Goal: Task Accomplishment & Management: Use online tool/utility

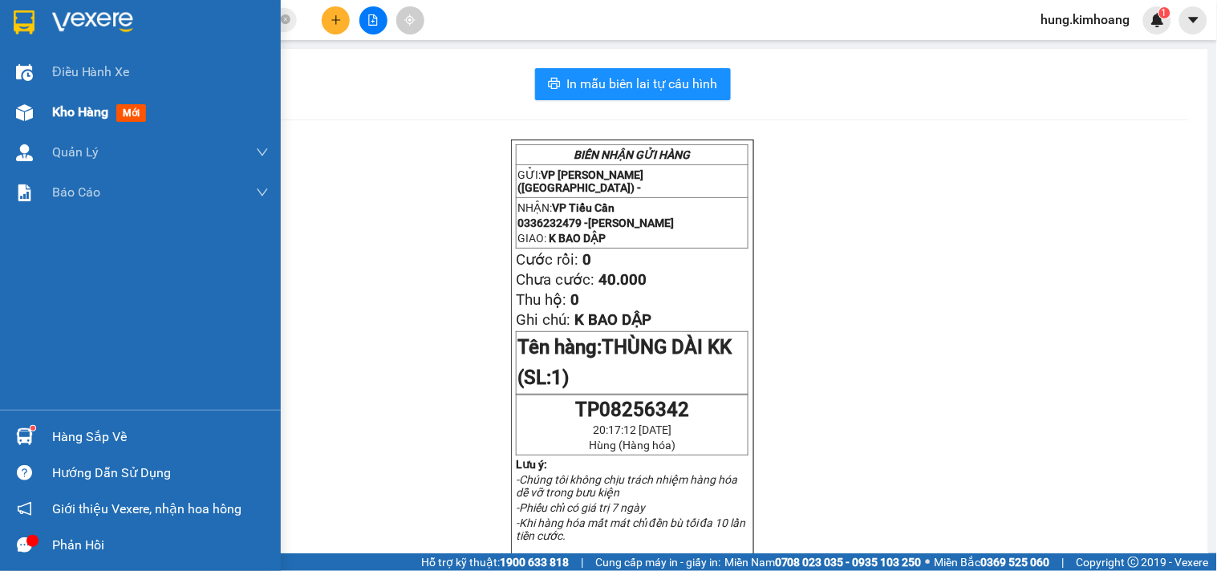
click at [34, 104] on div at bounding box center [24, 113] width 28 height 28
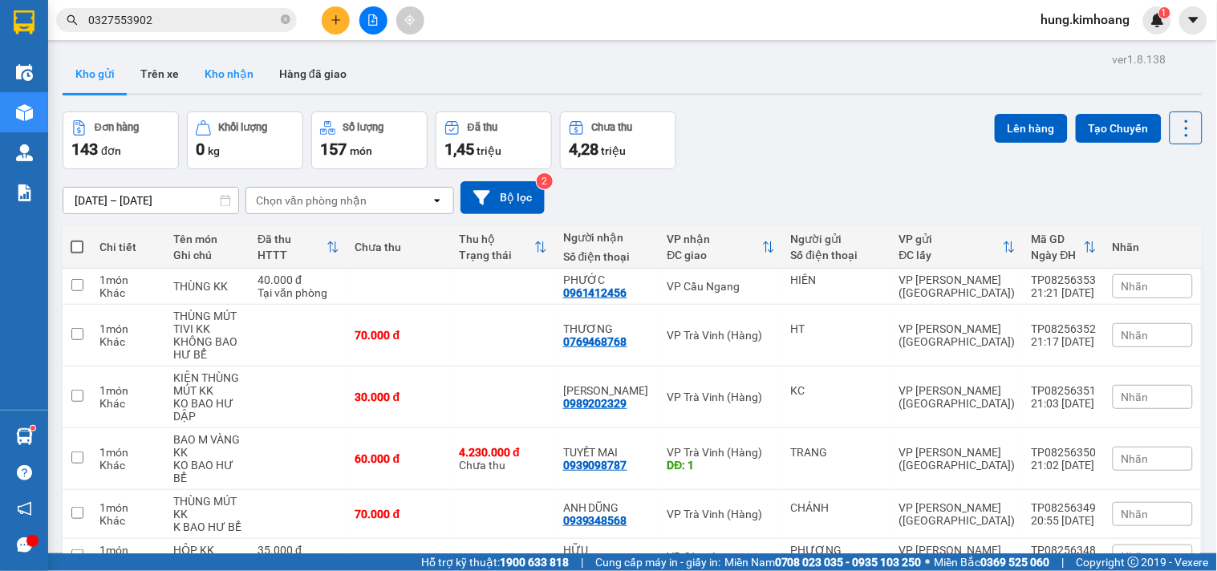
click at [237, 71] on button "Kho nhận" at bounding box center [229, 74] width 75 height 38
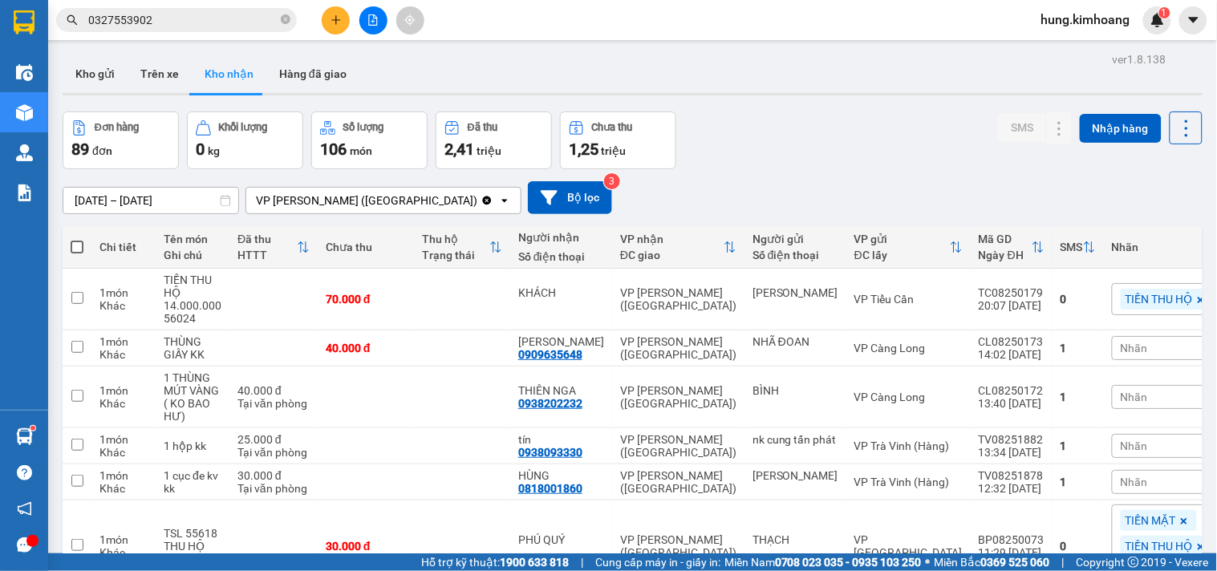
click at [163, 197] on input "[DATE] – [DATE]" at bounding box center [150, 201] width 175 height 26
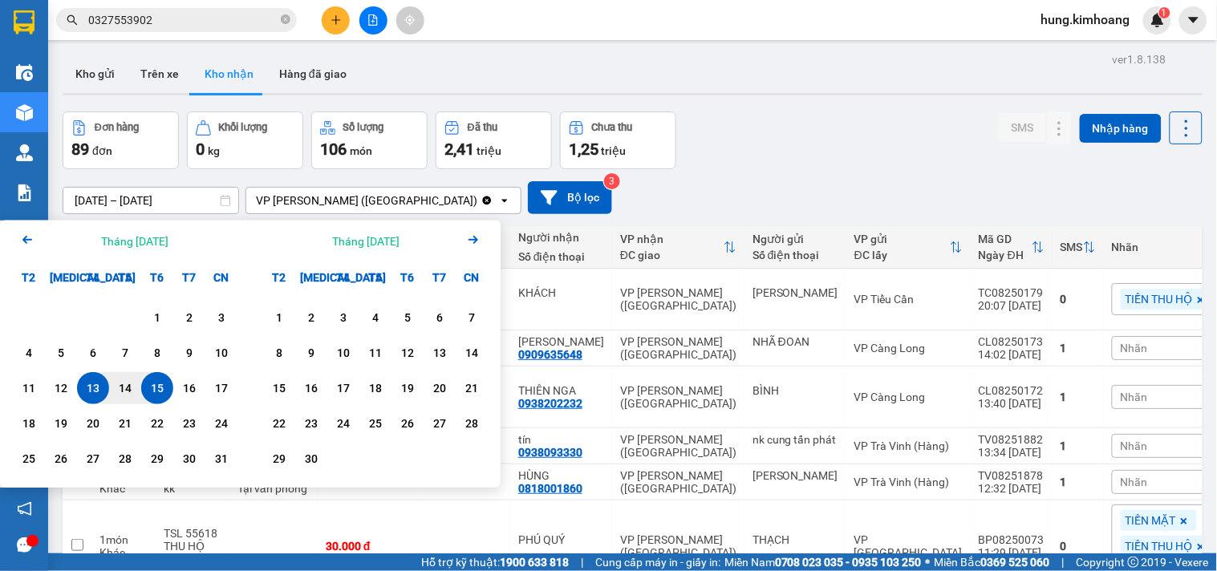
click at [95, 385] on div "13" at bounding box center [93, 388] width 22 height 19
type input "[DATE] – [DATE]"
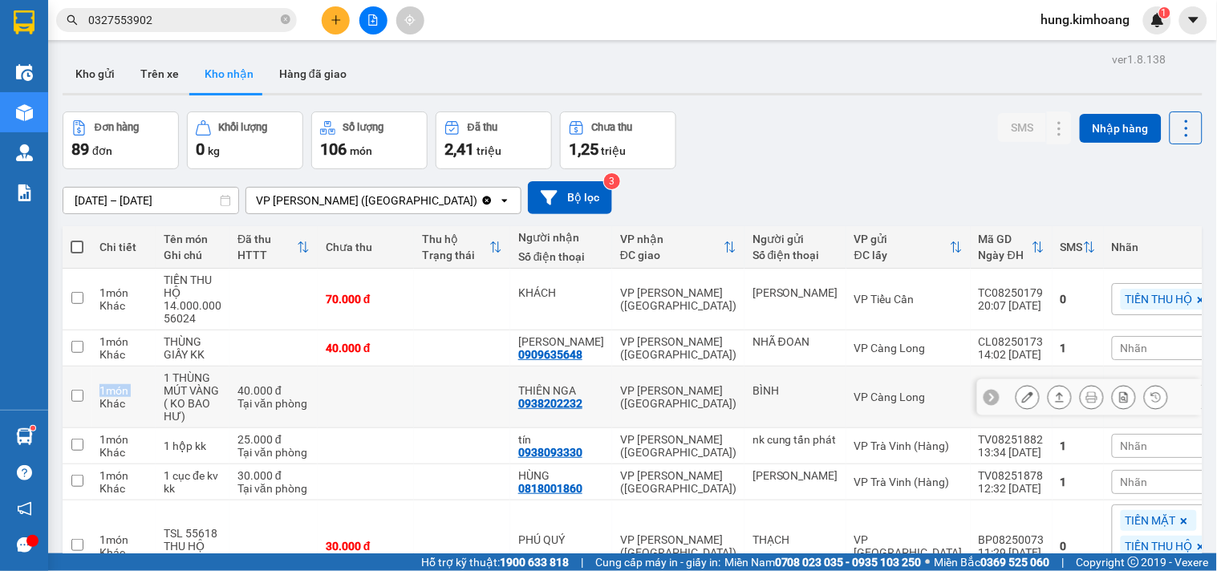
click at [95, 385] on td "1 món Khác" at bounding box center [123, 398] width 64 height 62
checkbox input "false"
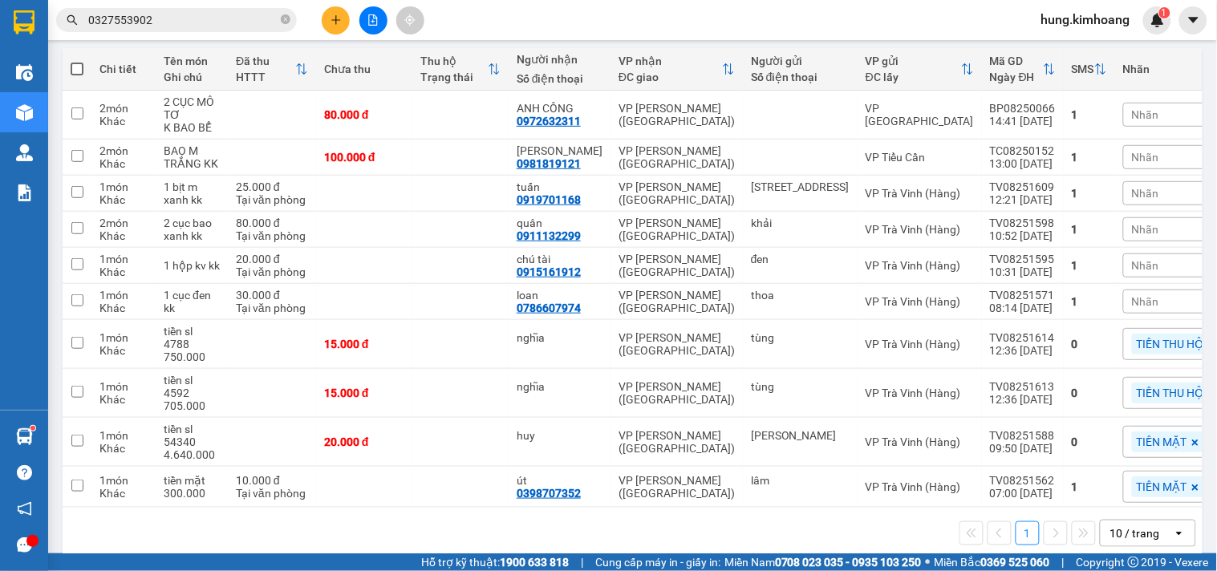
scroll to position [183, 0]
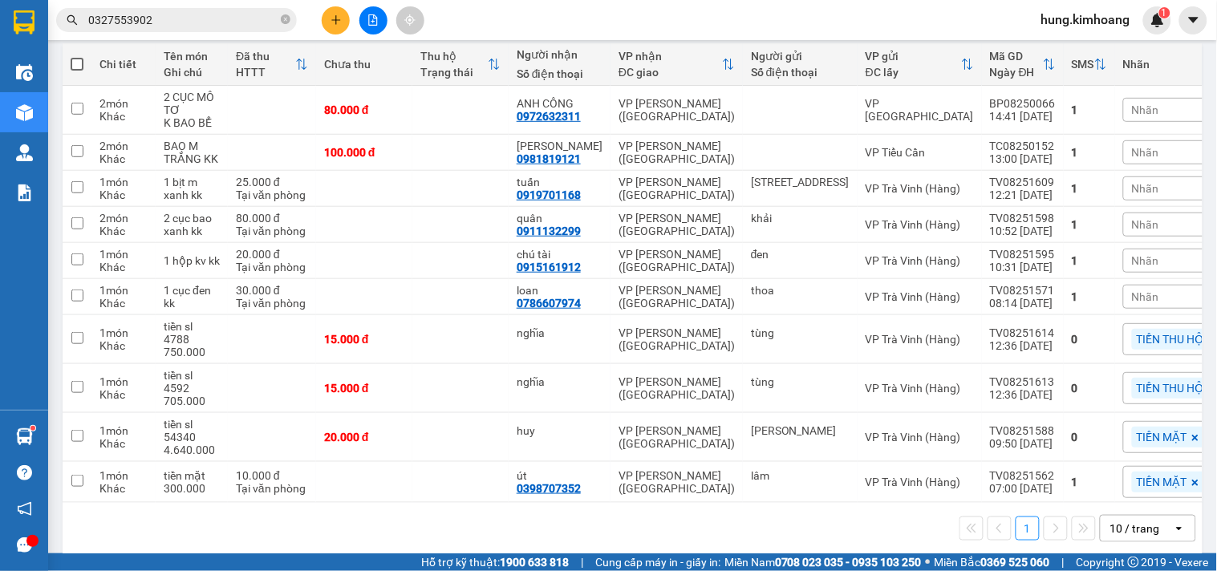
click at [1156, 516] on div "10 / trang" at bounding box center [1136, 529] width 72 height 26
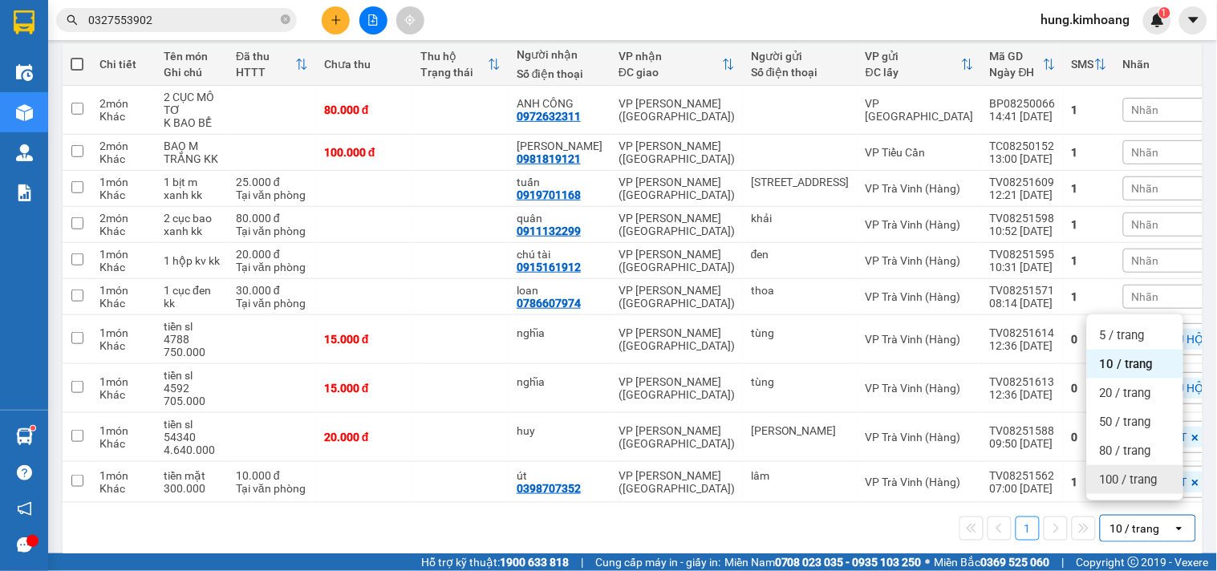
click at [1131, 480] on span "100 / trang" at bounding box center [1129, 480] width 58 height 16
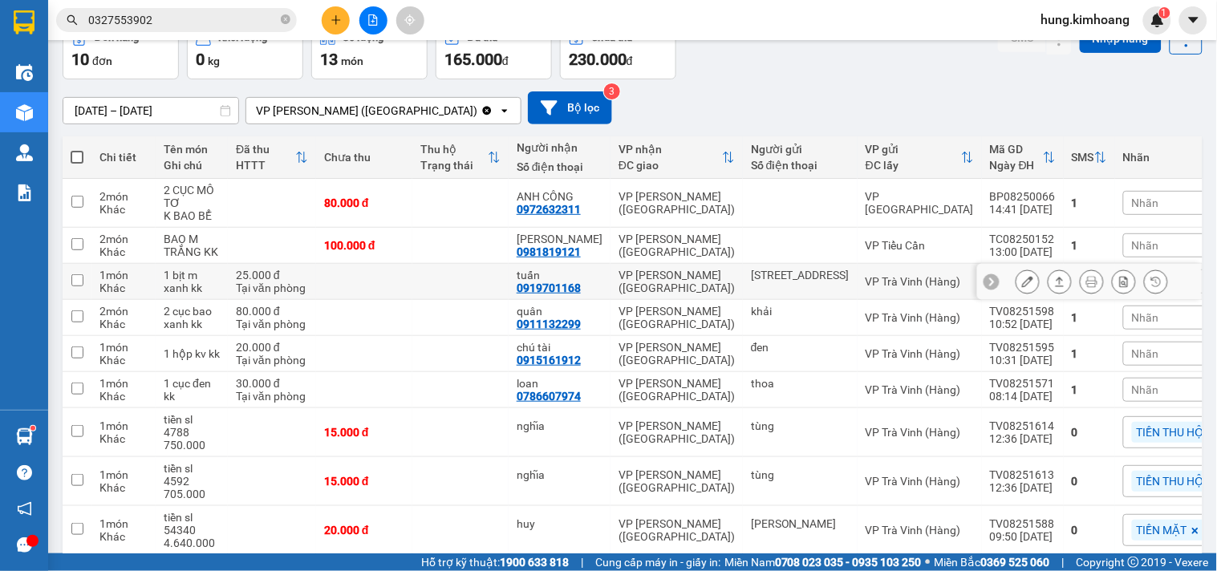
scroll to position [5, 0]
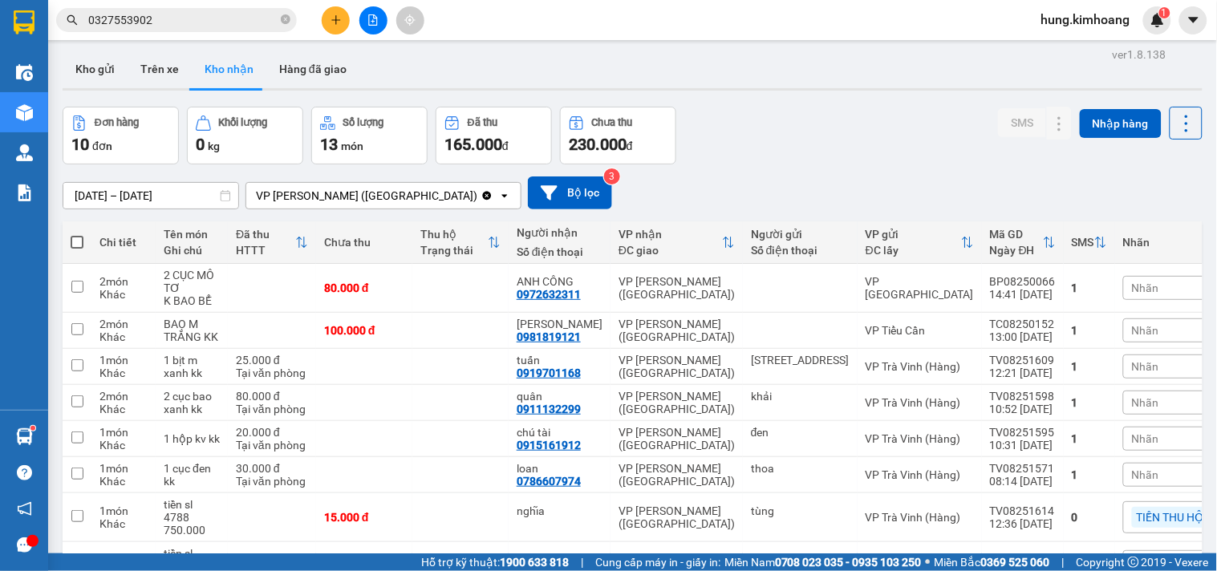
click at [167, 188] on input "[DATE] – [DATE]" at bounding box center [150, 196] width 175 height 26
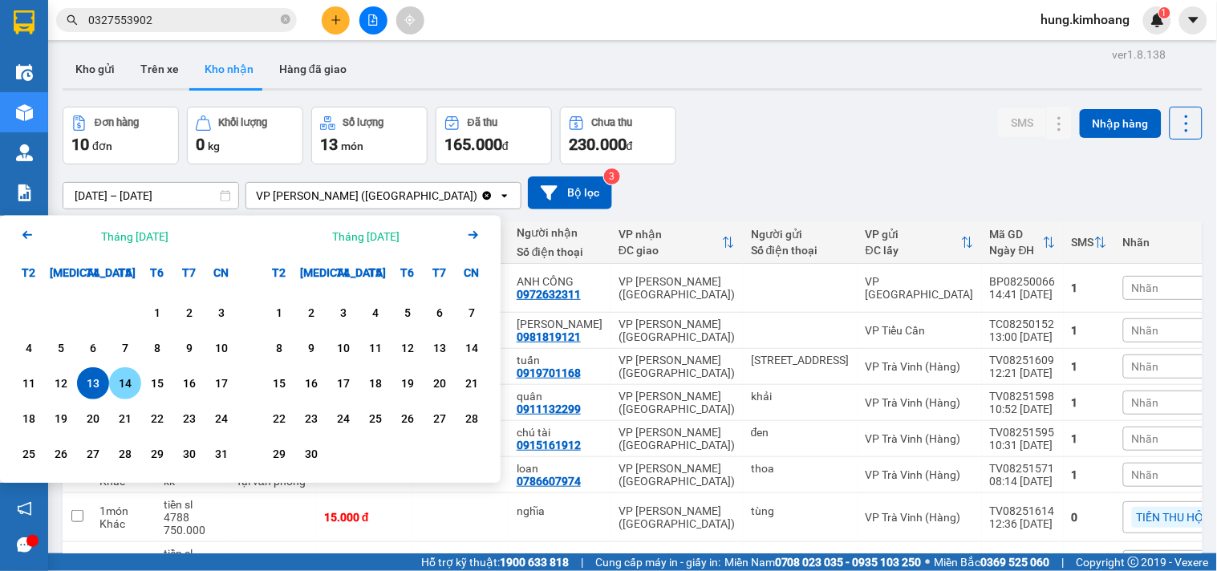
click at [119, 381] on div "14" at bounding box center [125, 383] width 22 height 19
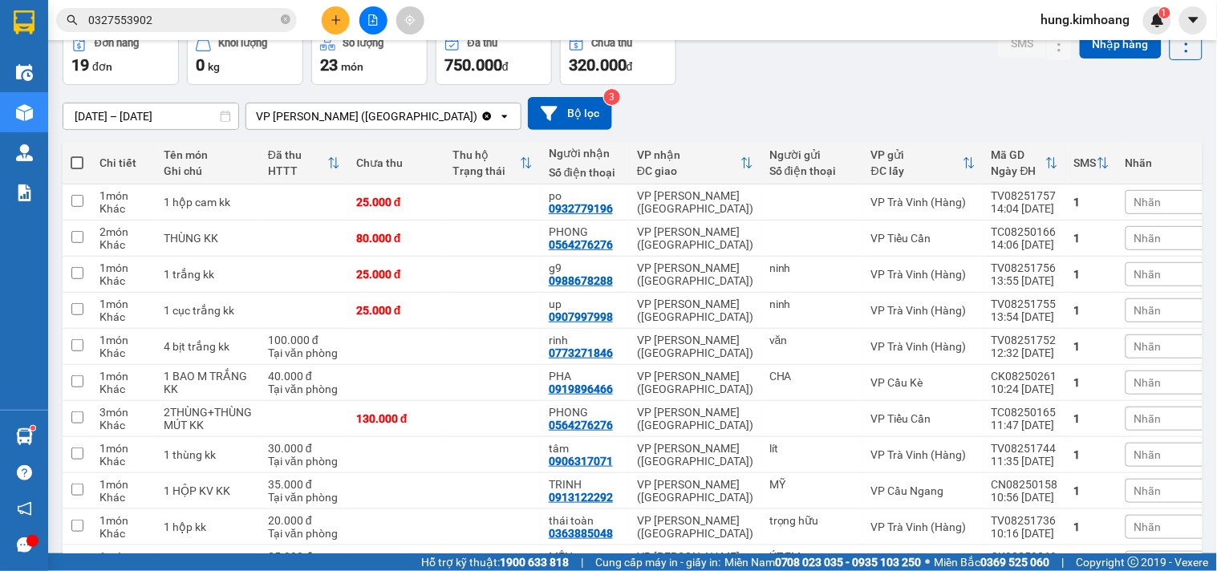
scroll to position [0, 0]
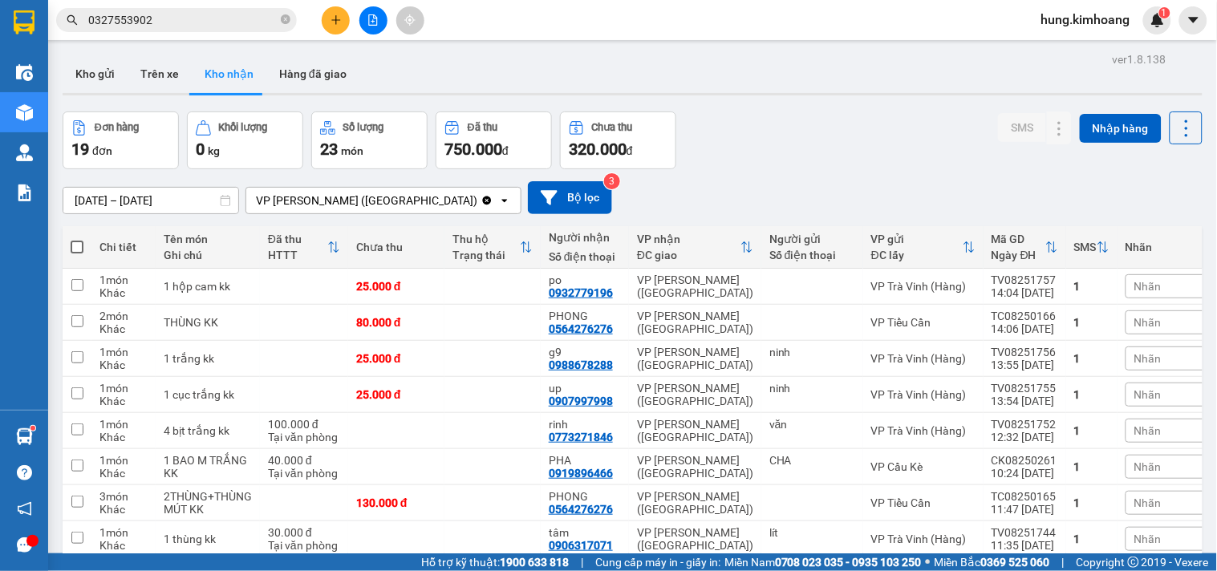
click at [177, 209] on div "ver 1.8.138 Kho gửi Trên xe Kho nhận Hàng đã giao Đơn hàng 19 đơn Khối lượng 0 …" at bounding box center [632, 558] width 1153 height 1020
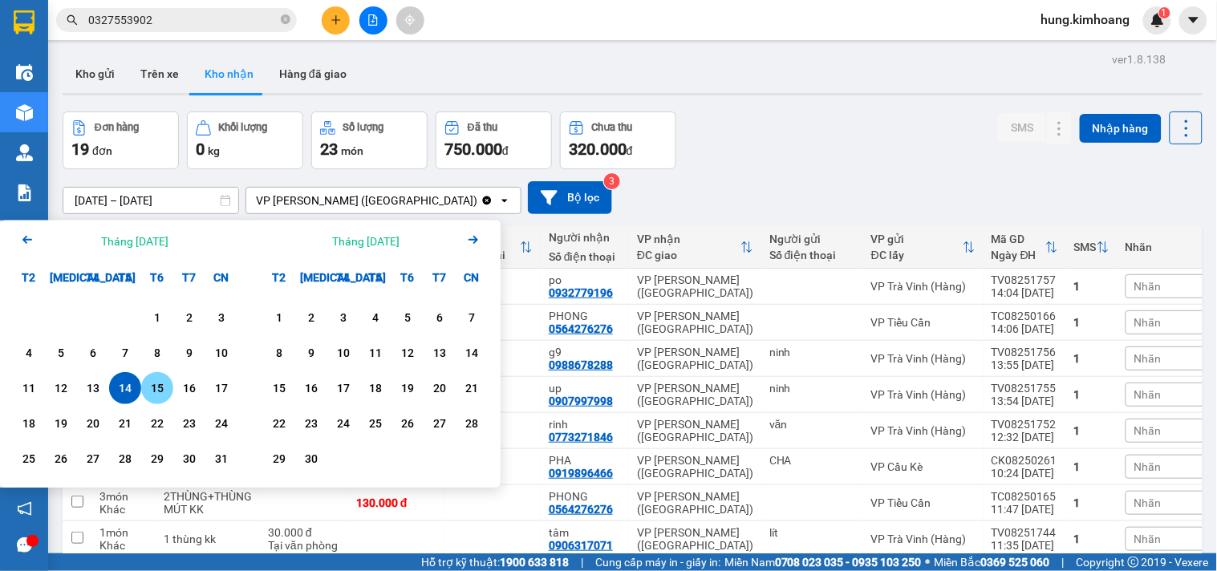
click at [150, 396] on div "15" at bounding box center [157, 388] width 22 height 19
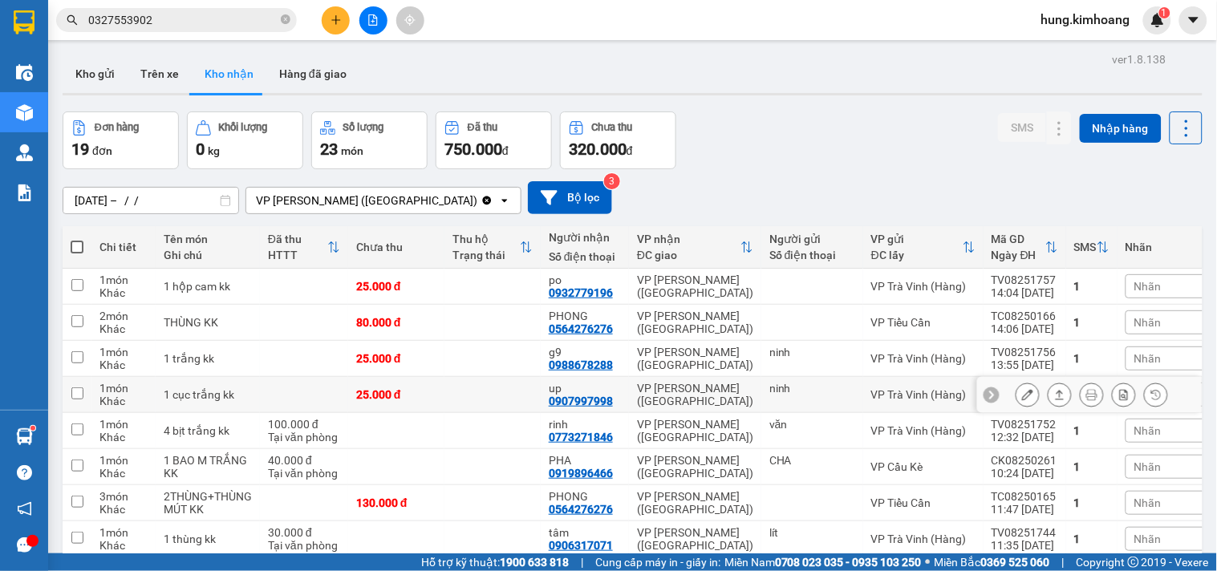
type input "[DATE] – [DATE]"
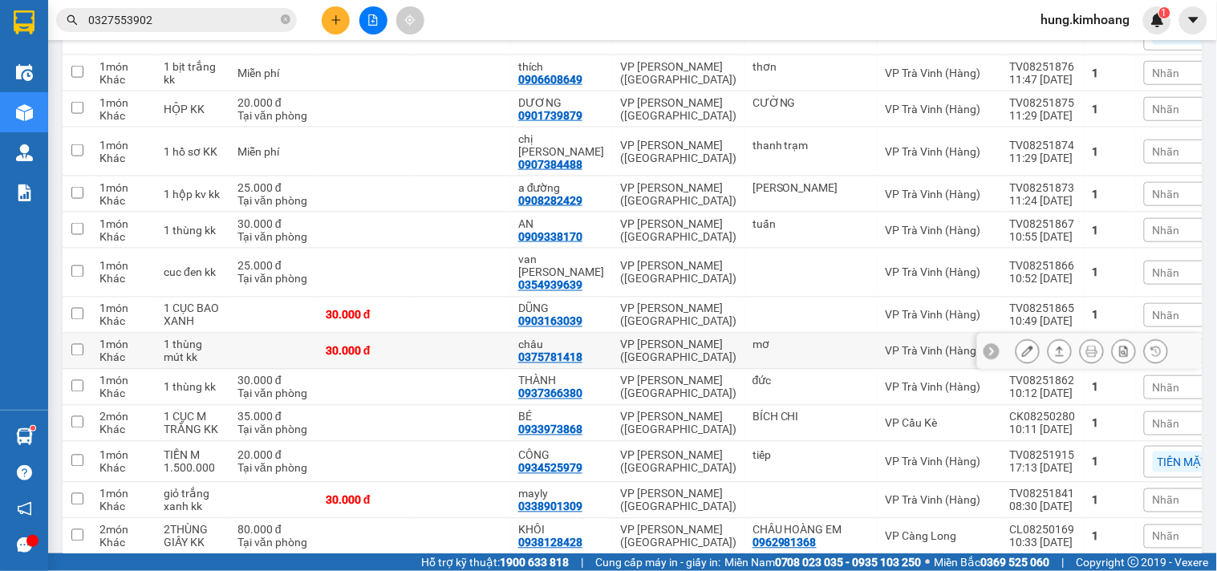
scroll to position [534, 0]
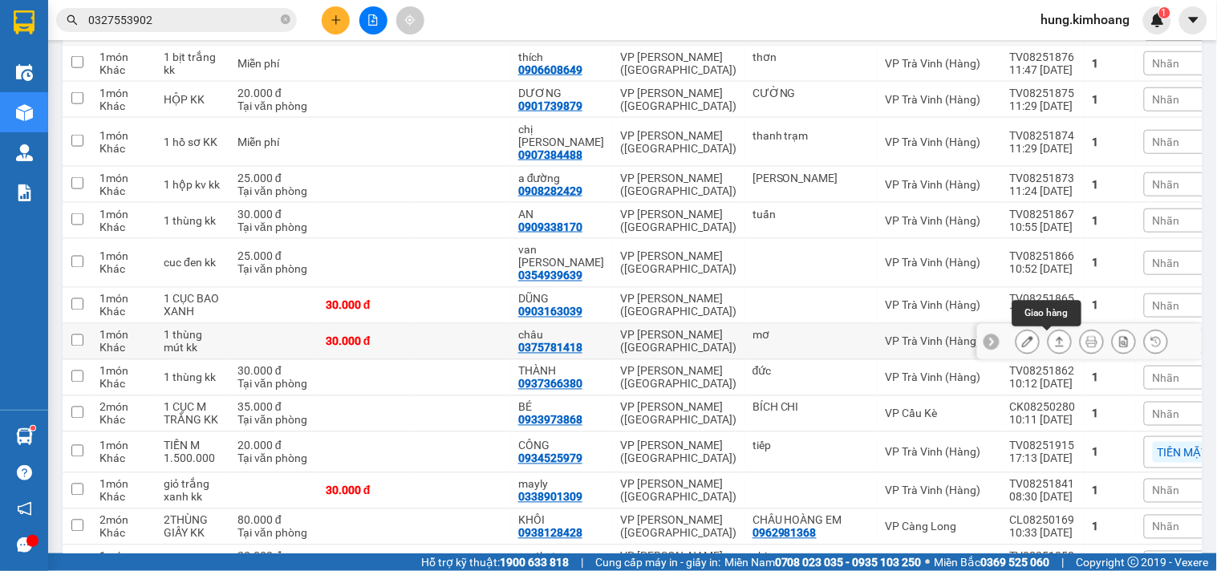
click at [1055, 342] on icon at bounding box center [1059, 342] width 9 height 10
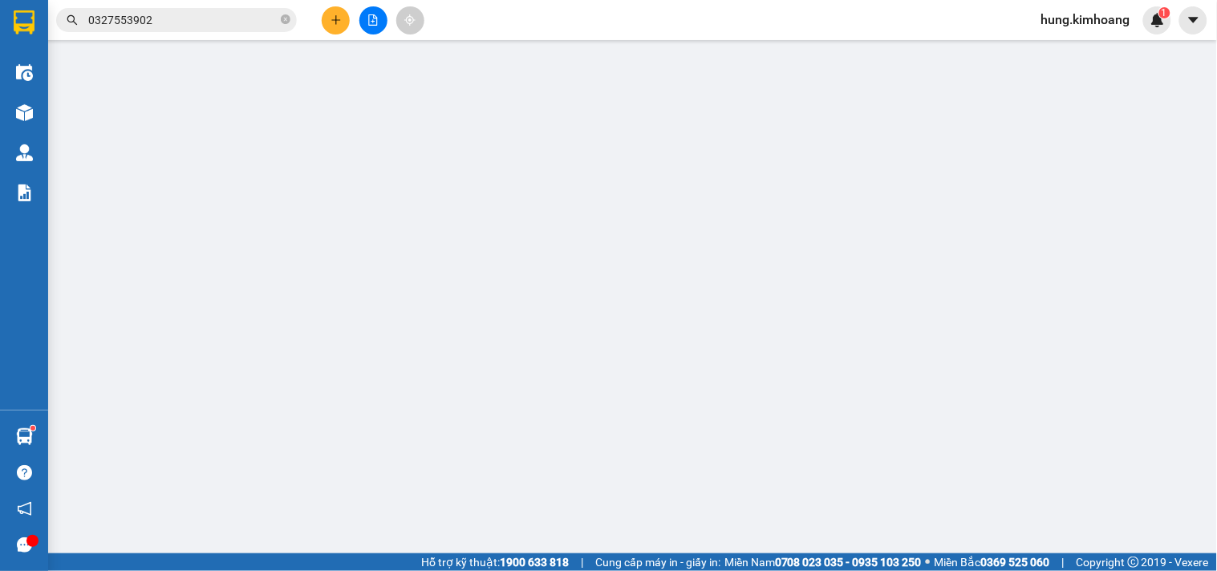
type input "mơ"
type input "0375781418"
type input "châu"
type input "30.000"
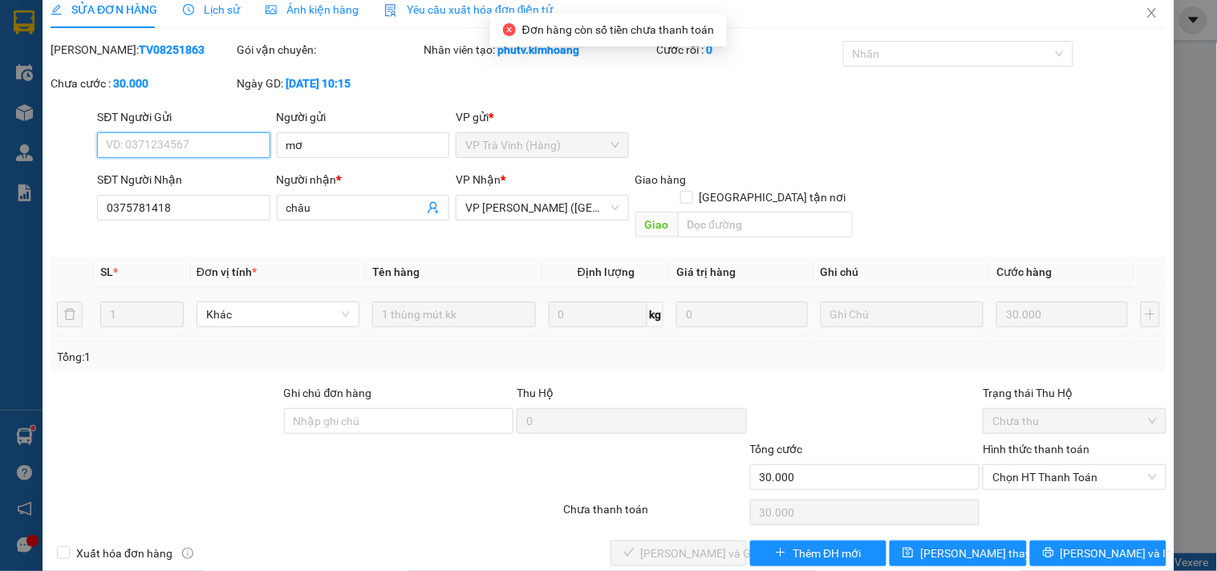
scroll to position [26, 0]
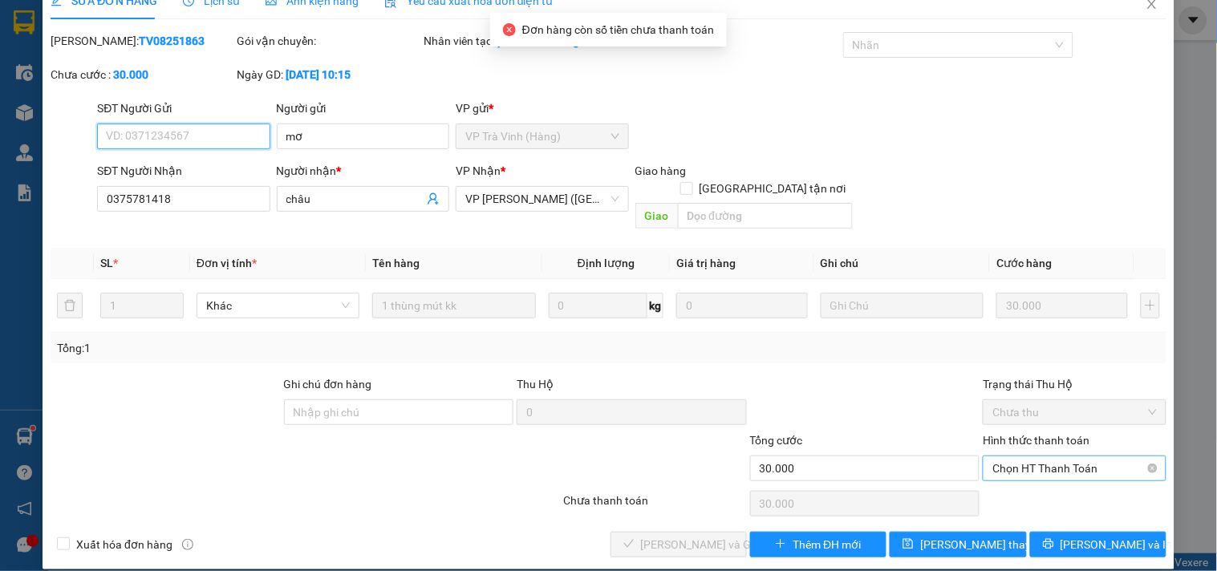
click at [997, 459] on span "Chọn HT Thanh Toán" at bounding box center [1074, 468] width 164 height 24
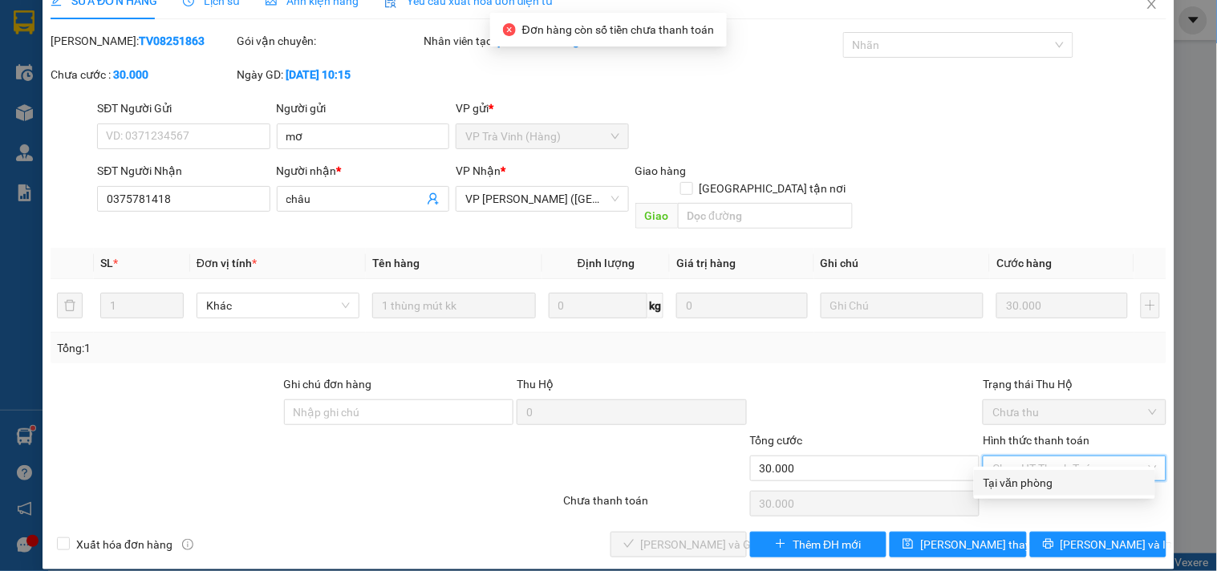
click at [1009, 478] on div "Tại văn phòng" at bounding box center [1064, 483] width 162 height 18
type input "0"
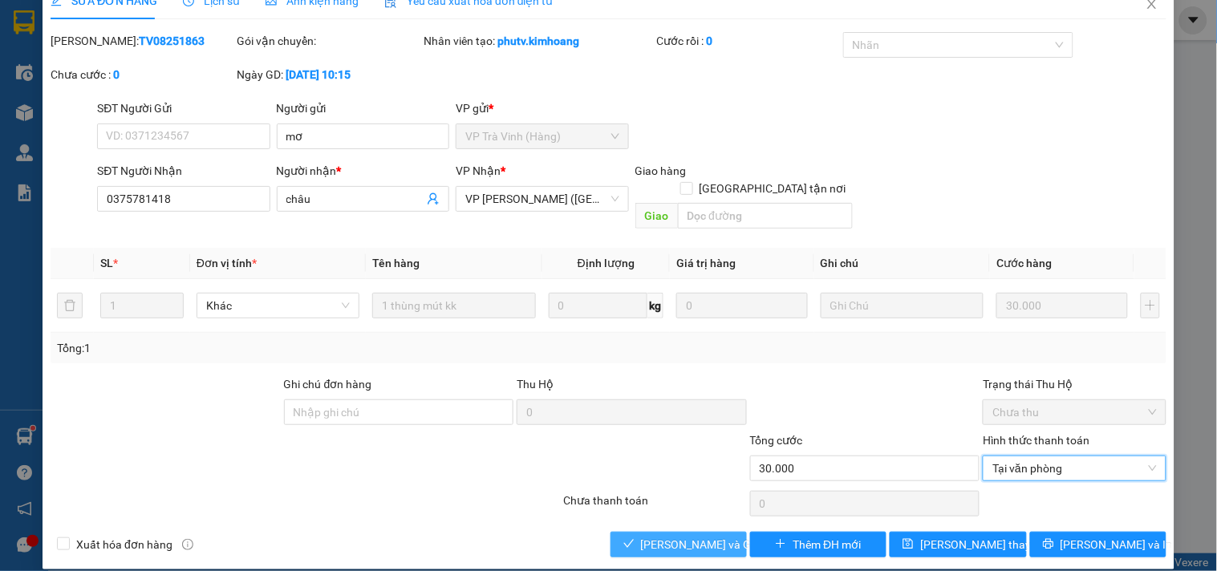
click at [662, 536] on span "[PERSON_NAME] và Giao hàng" at bounding box center [718, 545] width 154 height 18
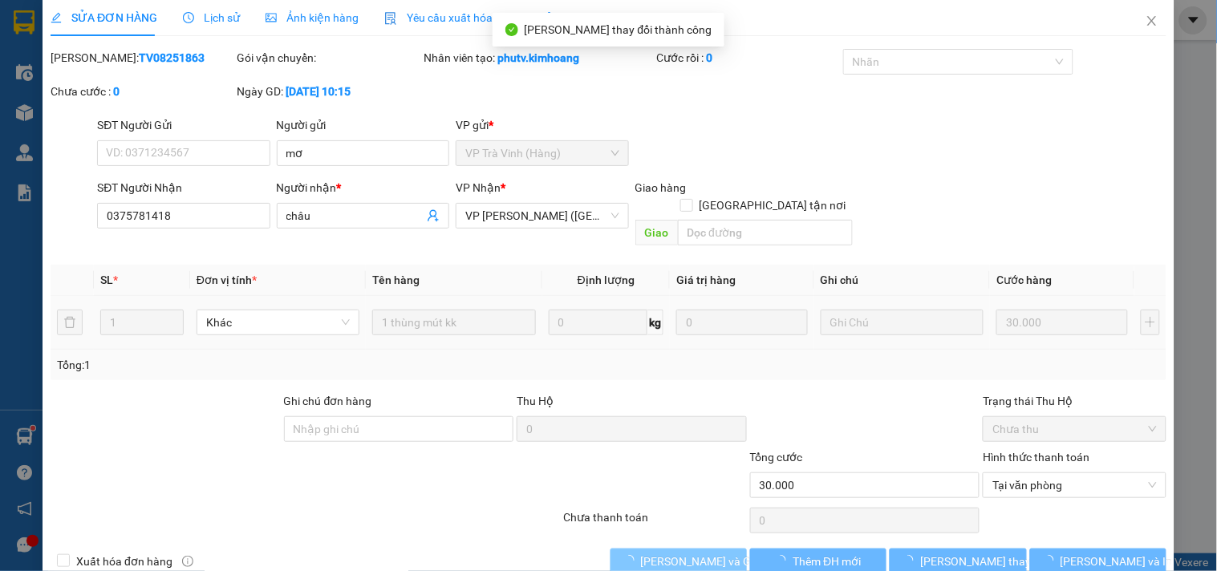
scroll to position [0, 0]
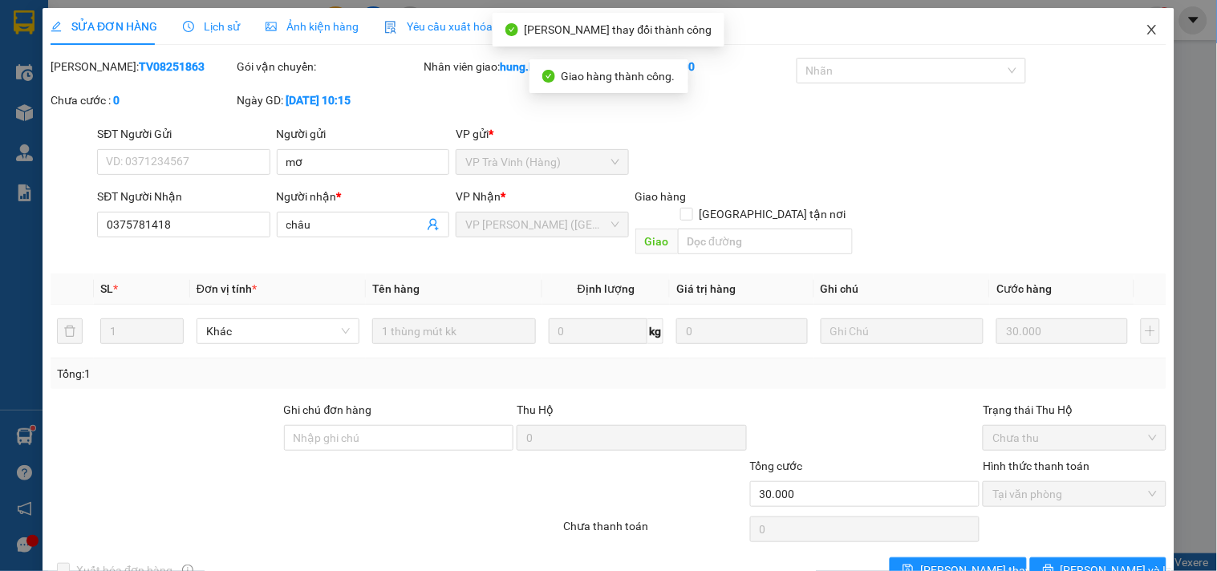
click at [1145, 26] on icon "close" at bounding box center [1151, 29] width 13 height 13
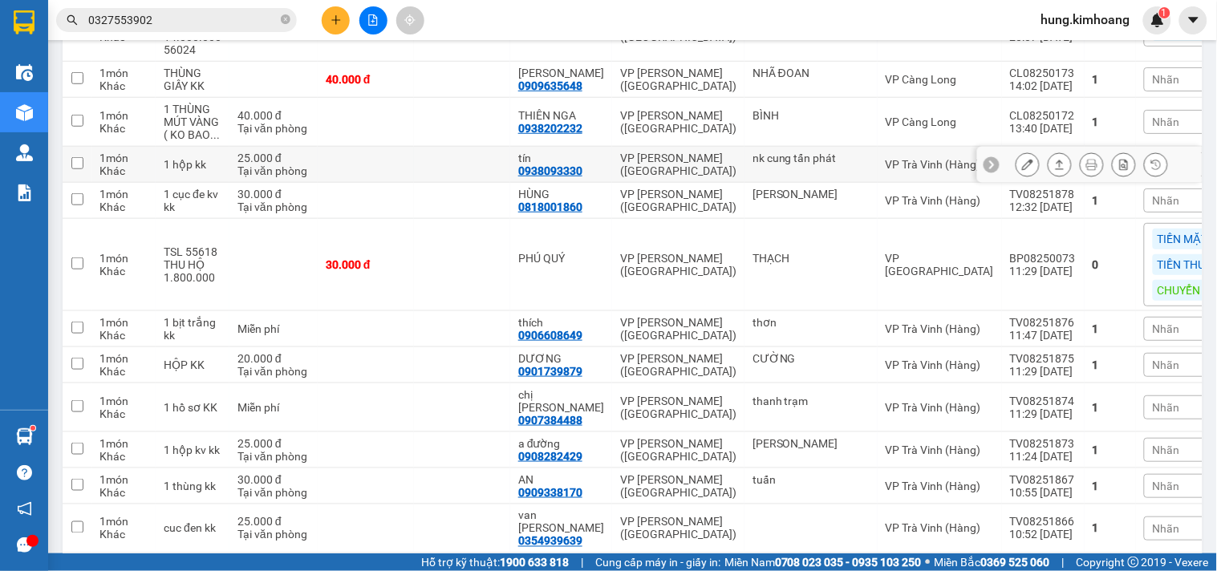
scroll to position [180, 0]
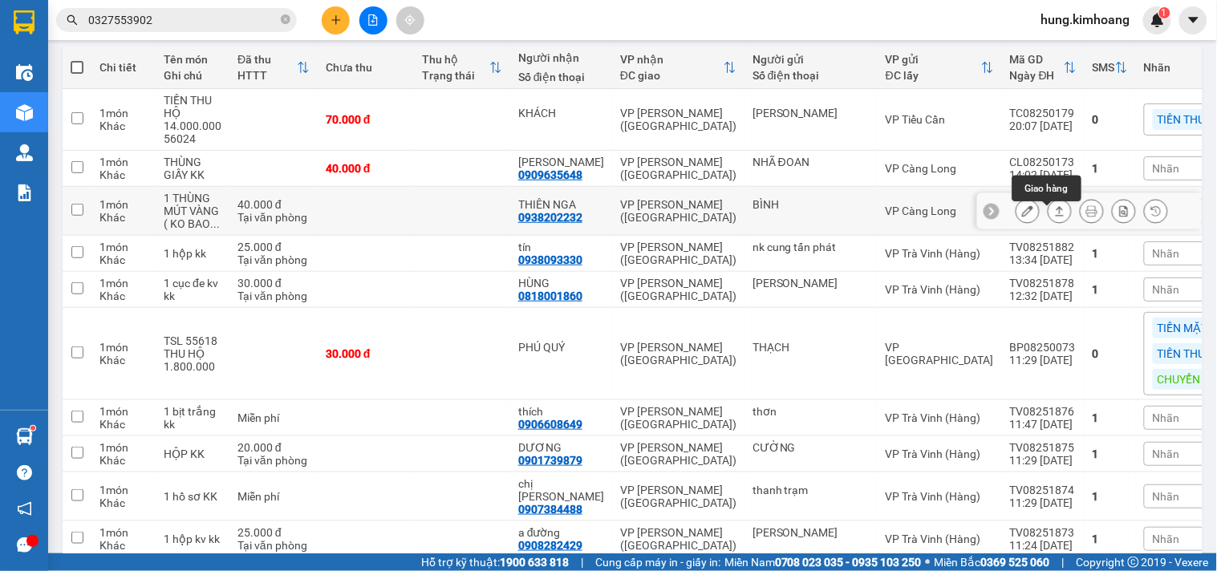
click at [1054, 217] on icon at bounding box center [1059, 210] width 11 height 11
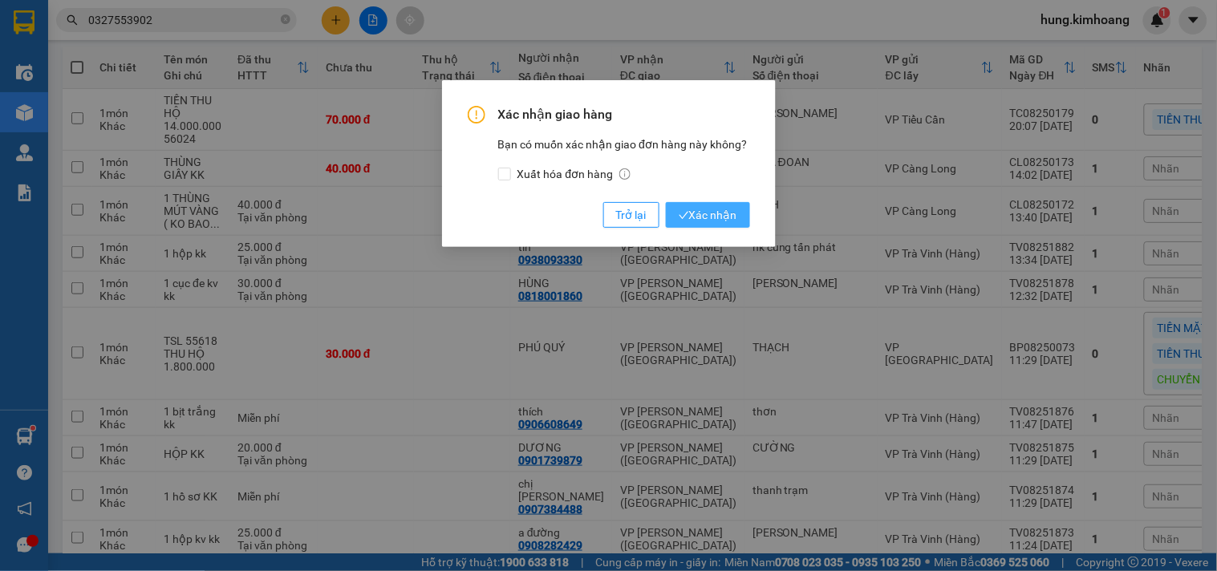
click at [741, 218] on button "Xác nhận" at bounding box center [708, 215] width 84 height 26
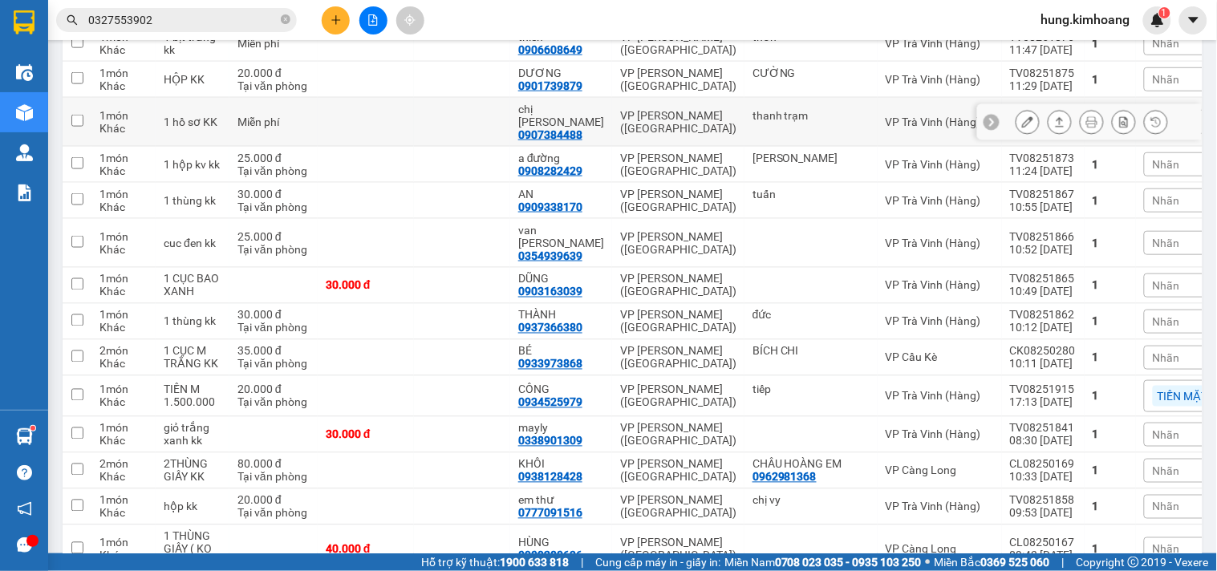
scroll to position [536, 0]
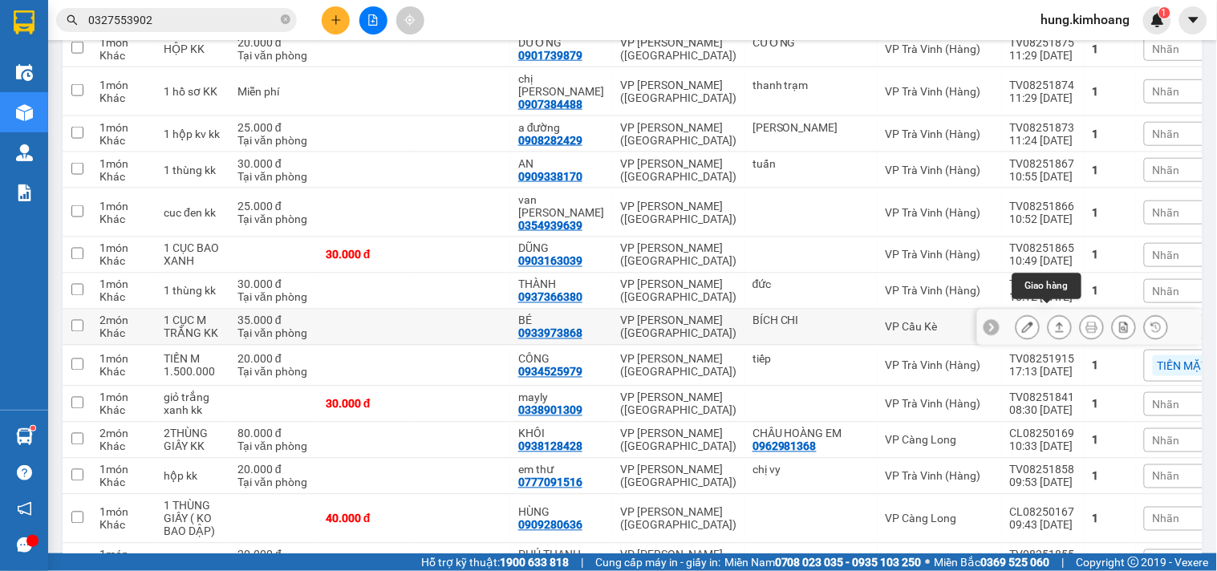
click at [1054, 314] on button at bounding box center [1059, 328] width 22 height 28
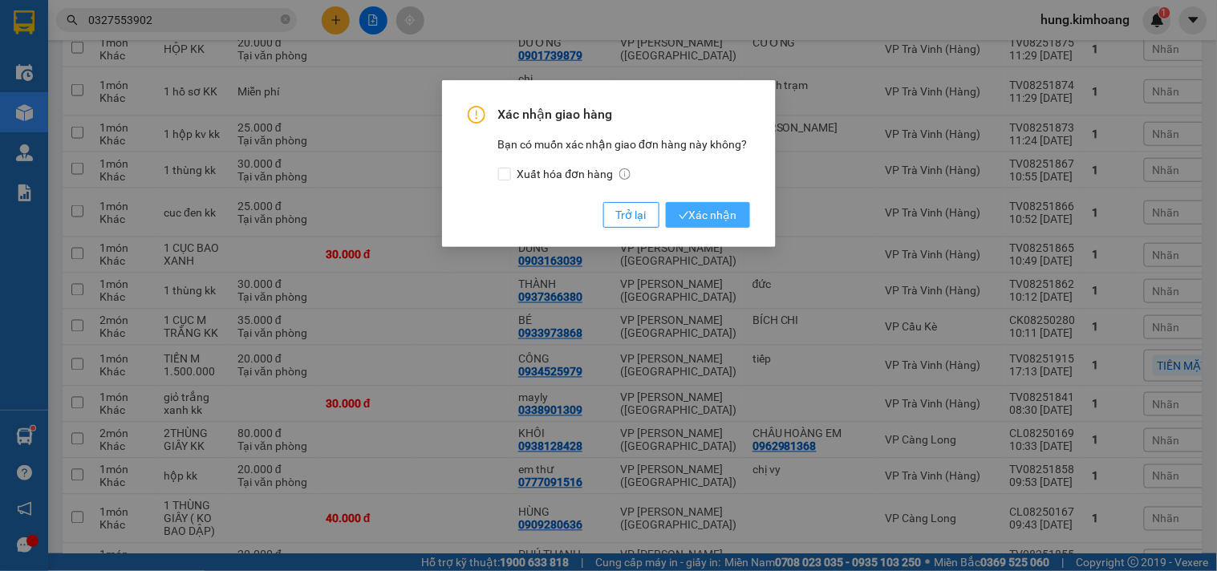
click at [734, 221] on span "Xác nhận" at bounding box center [708, 215] width 59 height 18
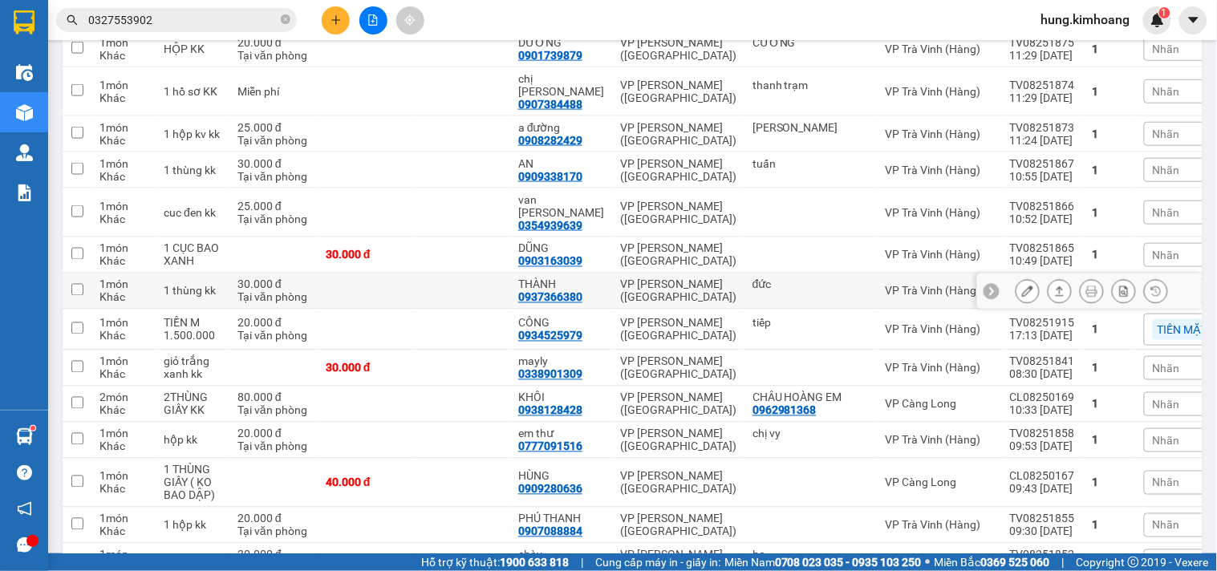
scroll to position [626, 0]
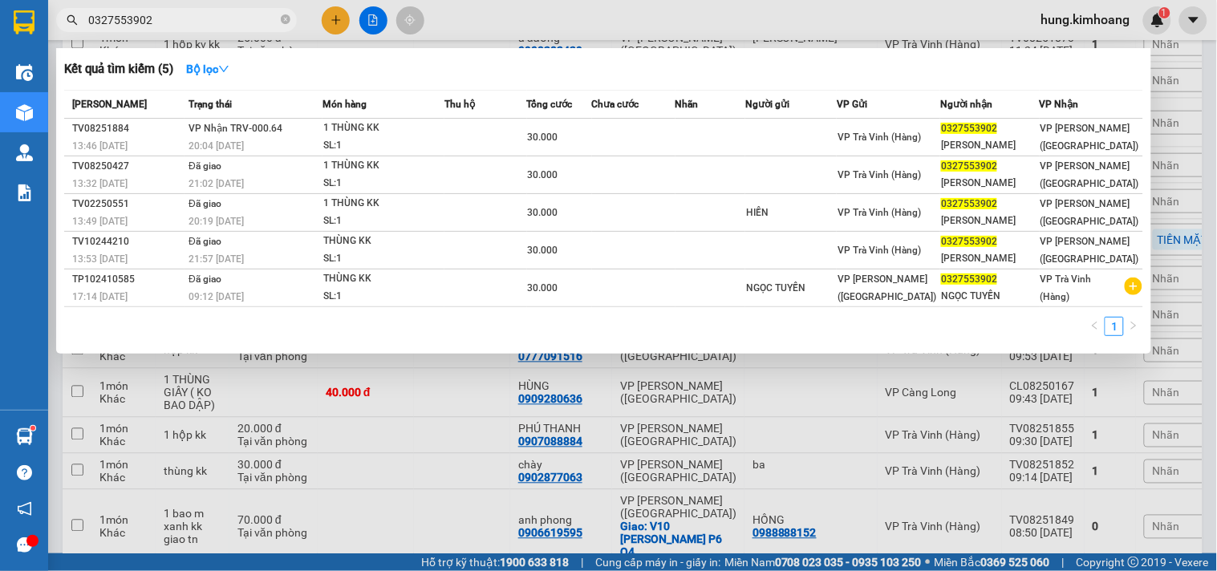
click at [213, 18] on input "0327553902" at bounding box center [182, 20] width 189 height 18
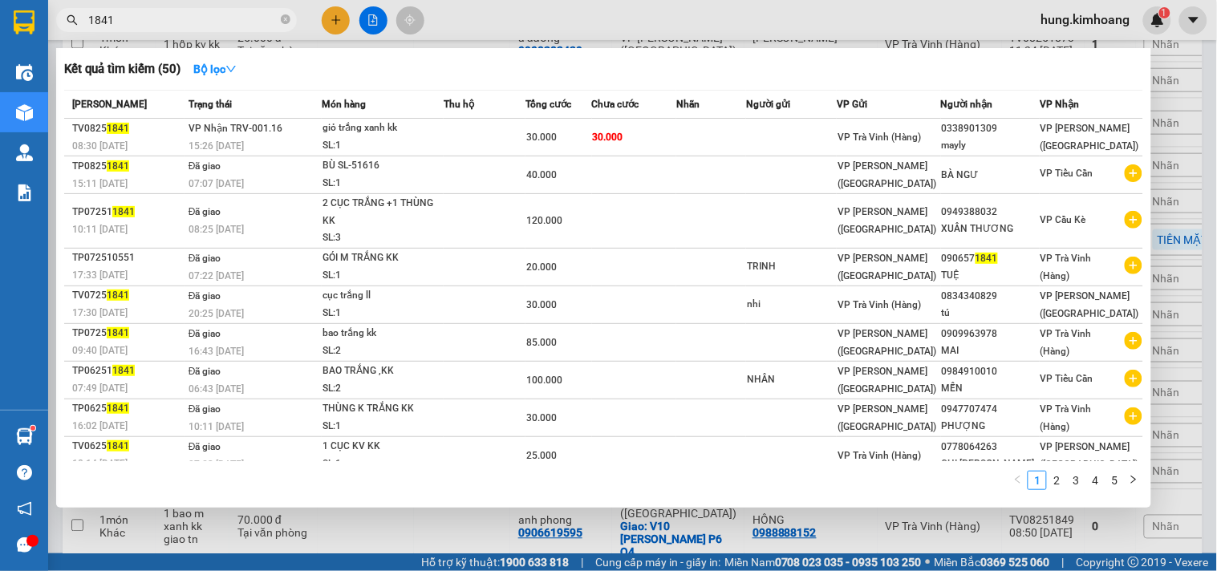
type input "1841"
click at [823, 552] on div at bounding box center [608, 285] width 1217 height 571
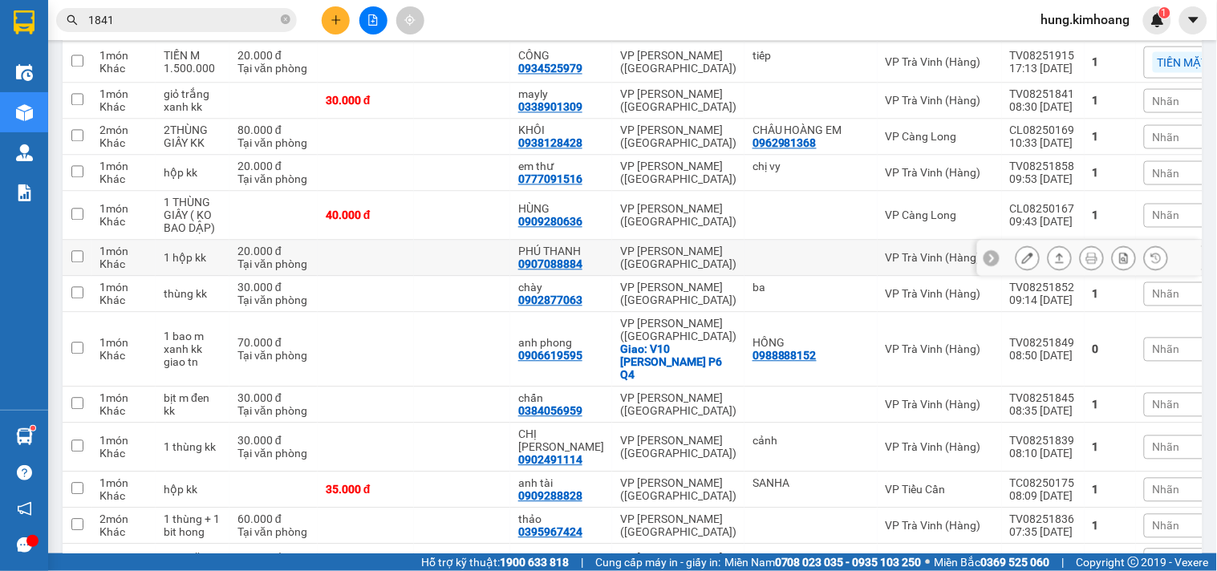
scroll to position [893, 0]
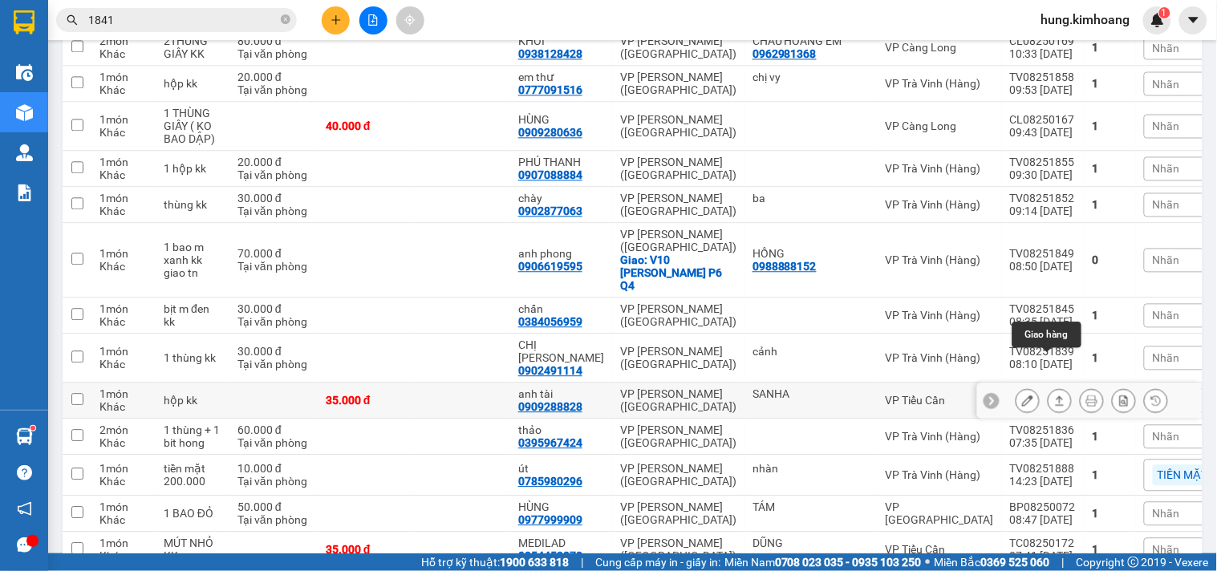
click at [1054, 395] on icon at bounding box center [1059, 400] width 11 height 11
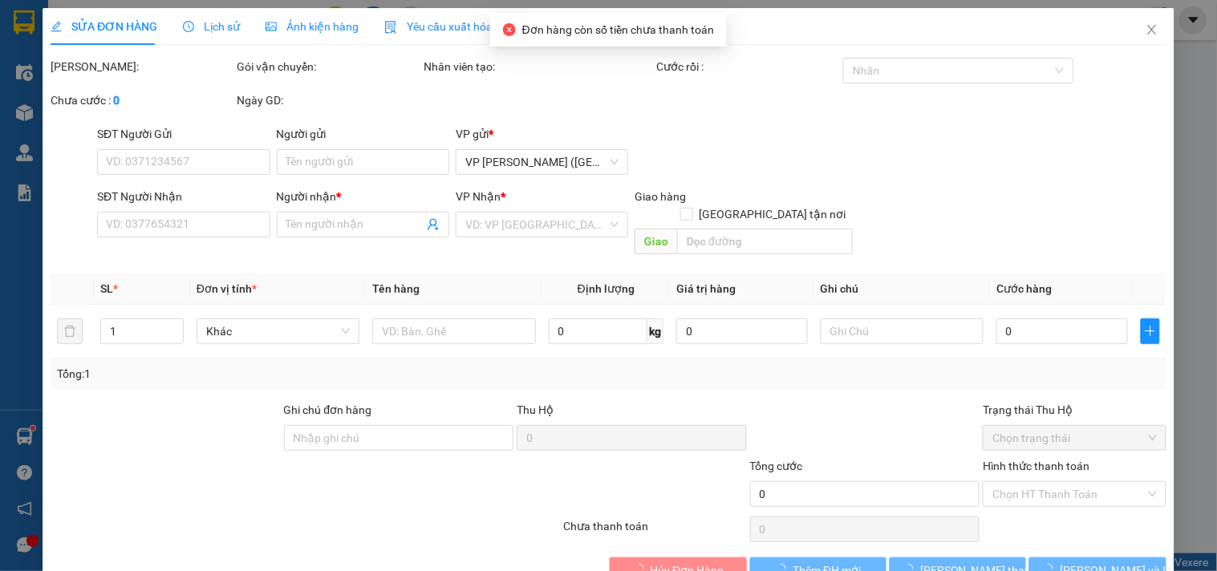
type input "SANHA"
type input "0909288828"
type input "anh tài"
type input "35.000"
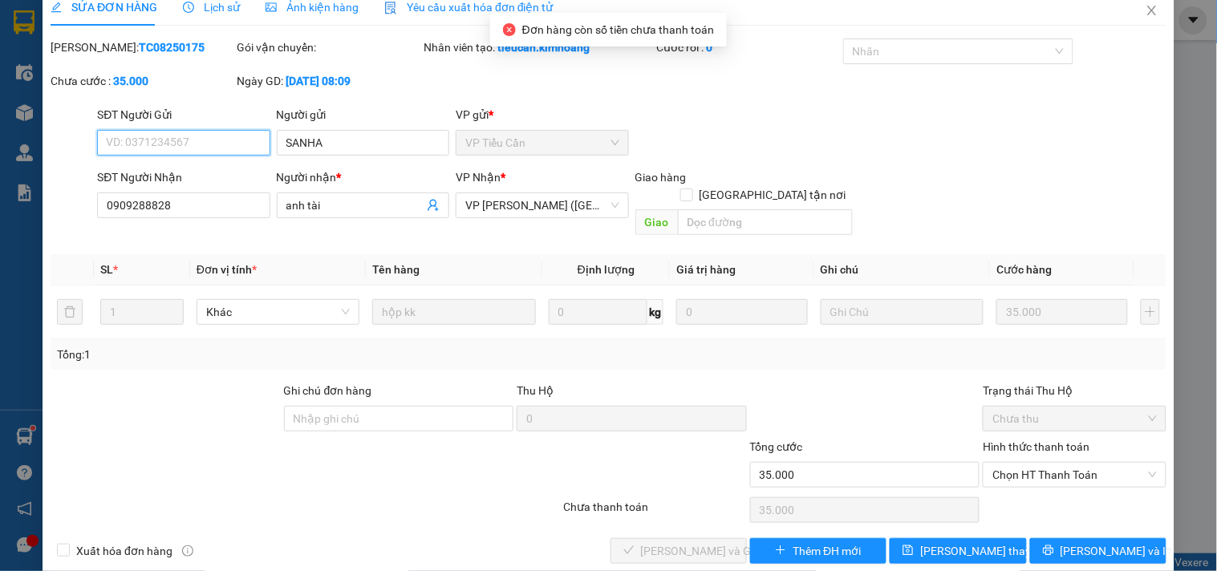
scroll to position [26, 0]
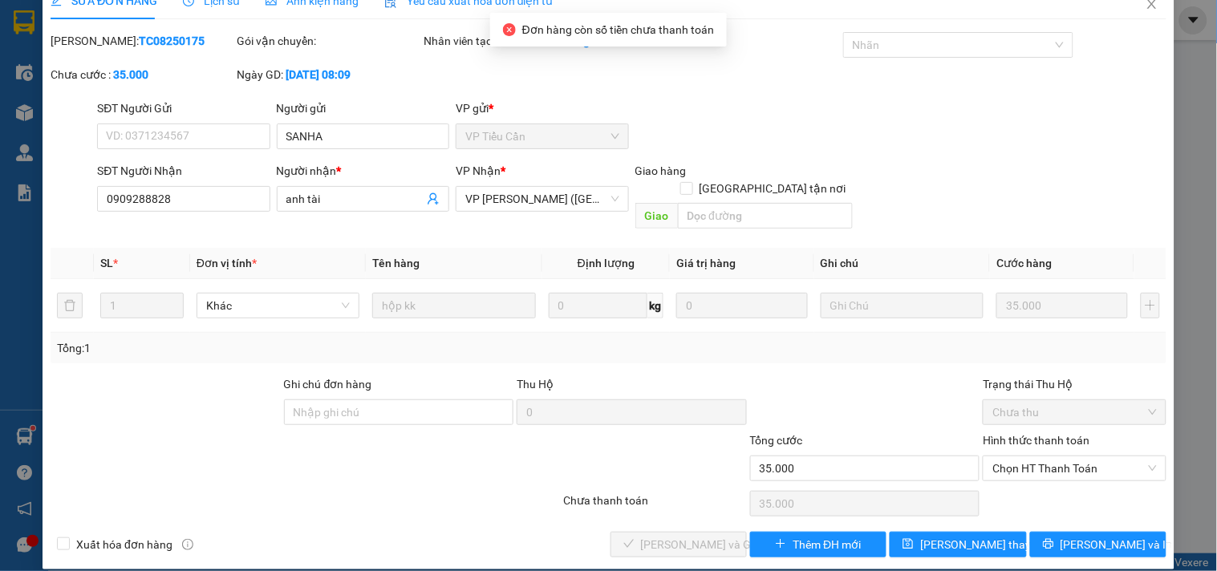
click at [1044, 463] on div "Hình thức thanh toán Chọn HT Thanh Toán" at bounding box center [1074, 460] width 183 height 56
click at [1038, 456] on span "Chọn HT Thanh Toán" at bounding box center [1074, 468] width 164 height 24
click at [1012, 481] on div "Tại văn phòng" at bounding box center [1064, 483] width 162 height 18
type input "0"
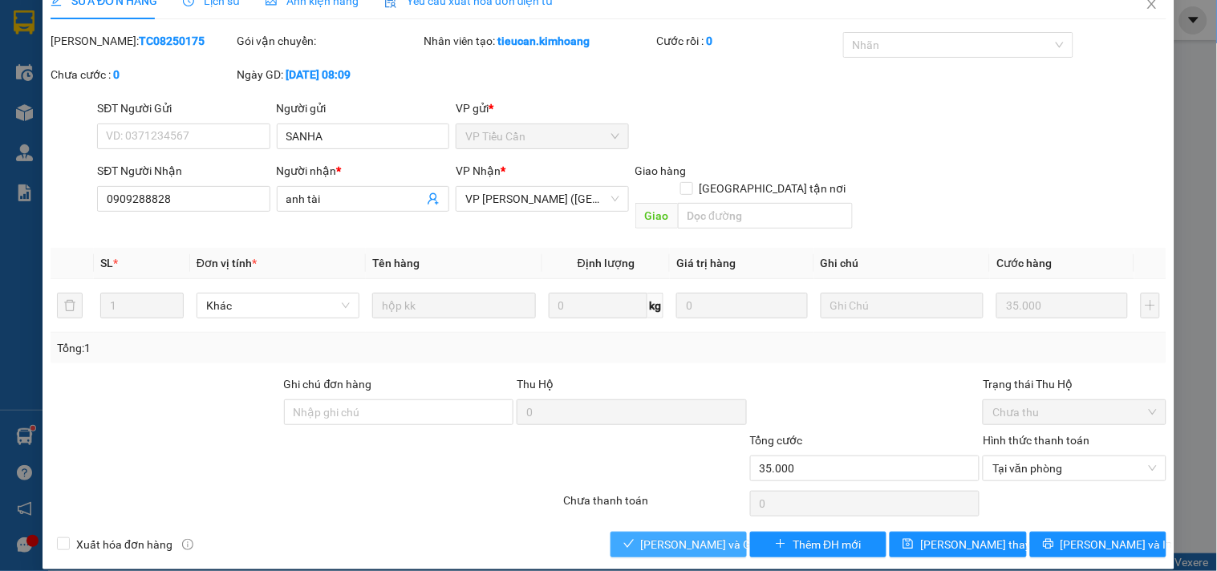
click at [716, 536] on span "[PERSON_NAME] và Giao hàng" at bounding box center [718, 545] width 154 height 18
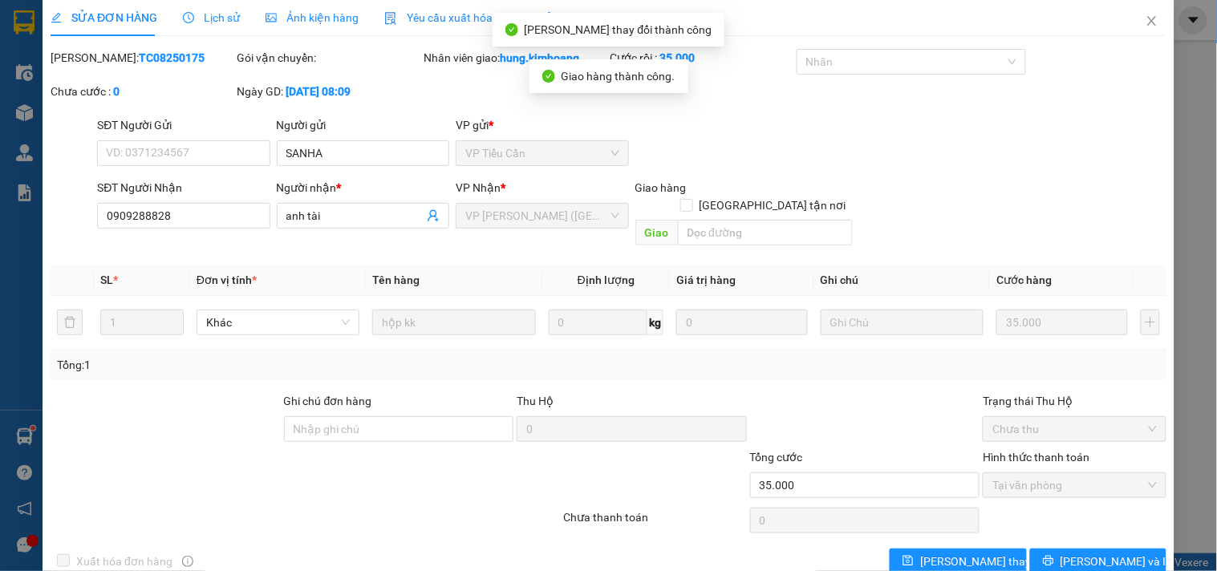
scroll to position [0, 0]
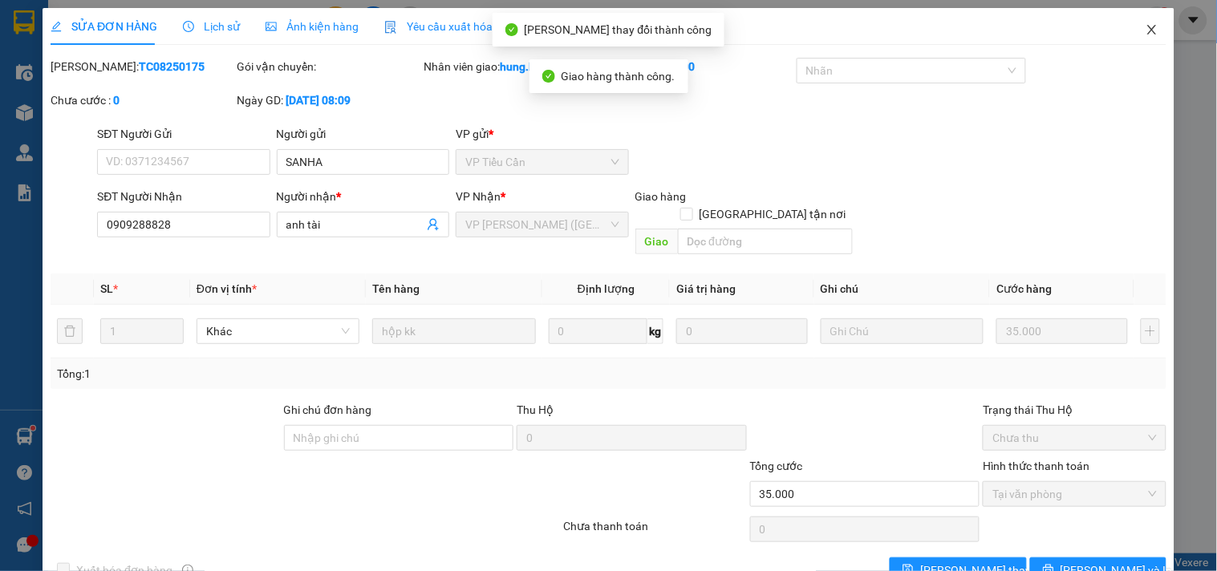
click at [1147, 28] on span "Close" at bounding box center [1151, 30] width 45 height 45
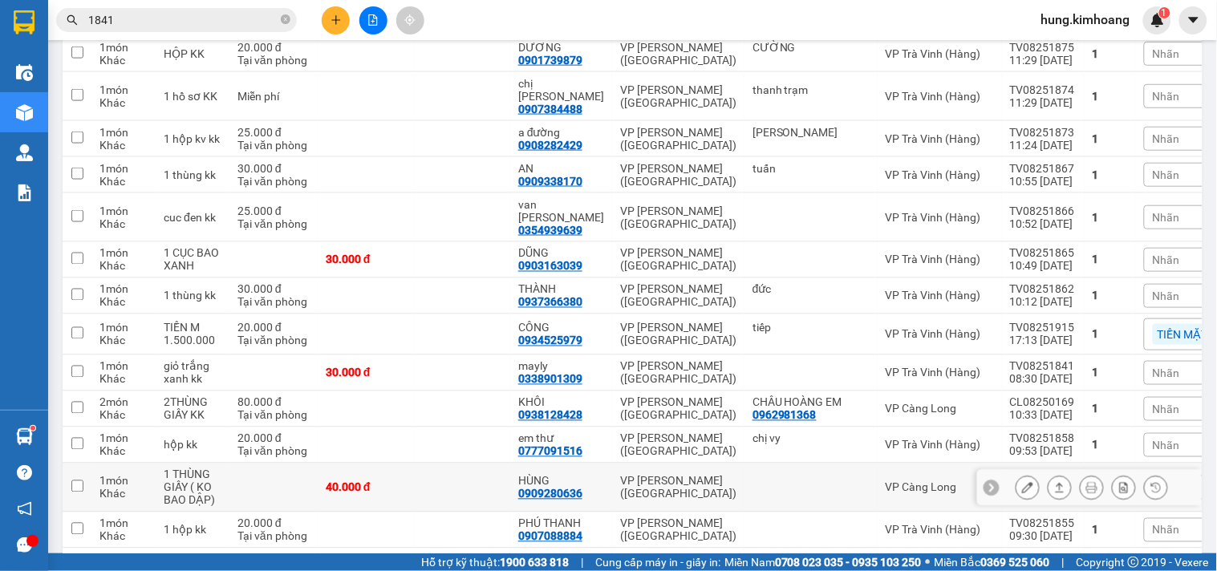
scroll to position [715, 0]
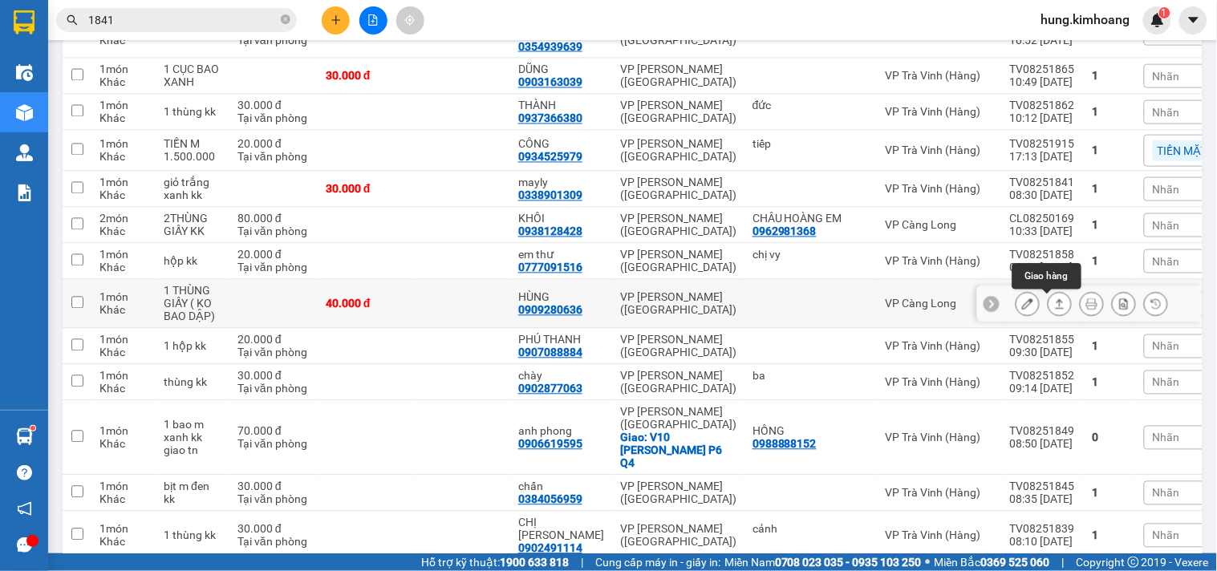
click at [1054, 310] on icon at bounding box center [1059, 303] width 11 height 11
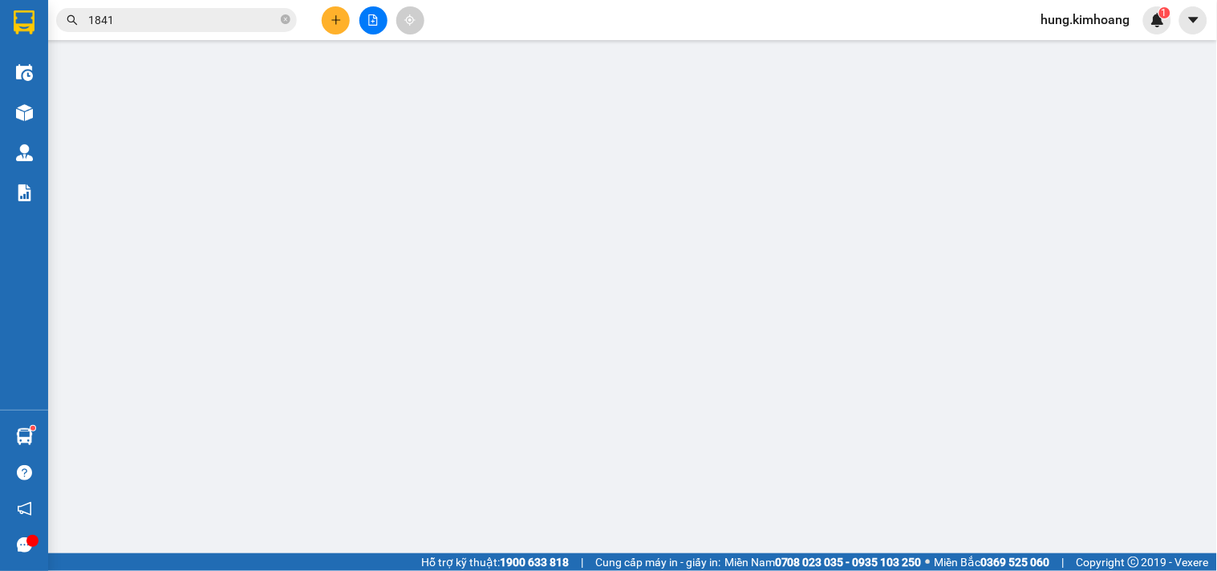
type input "0909280636"
type input "HÙNG"
type input "40.000"
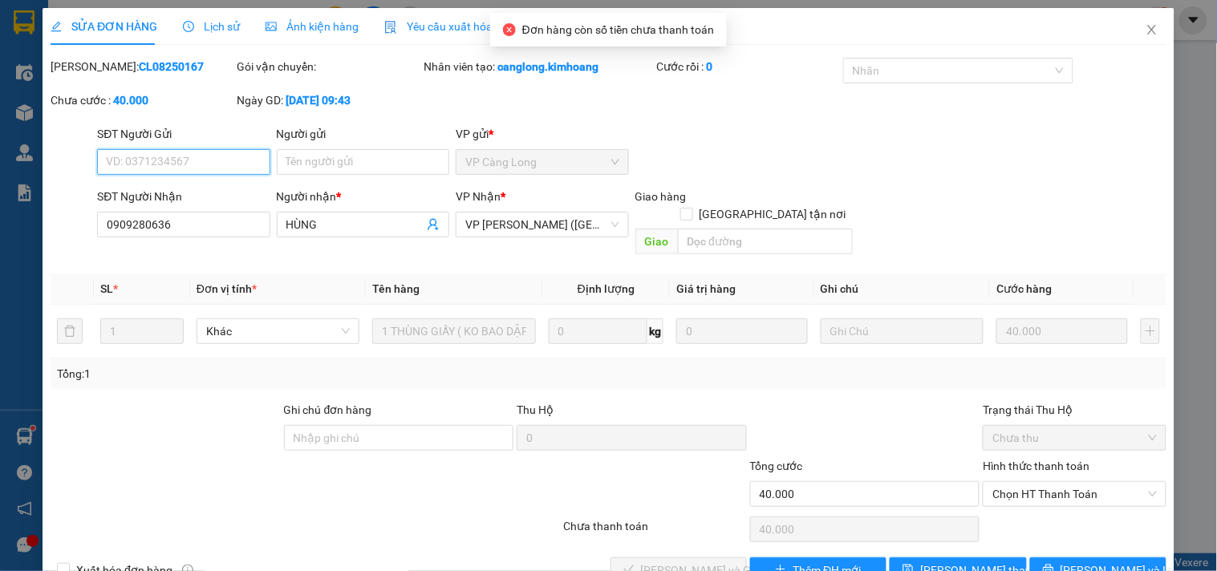
scroll to position [26, 0]
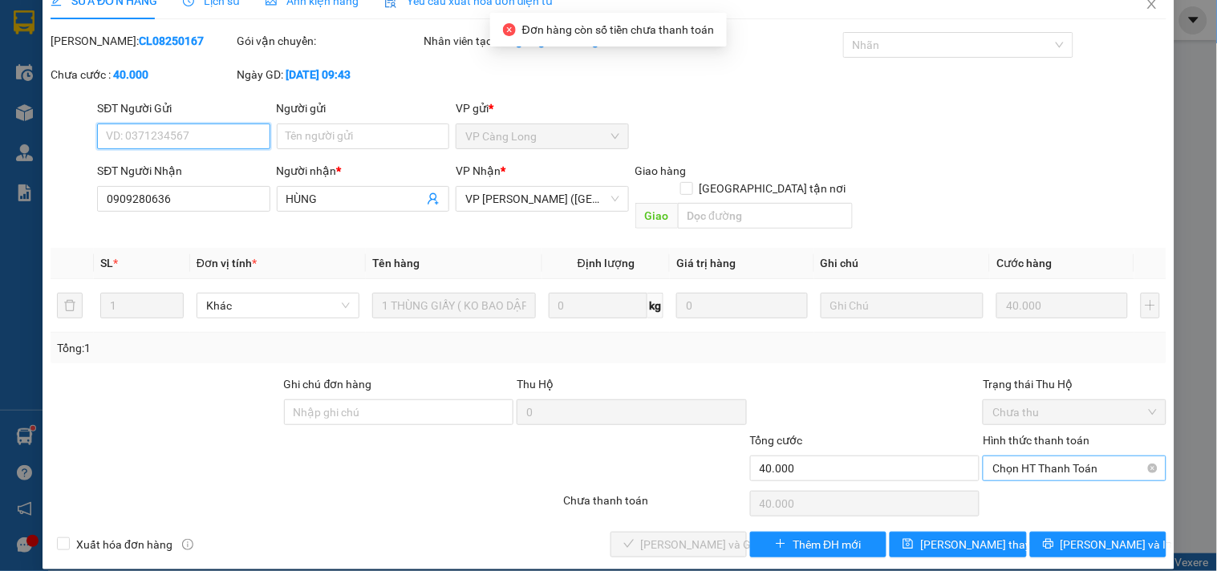
click at [1035, 456] on span "Chọn HT Thanh Toán" at bounding box center [1074, 468] width 164 height 24
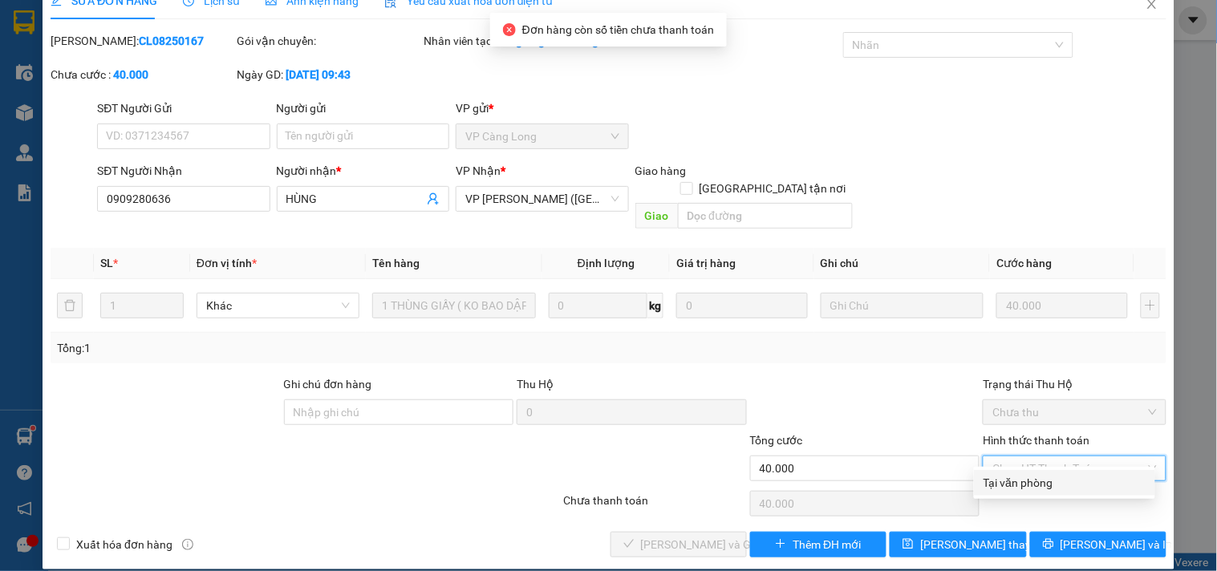
drag, startPoint x: 1031, startPoint y: 476, endPoint x: 868, endPoint y: 506, distance: 165.6
click at [1025, 480] on div "Tại văn phòng" at bounding box center [1064, 483] width 162 height 18
type input "0"
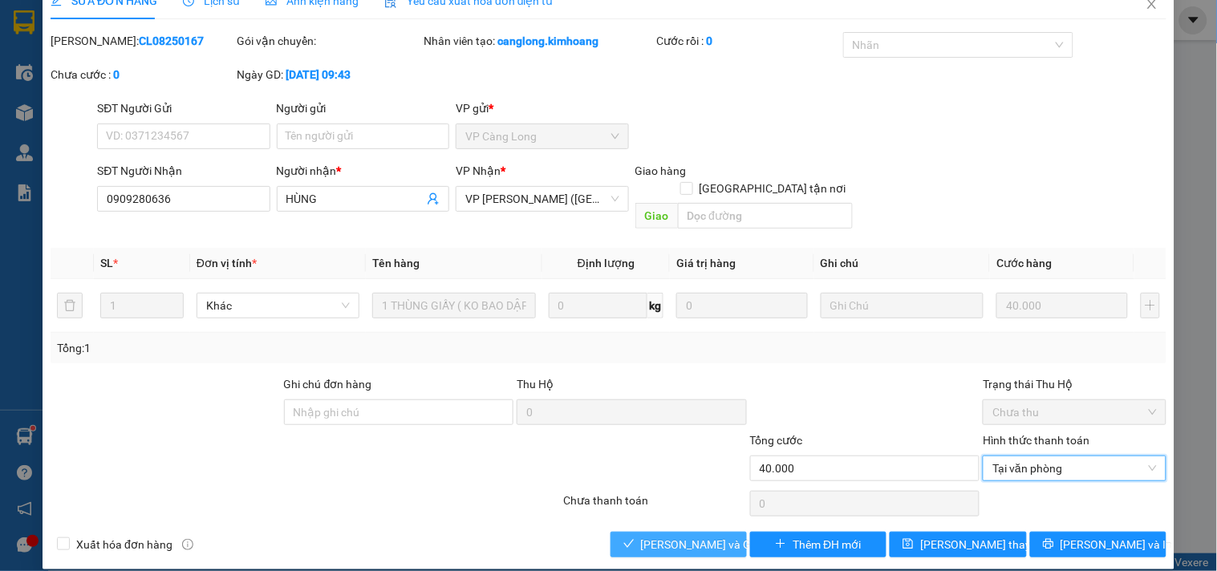
click at [684, 536] on span "[PERSON_NAME] và Giao hàng" at bounding box center [718, 545] width 154 height 18
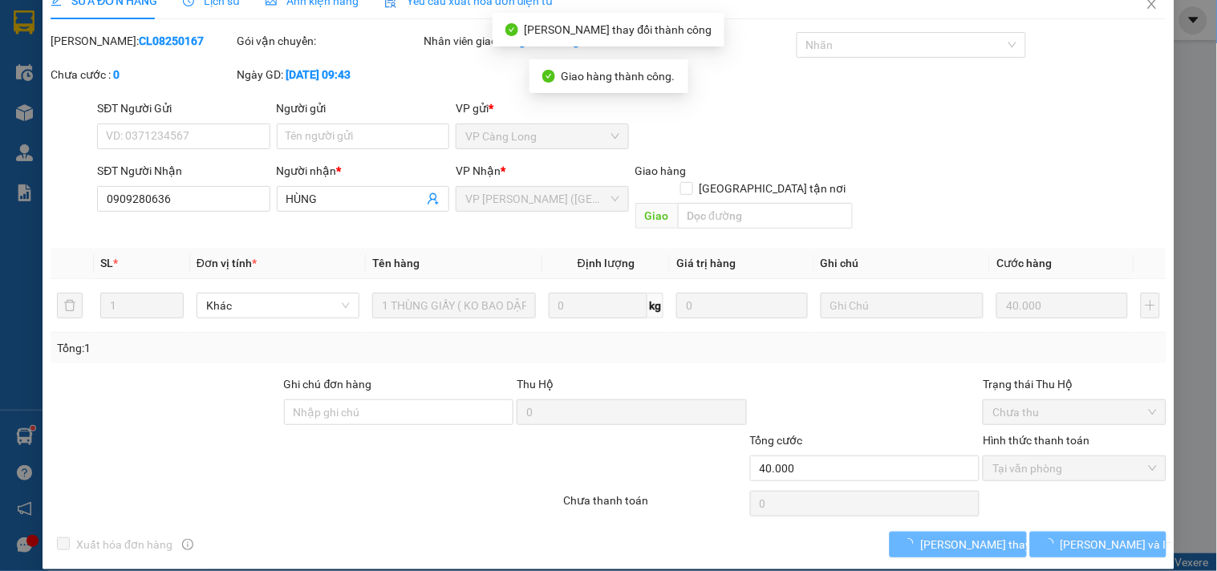
scroll to position [0, 0]
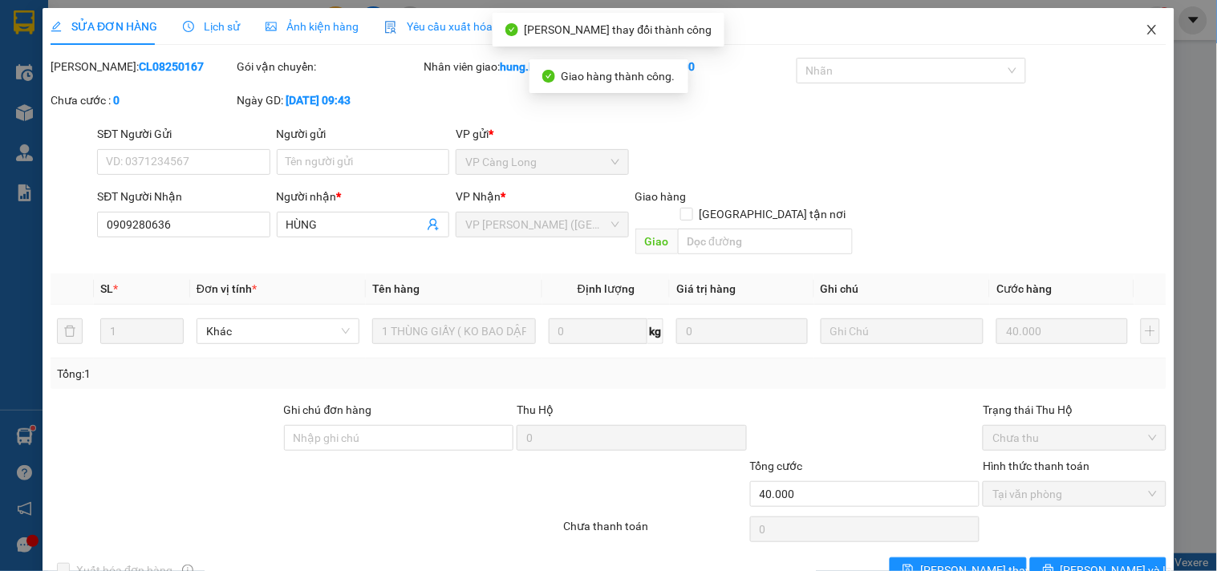
click at [1145, 30] on icon "close" at bounding box center [1151, 29] width 13 height 13
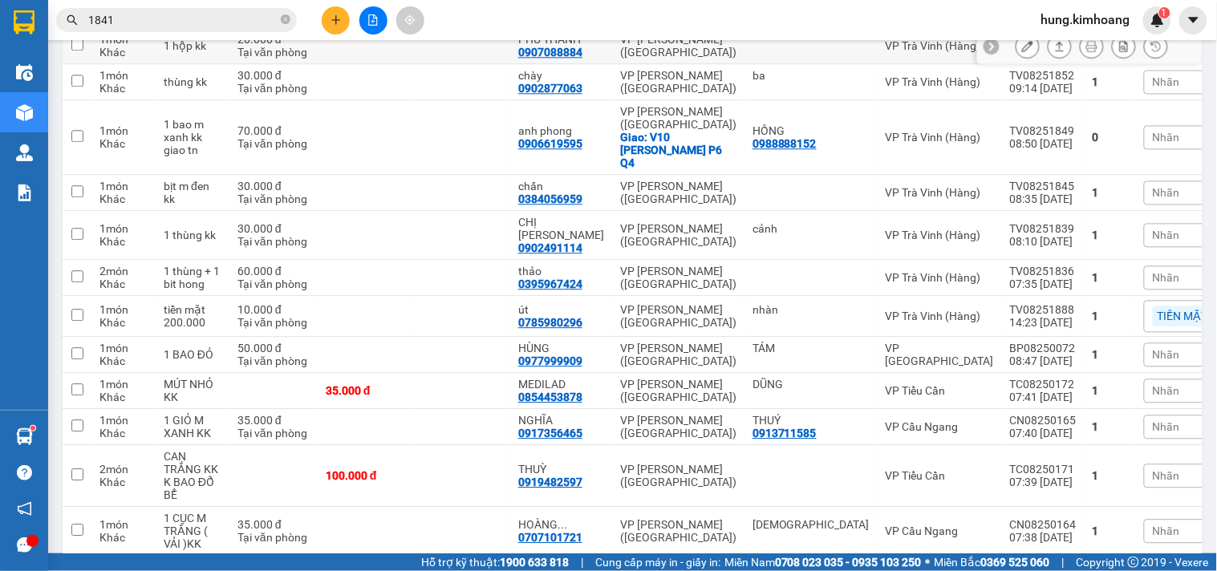
scroll to position [980, 0]
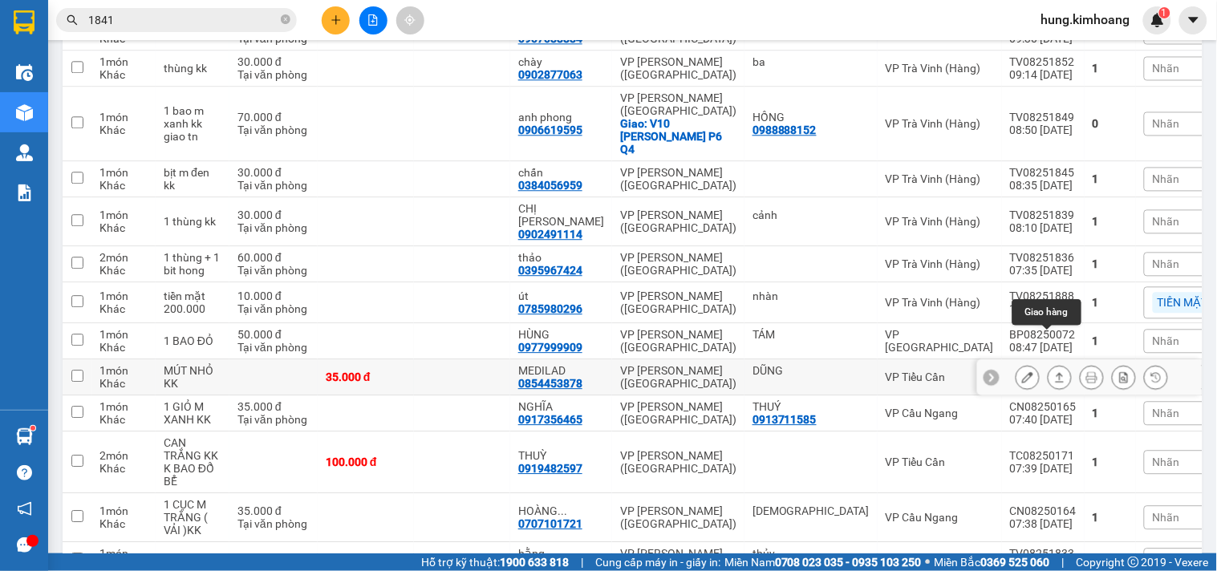
click at [1054, 371] on icon at bounding box center [1059, 376] width 11 height 11
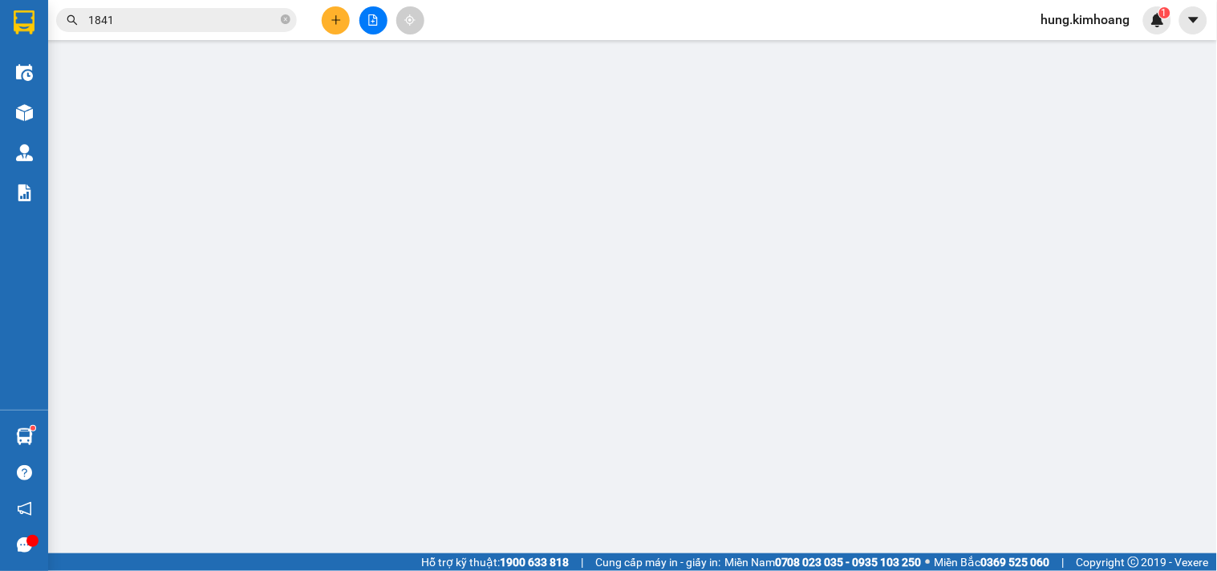
type input "DŨNG"
type input "0854453878"
type input "MEDILAD"
type input "35.000"
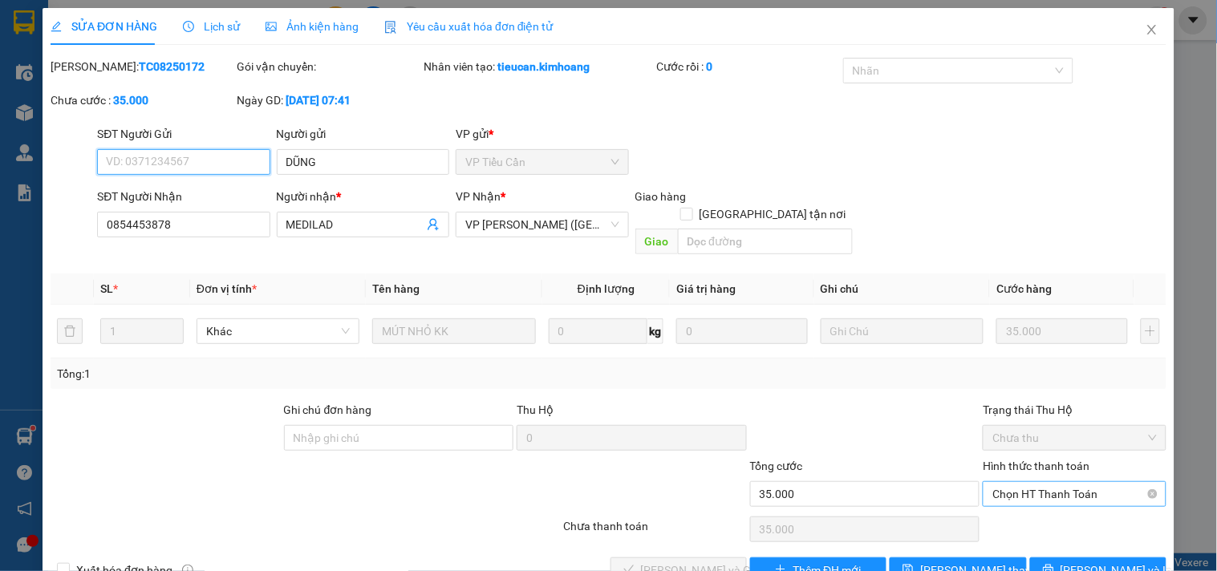
click at [1017, 482] on span "Chọn HT Thanh Toán" at bounding box center [1074, 494] width 164 height 24
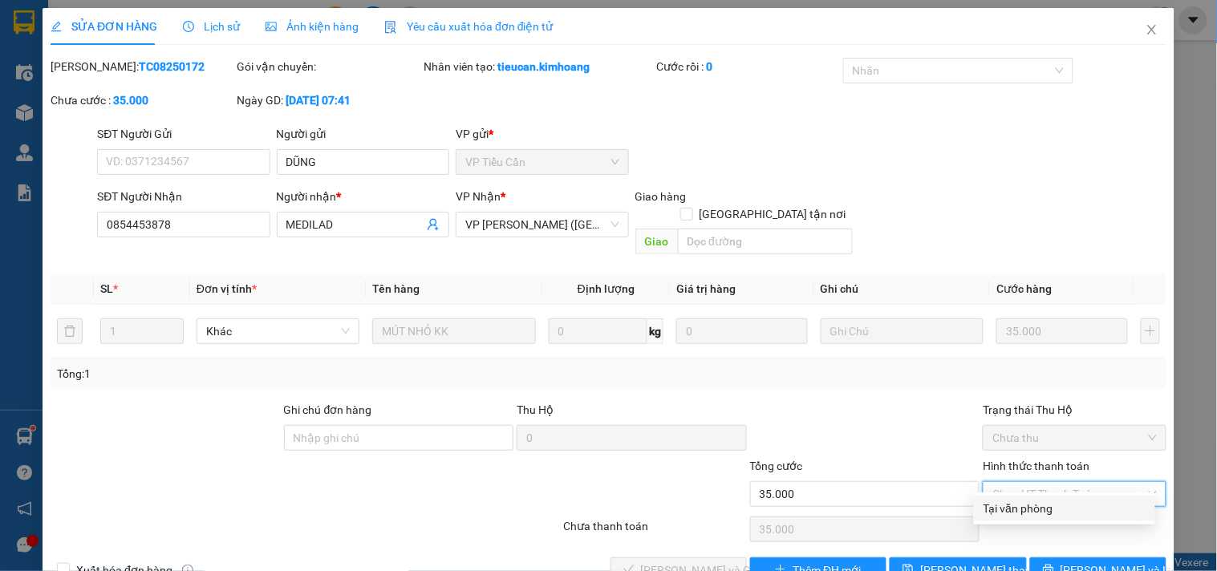
click at [1003, 512] on div "Tại văn phòng" at bounding box center [1064, 509] width 162 height 18
type input "0"
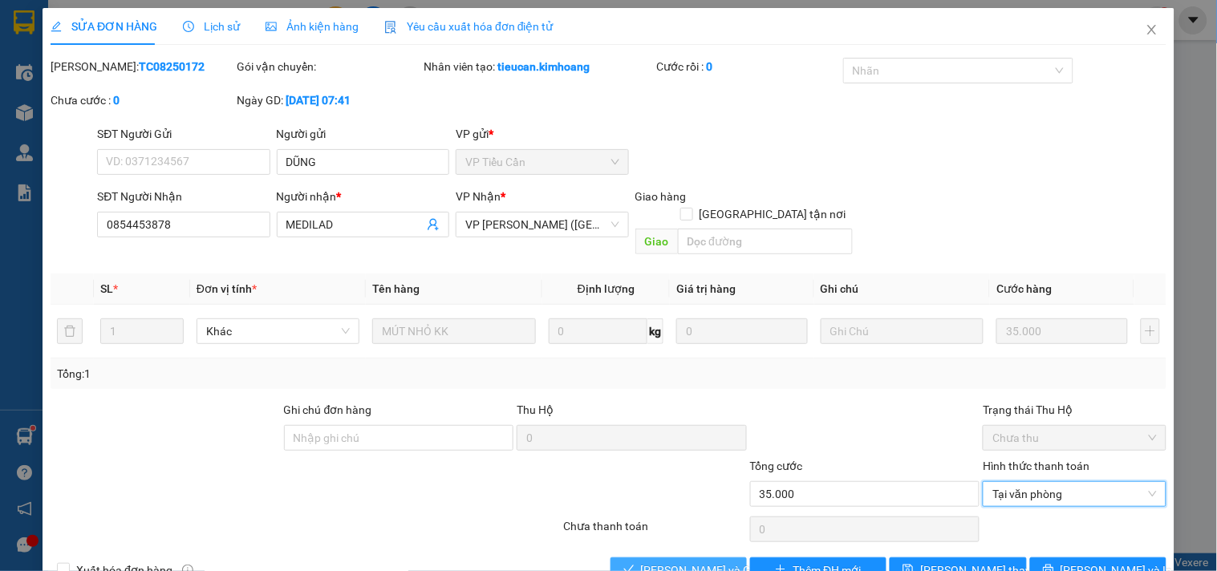
click at [643, 561] on span "[PERSON_NAME] và Giao hàng" at bounding box center [718, 570] width 154 height 18
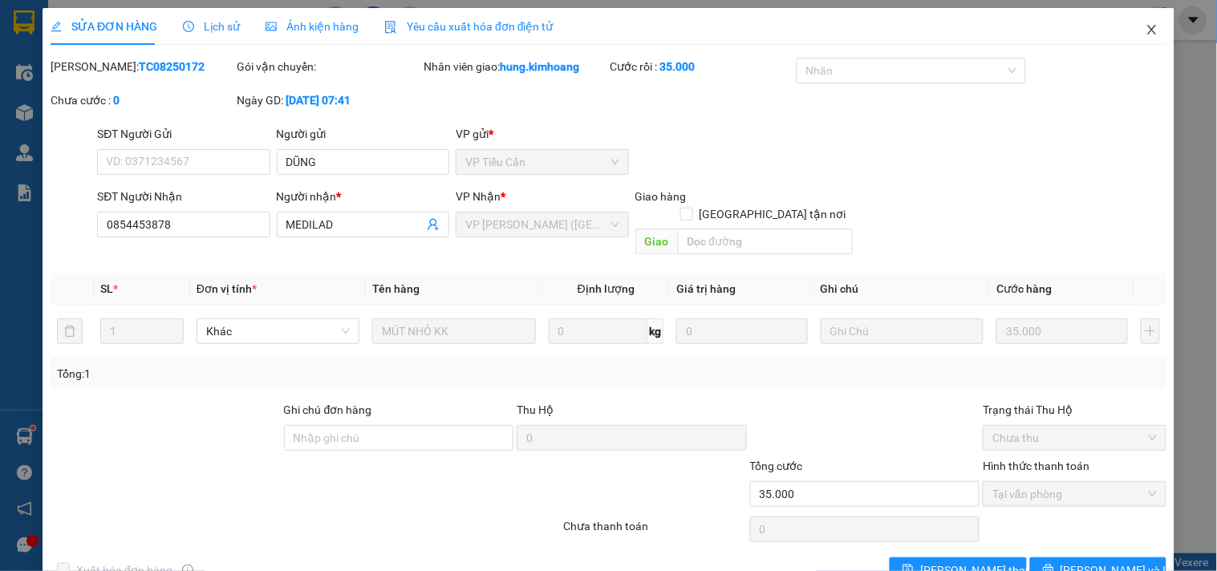
click at [1145, 24] on icon "close" at bounding box center [1151, 29] width 13 height 13
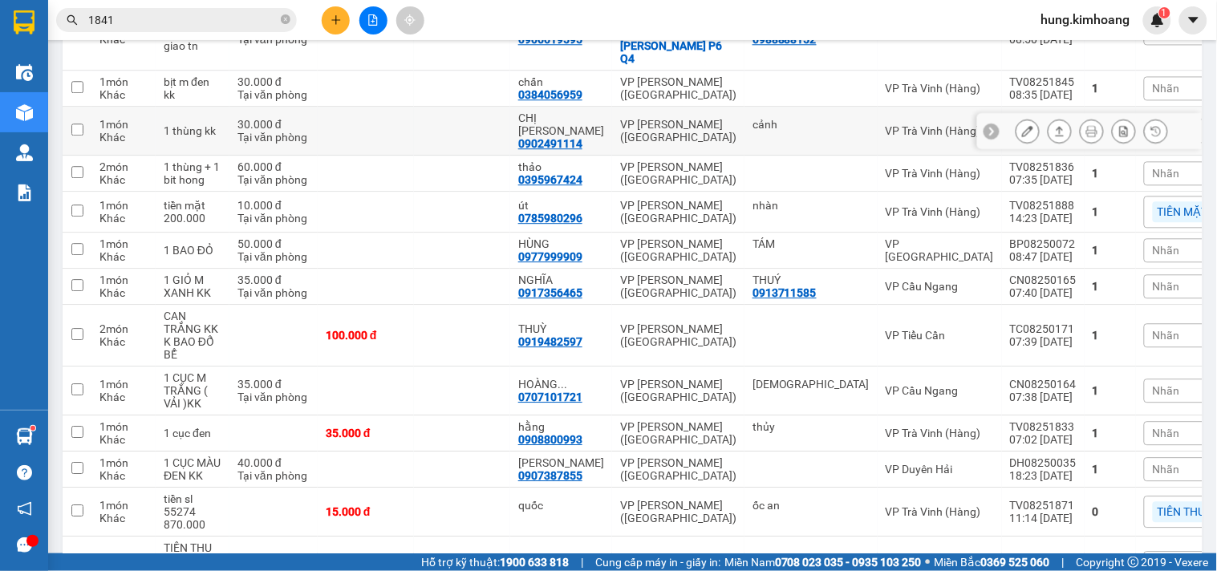
scroll to position [1160, 0]
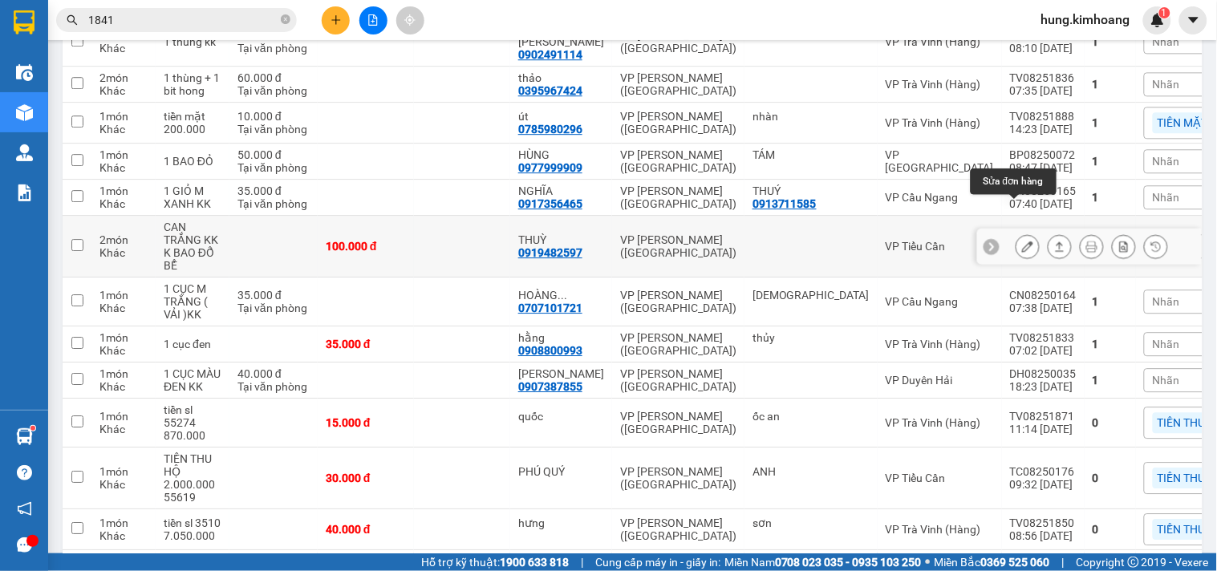
click at [1054, 241] on icon at bounding box center [1059, 246] width 11 height 11
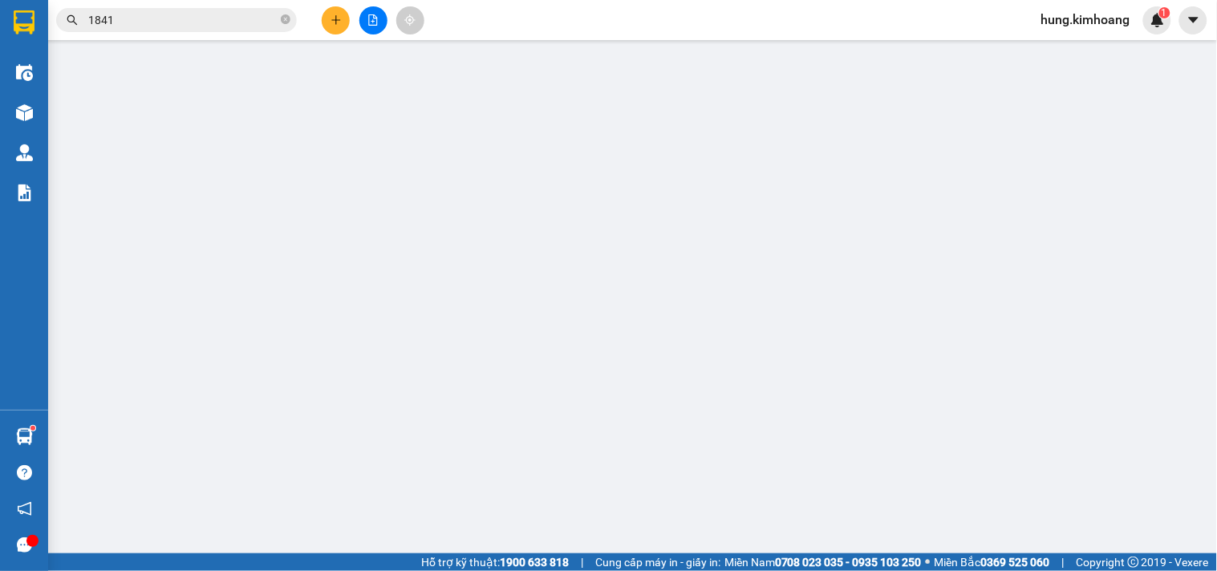
type input "0919482597"
type input "THUỲ"
type input "100.000"
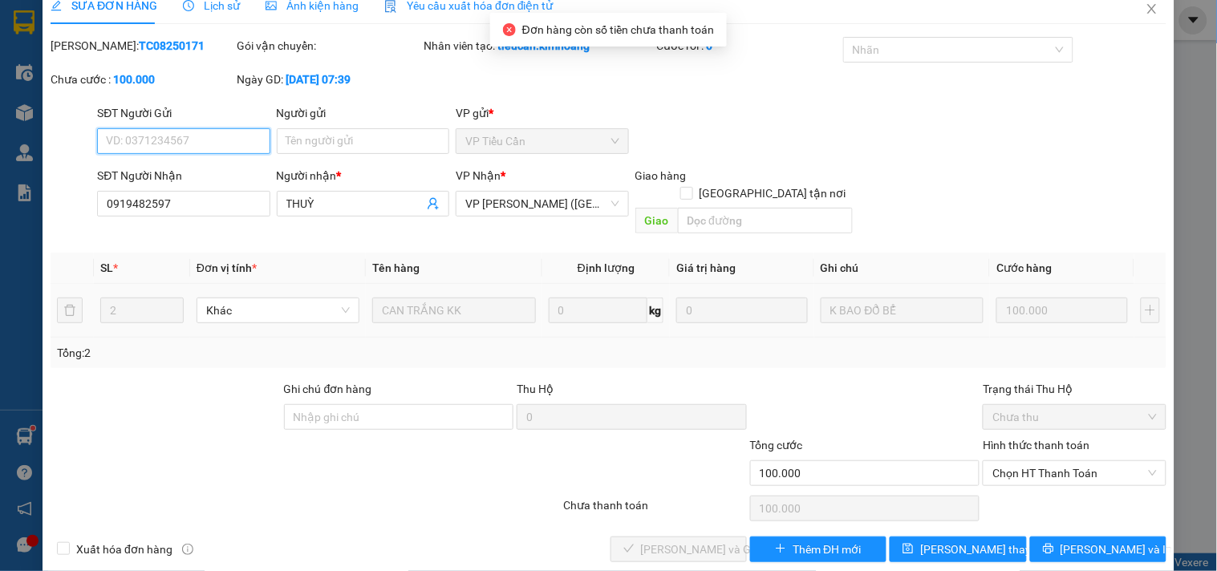
scroll to position [26, 0]
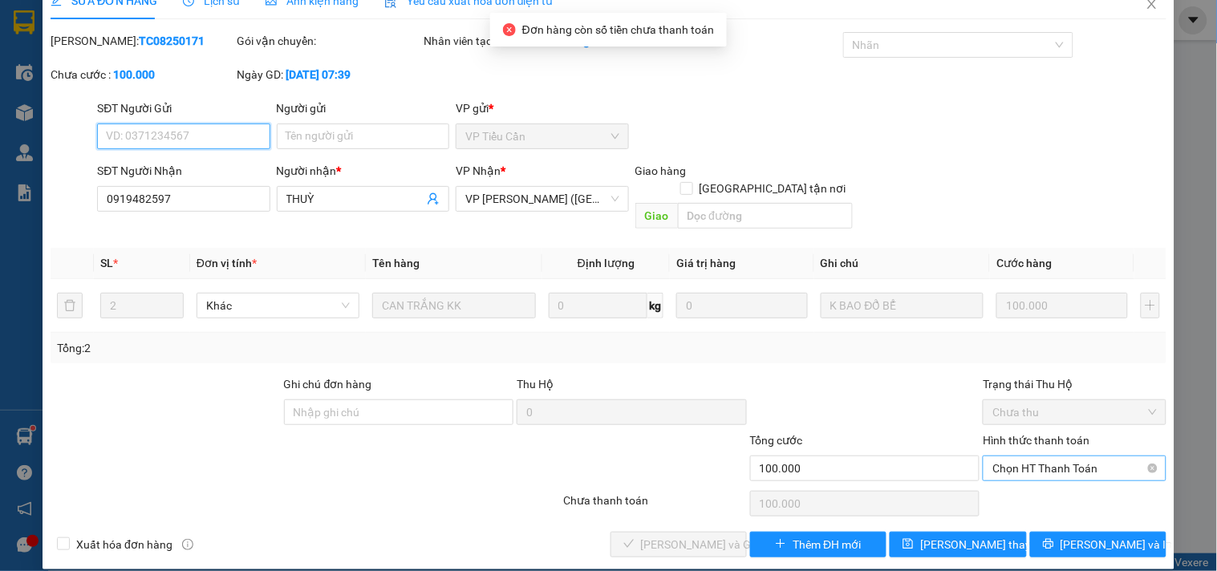
click at [1015, 456] on span "Chọn HT Thanh Toán" at bounding box center [1074, 468] width 164 height 24
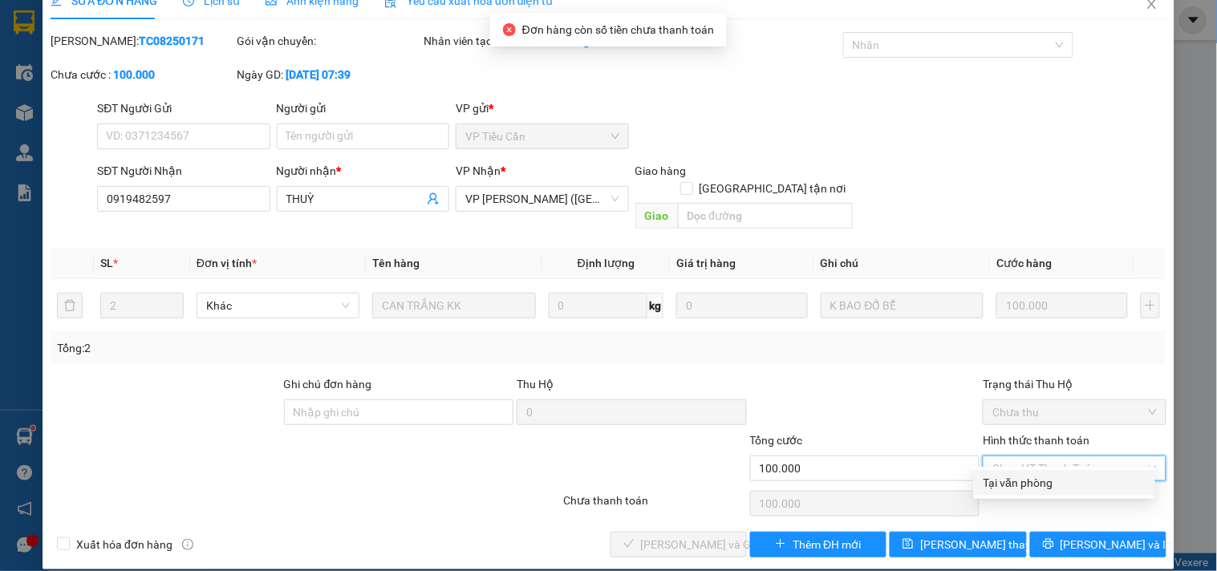
click at [1011, 479] on div "Tại văn phòng" at bounding box center [1064, 483] width 162 height 18
type input "0"
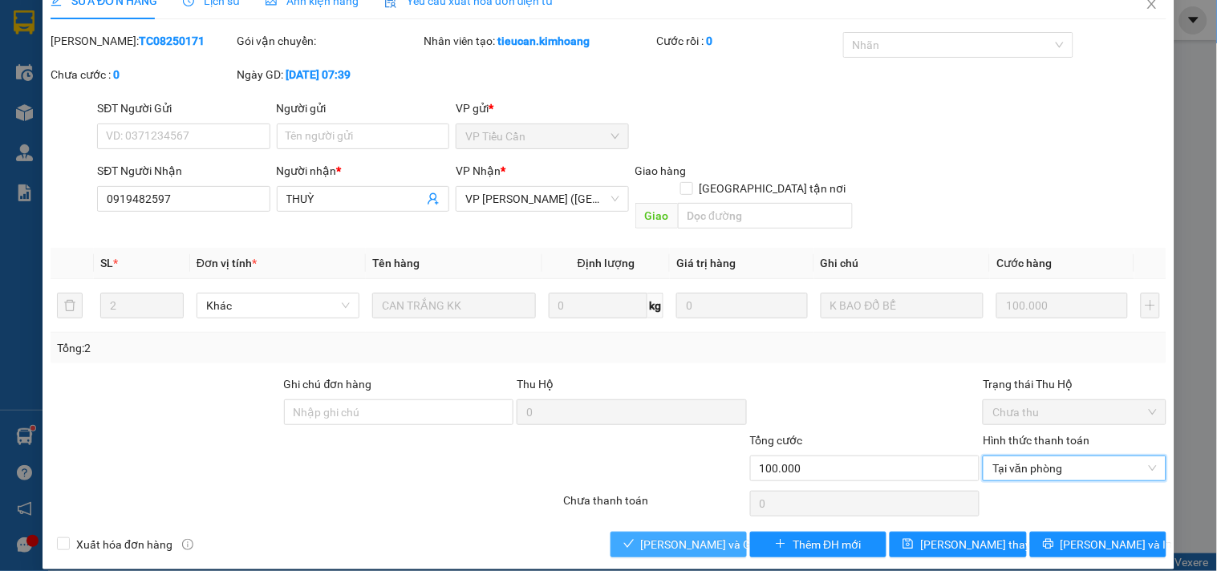
click at [630, 532] on button "[PERSON_NAME] và Giao hàng" at bounding box center [678, 545] width 136 height 26
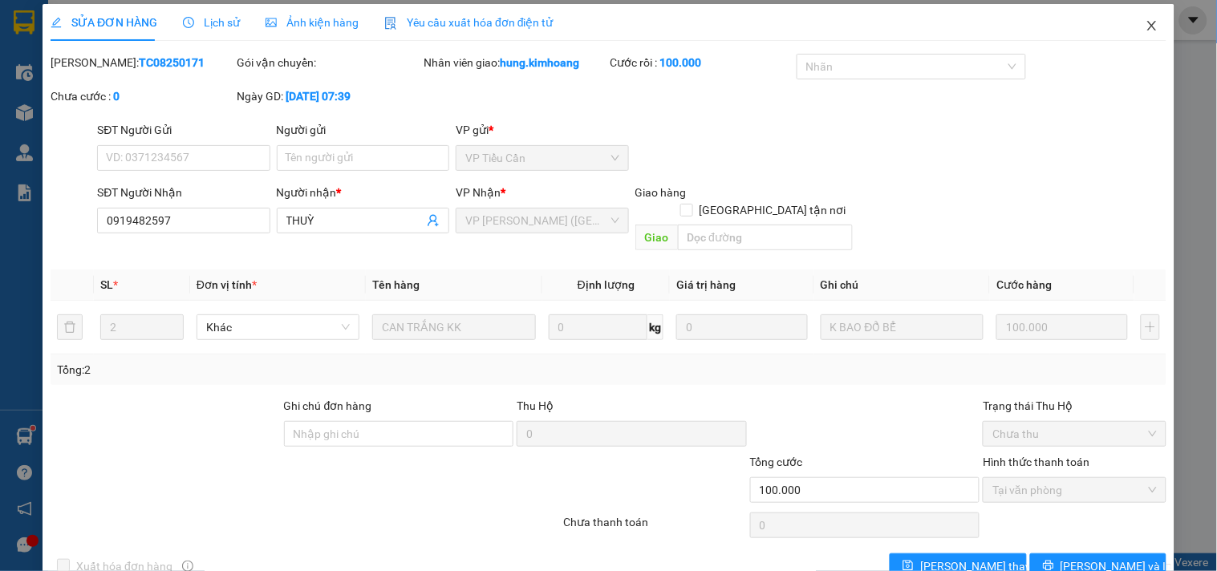
scroll to position [0, 0]
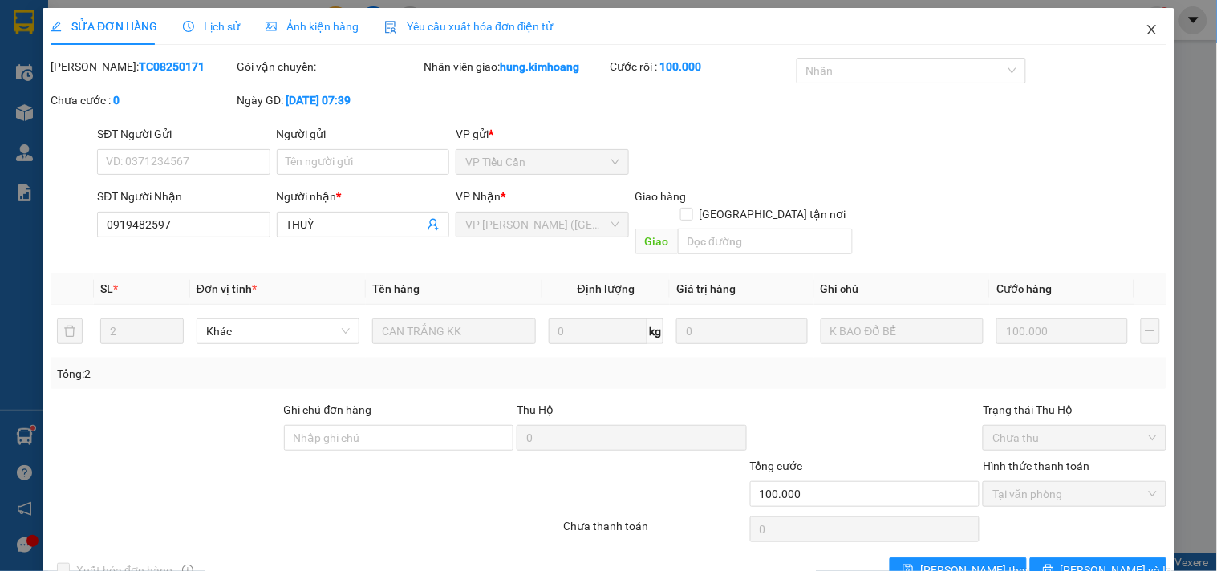
click at [1145, 32] on icon "close" at bounding box center [1151, 29] width 13 height 13
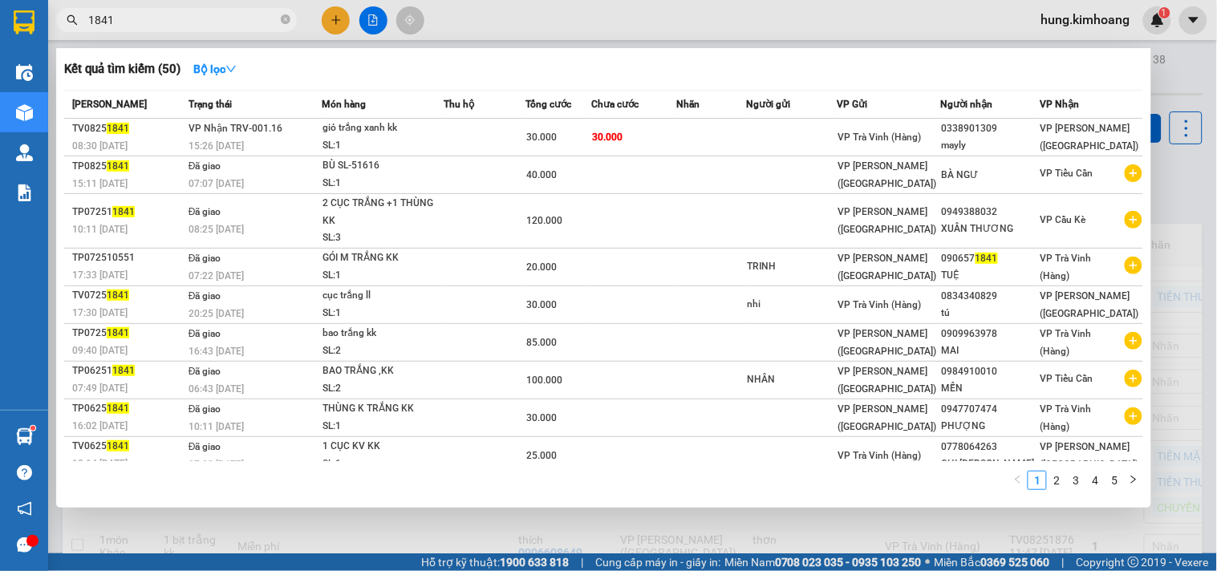
click at [215, 20] on input "1841" at bounding box center [182, 20] width 189 height 18
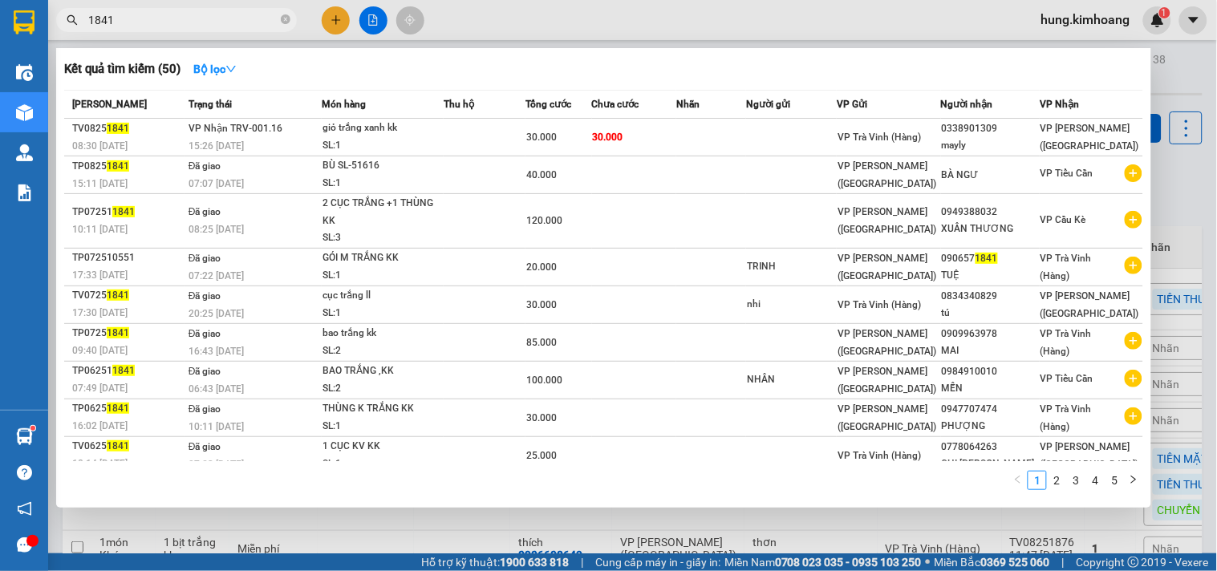
click at [215, 20] on input "1841" at bounding box center [182, 20] width 189 height 18
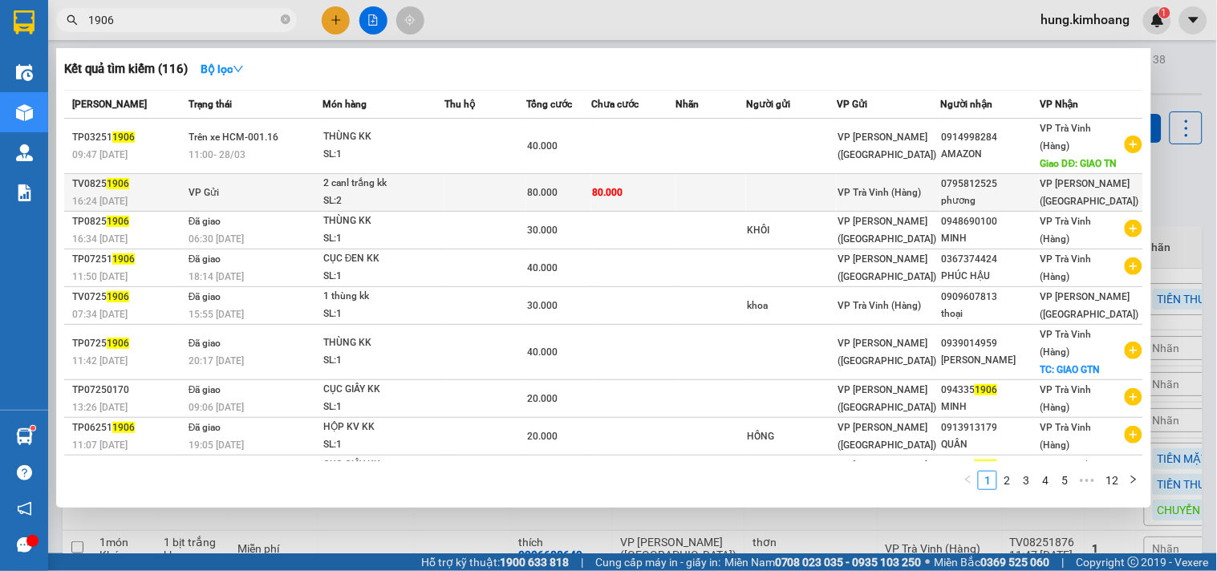
type input "1906"
click at [983, 209] on div "phương" at bounding box center [990, 200] width 98 height 17
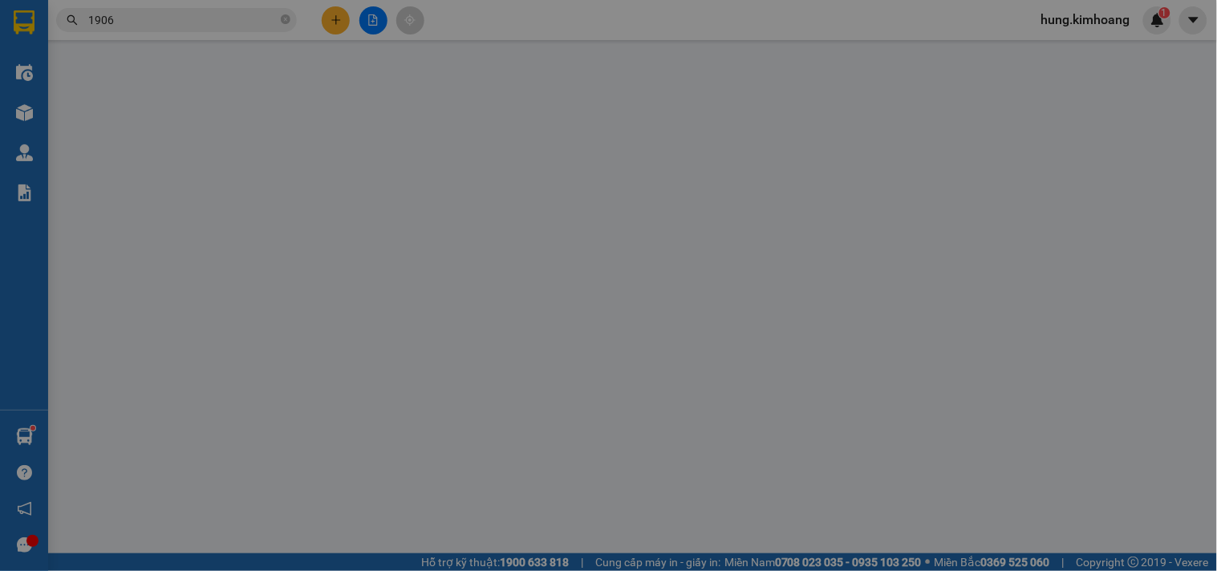
type input "0795812525"
type input "phương"
type input "80.000"
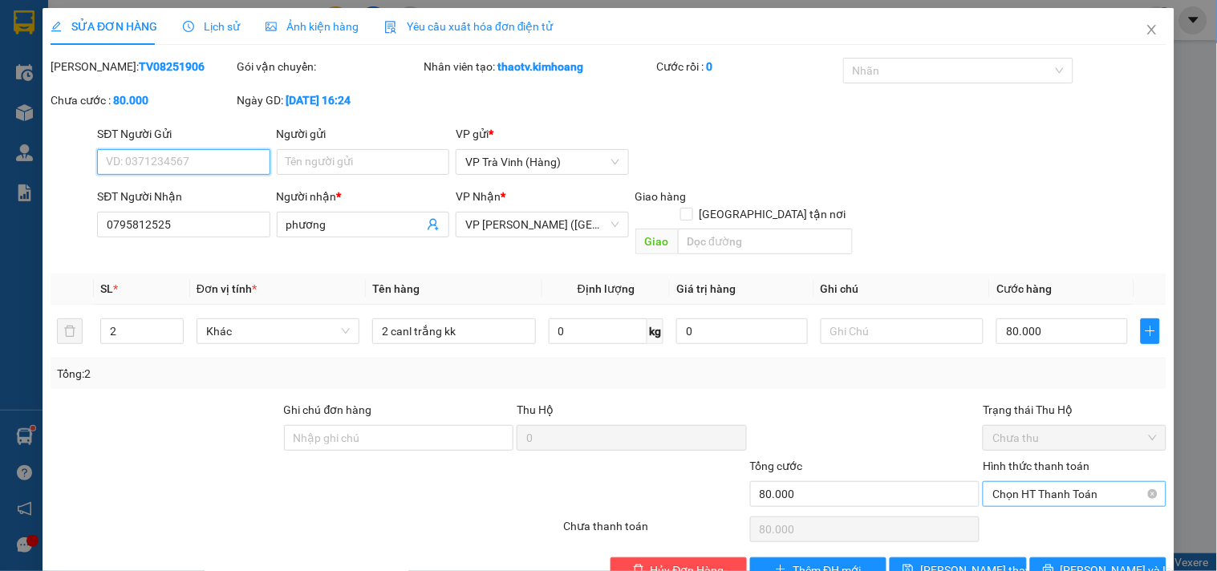
scroll to position [26, 0]
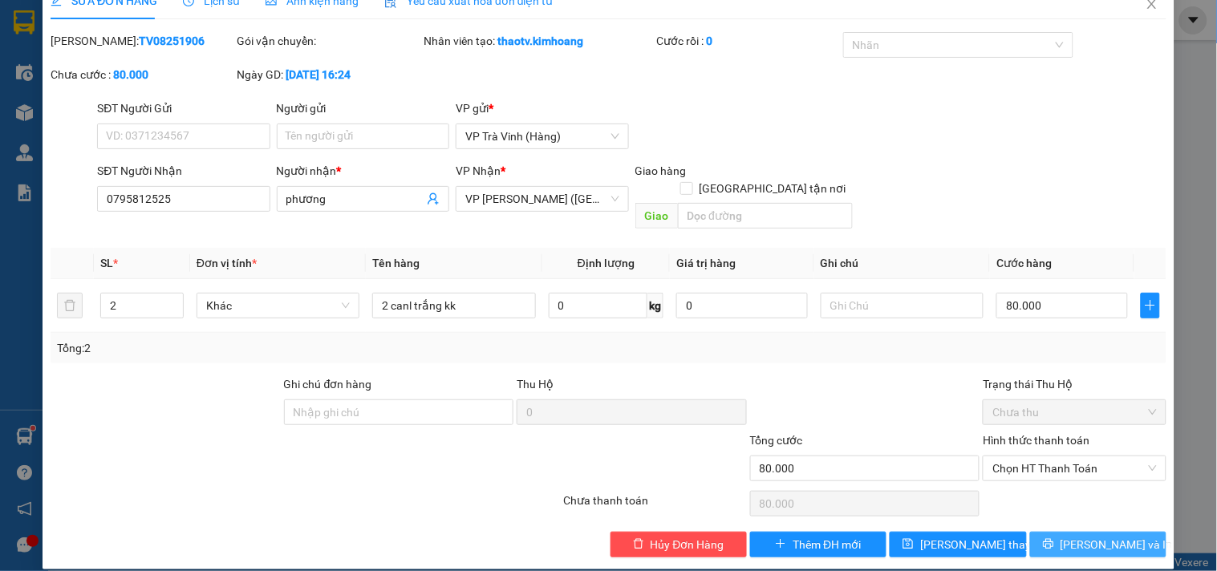
click at [1100, 536] on span "[PERSON_NAME] và In" at bounding box center [1116, 545] width 112 height 18
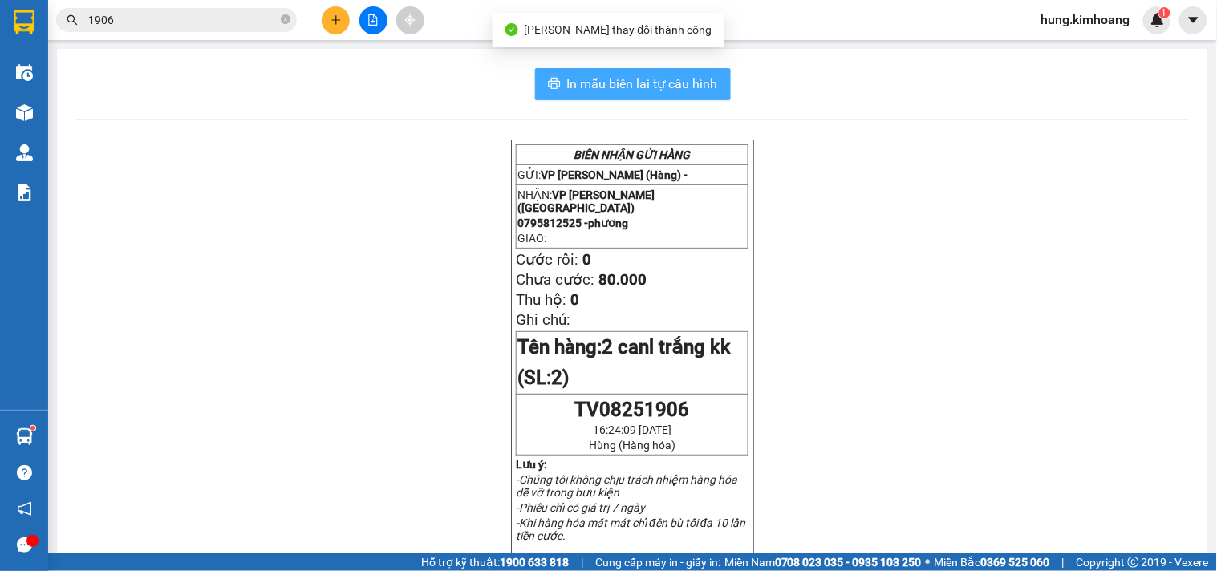
drag, startPoint x: 675, startPoint y: 86, endPoint x: 667, endPoint y: 81, distance: 8.7
click at [675, 86] on span "In mẫu biên lai tự cấu hình" at bounding box center [642, 84] width 151 height 20
click at [642, 79] on span "In mẫu biên lai tự cấu hình" at bounding box center [642, 84] width 151 height 20
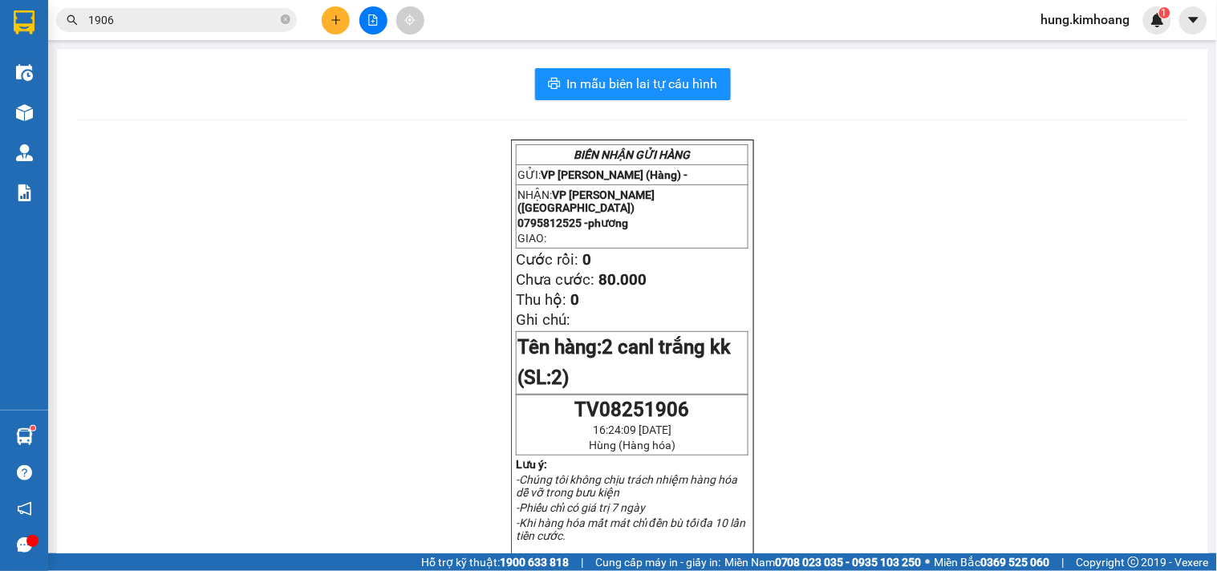
click at [330, 19] on icon "plus" at bounding box center [335, 19] width 11 height 11
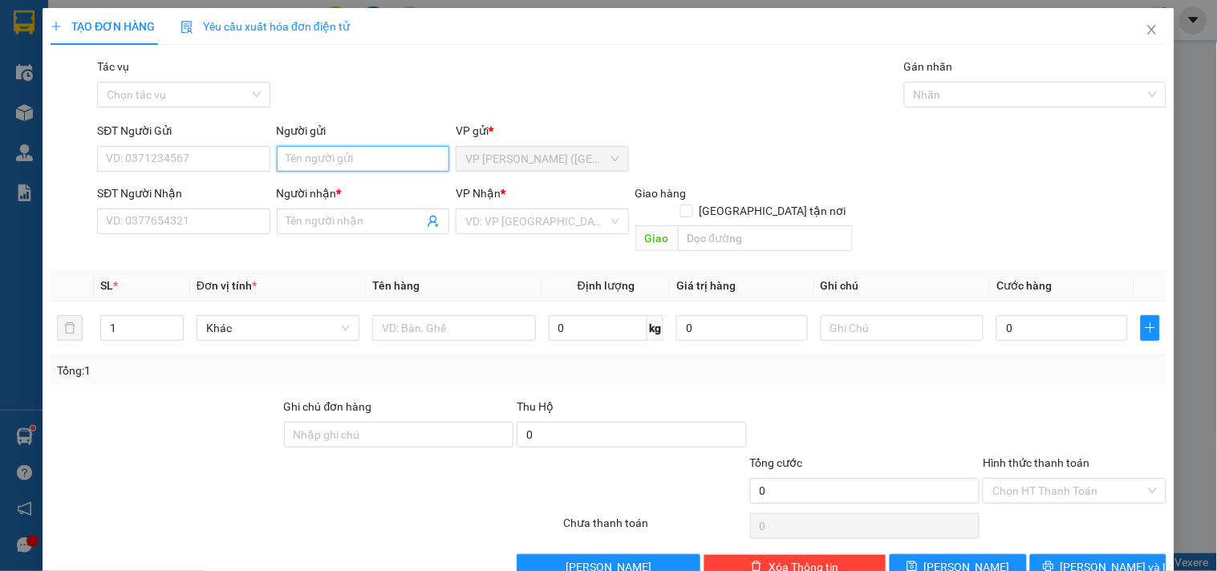
click at [341, 157] on input "Người gửi" at bounding box center [363, 159] width 172 height 26
type input "THIÊN ÂN"
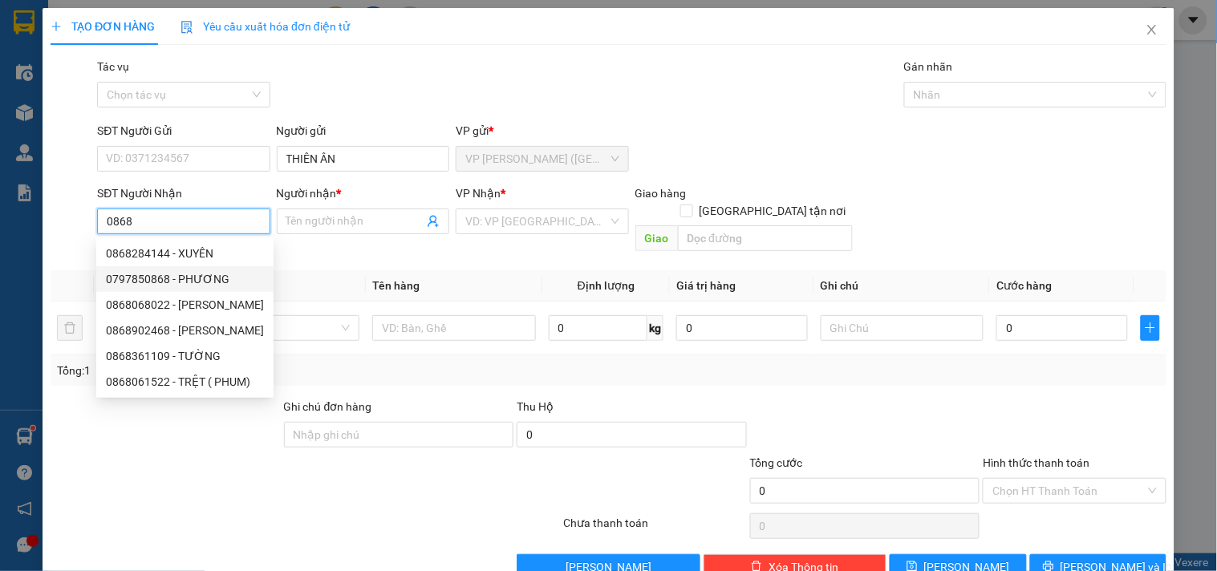
click at [220, 273] on div "0797850868 - PHƯƠNG" at bounding box center [185, 279] width 158 height 18
type input "0797850868"
type input "PHƯƠNG"
type input "35.000"
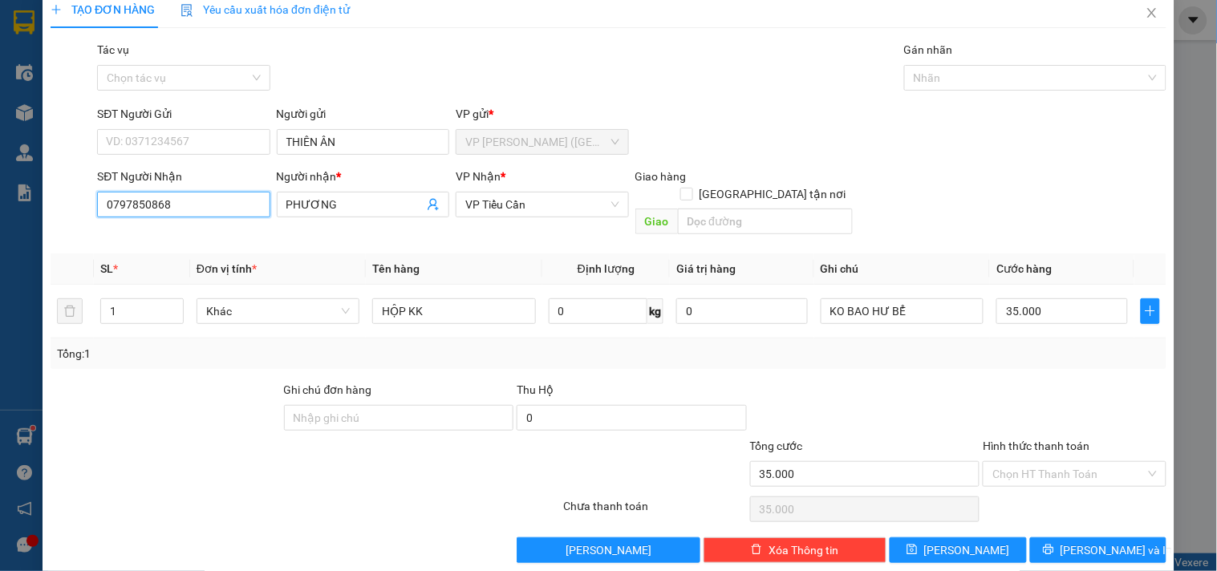
scroll to position [22, 0]
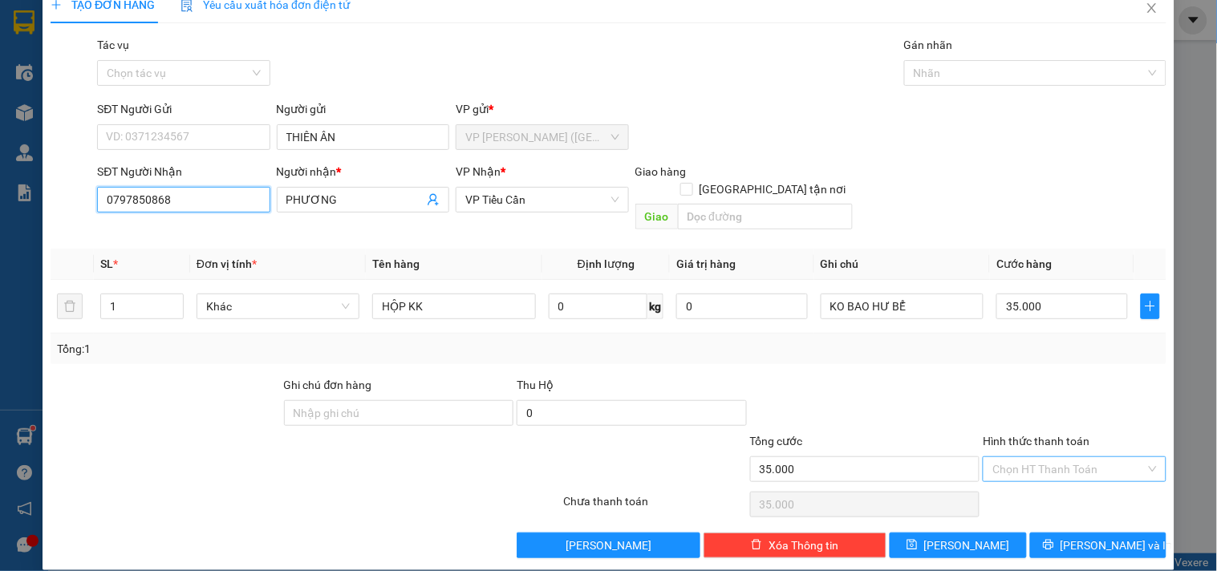
type input "0797850868"
click at [1068, 457] on input "Hình thức thanh toán" at bounding box center [1068, 469] width 152 height 24
click at [1064, 468] on div "Transit Pickup Surcharge Ids Transit Deliver Surcharge Ids Transit Deliver Surc…" at bounding box center [609, 297] width 1116 height 522
drag, startPoint x: 1043, startPoint y: 428, endPoint x: 1043, endPoint y: 452, distance: 24.1
click at [1043, 432] on div "Hình thức thanh toán" at bounding box center [1074, 444] width 183 height 24
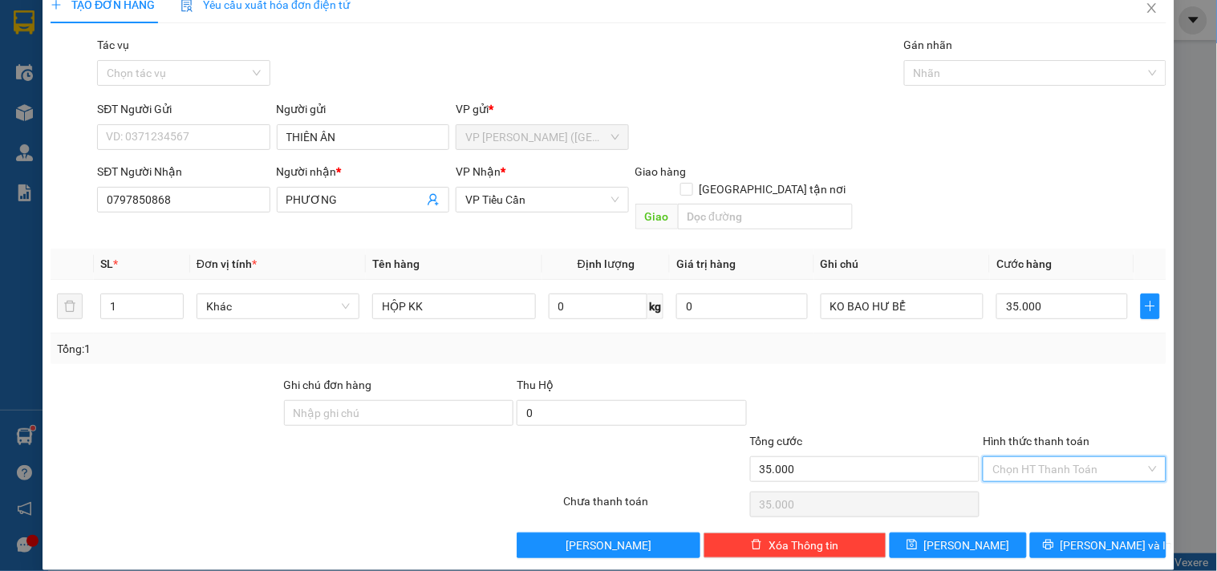
click at [1043, 457] on input "Hình thức thanh toán" at bounding box center [1068, 469] width 152 height 24
click at [1038, 488] on div "Tại văn phòng" at bounding box center [1064, 484] width 162 height 18
type input "0"
click at [1096, 537] on span "[PERSON_NAME] và In" at bounding box center [1116, 546] width 112 height 18
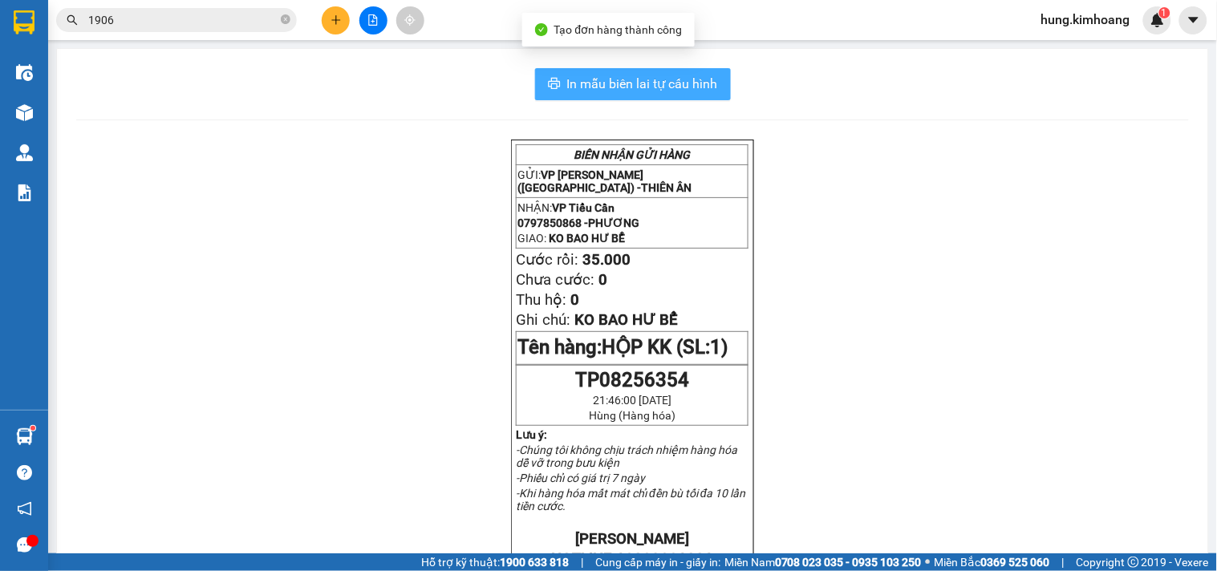
click at [668, 85] on span "In mẫu biên lai tự cấu hình" at bounding box center [642, 84] width 151 height 20
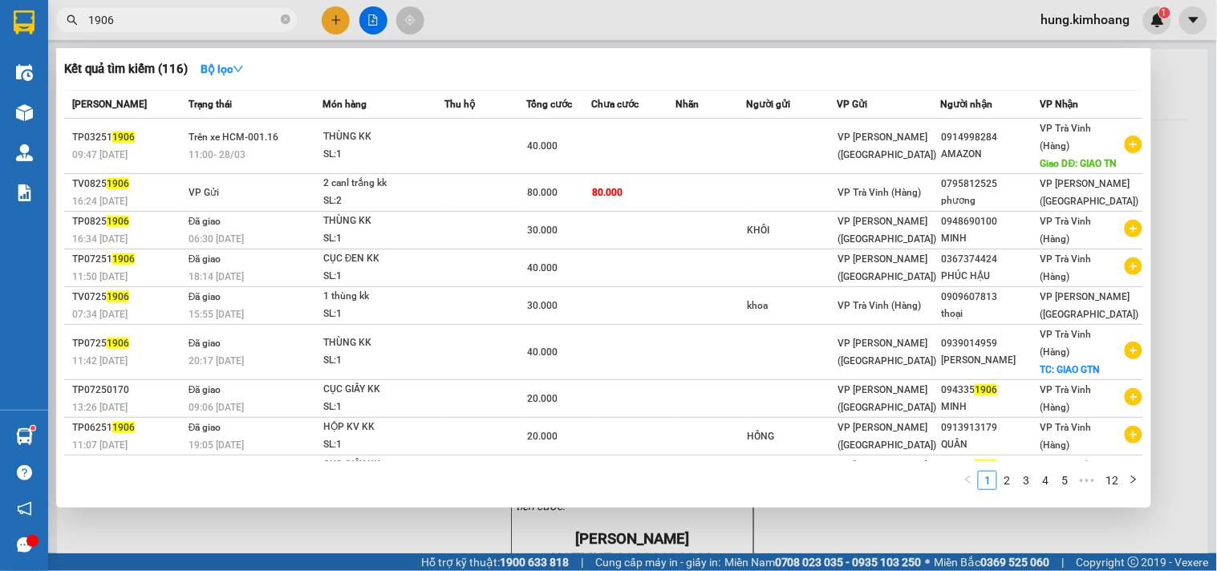
click at [130, 21] on input "1906" at bounding box center [182, 20] width 189 height 18
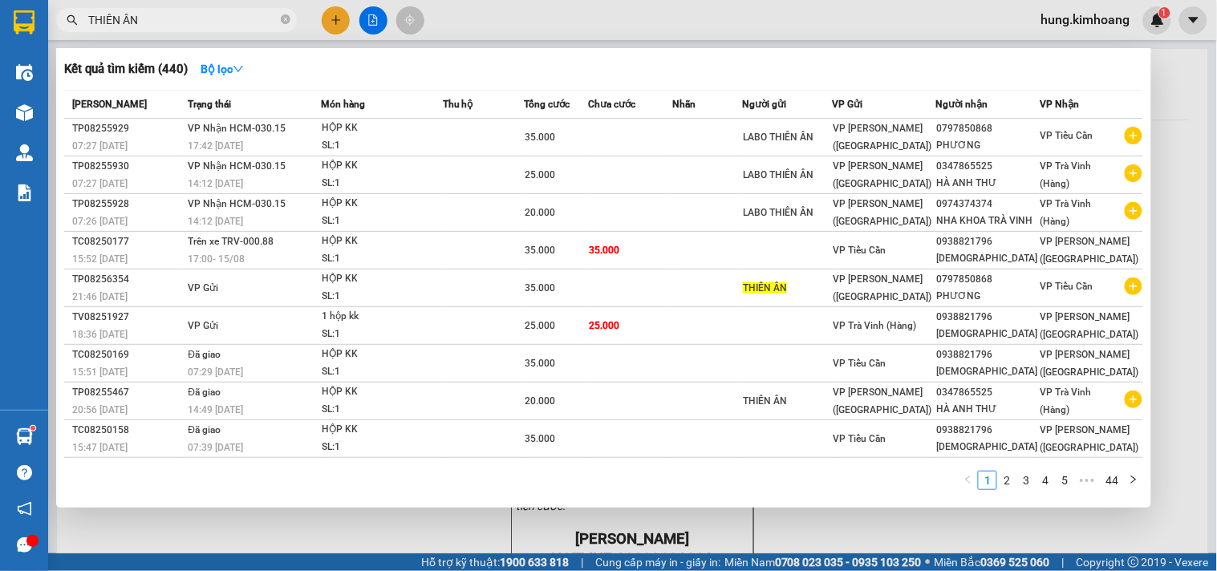
type input "THIÊN ÂN"
click at [341, 14] on div at bounding box center [608, 285] width 1217 height 571
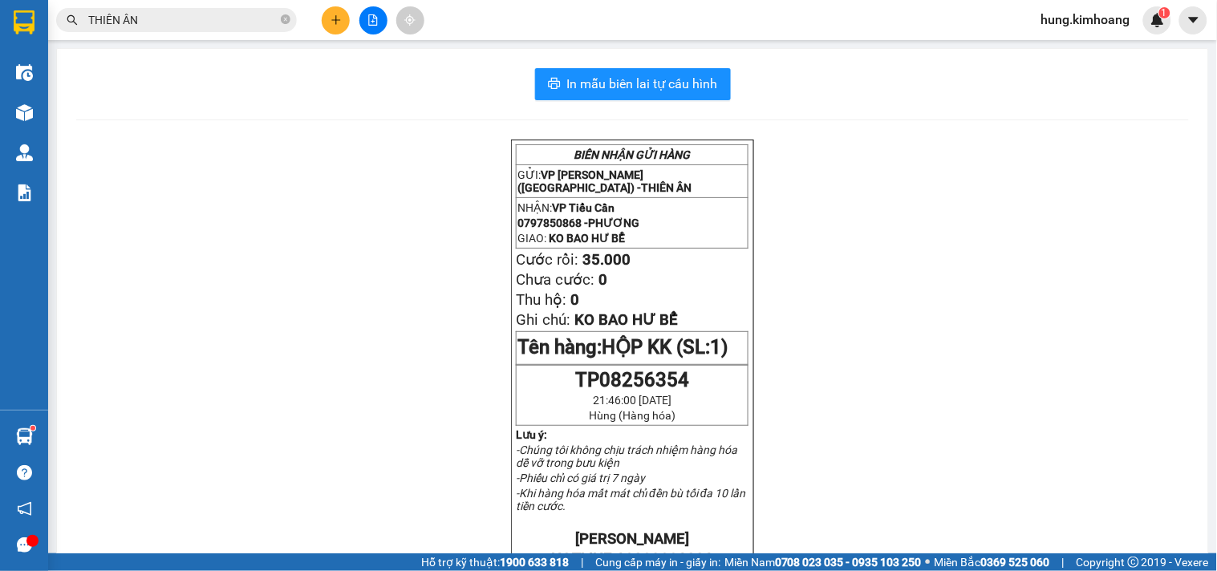
click at [339, 9] on button at bounding box center [336, 20] width 28 height 28
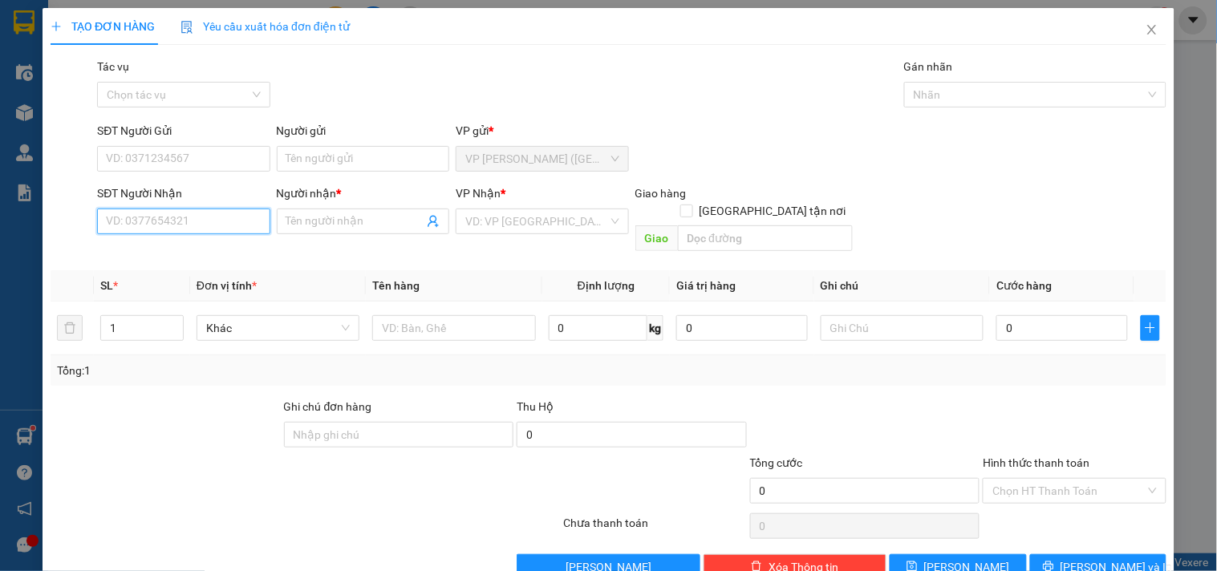
click at [126, 212] on input "SĐT Người Nhận" at bounding box center [183, 222] width 172 height 26
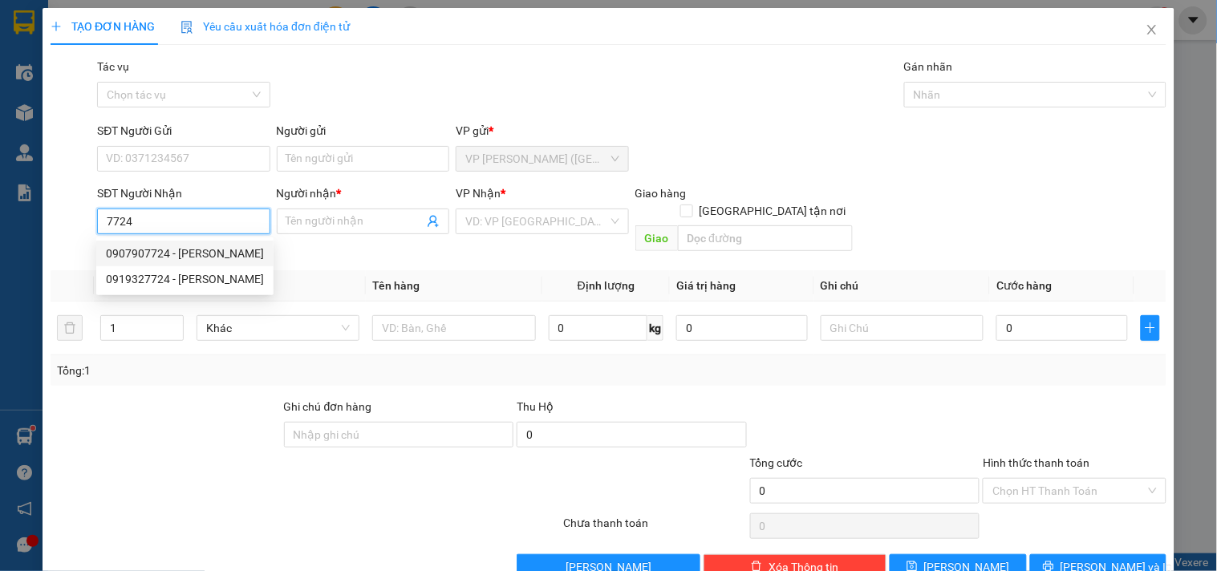
click at [184, 245] on div "0907907724 - [PERSON_NAME]" at bounding box center [185, 254] width 158 height 18
type input "0907907724"
type input "TRỌNG THỦY"
type input "30.000"
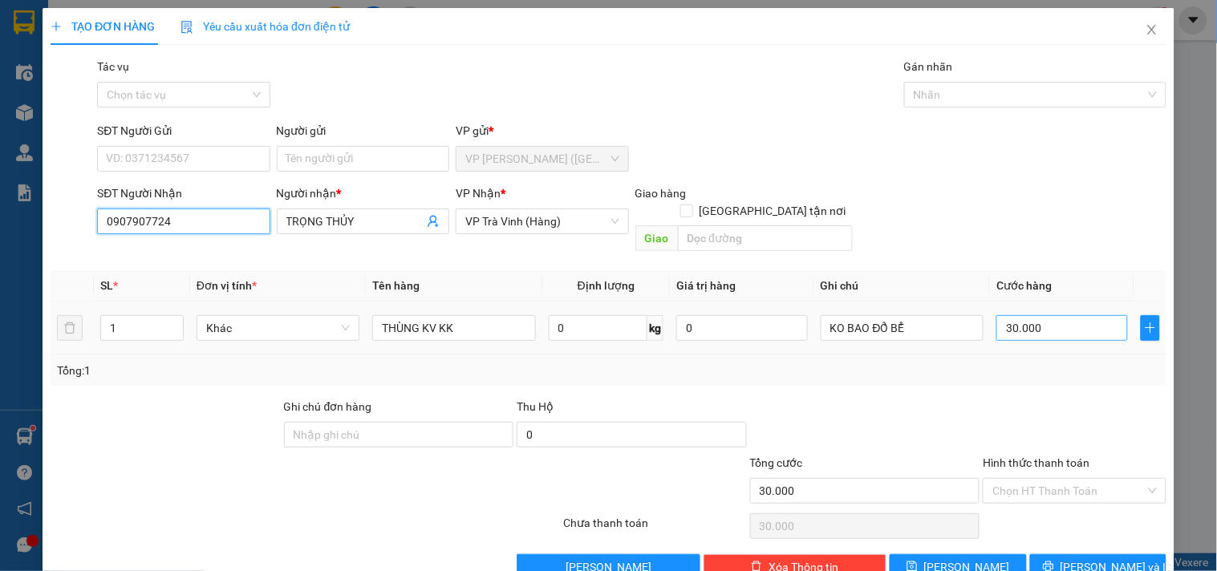
type input "0907907724"
click at [1039, 317] on input "30.000" at bounding box center [1062, 328] width 132 height 26
type input "3"
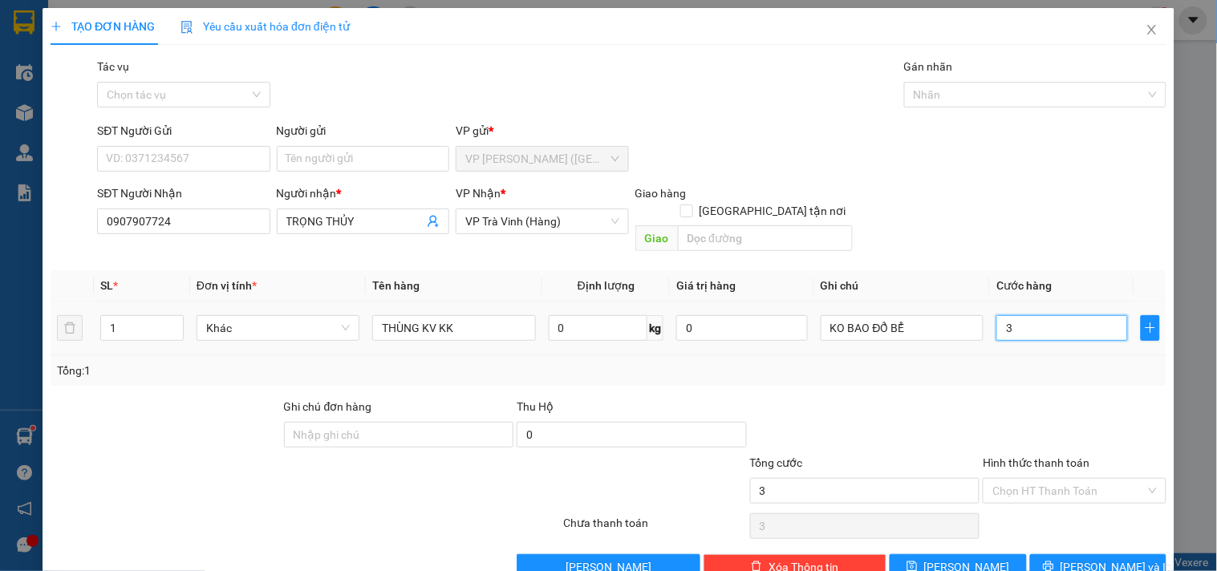
type input "35"
type input "35.000"
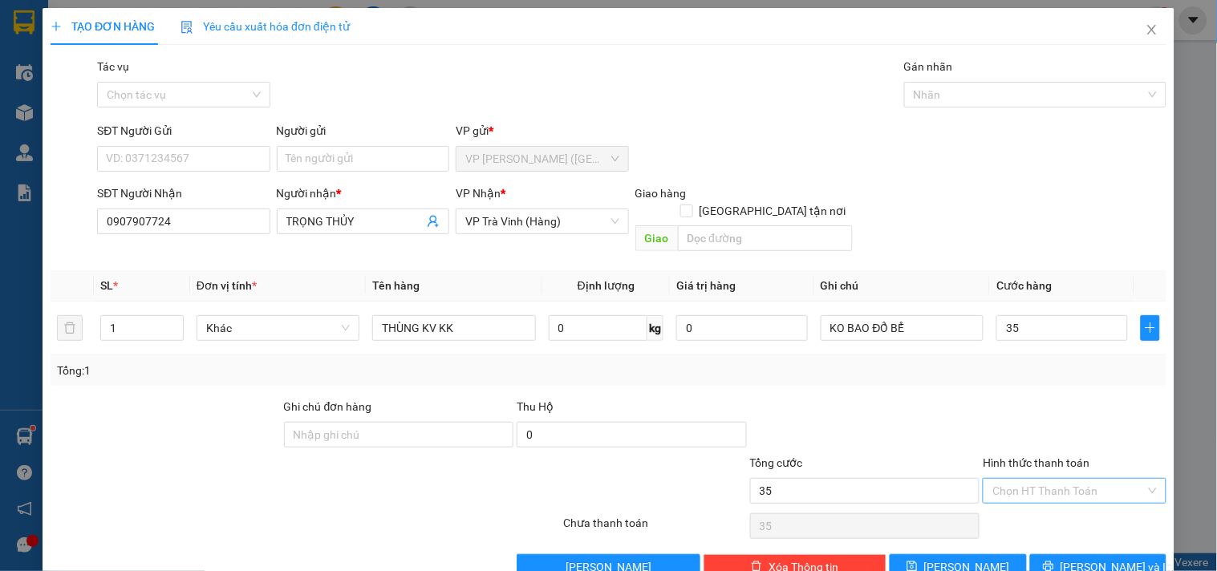
type input "35.000"
click at [1084, 480] on input "Hình thức thanh toán" at bounding box center [1068, 491] width 152 height 24
drag, startPoint x: 1063, startPoint y: 513, endPoint x: 1056, endPoint y: 520, distance: 9.1
click at [1061, 513] on div "Tại văn phòng" at bounding box center [1064, 505] width 162 height 18
type input "0"
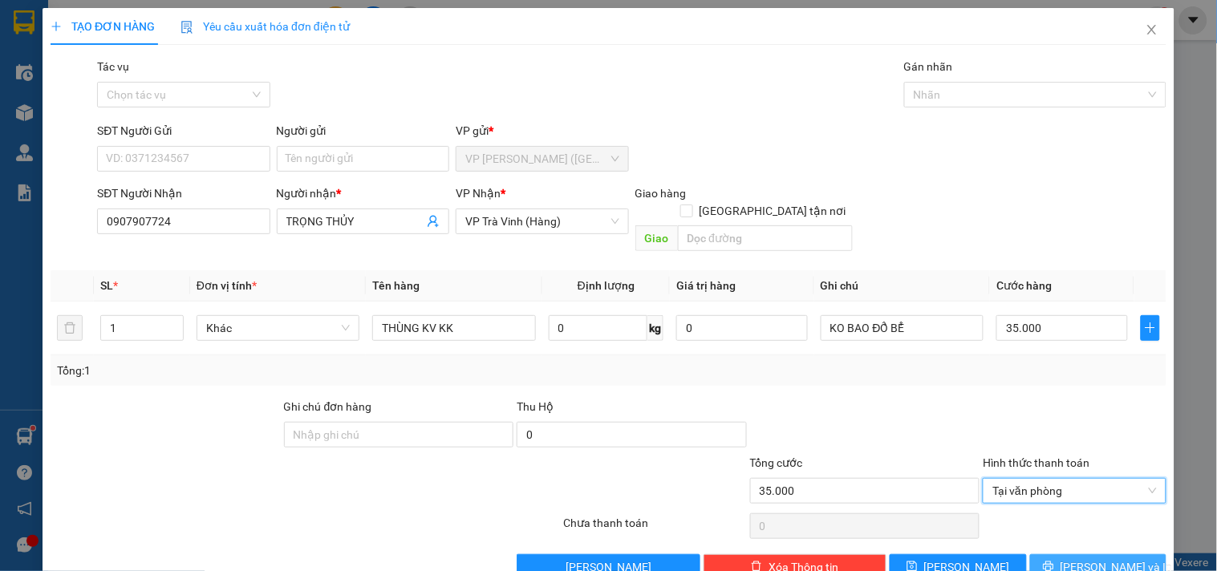
click at [1088, 558] on span "[PERSON_NAME] và In" at bounding box center [1116, 567] width 112 height 18
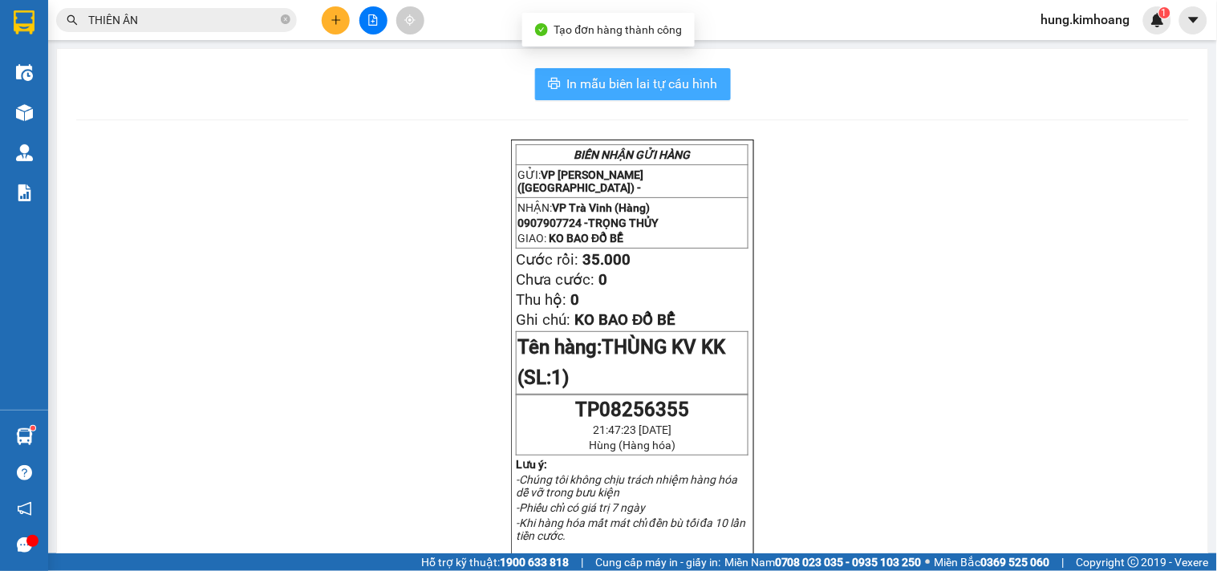
click at [696, 90] on span "In mẫu biên lai tự cấu hình" at bounding box center [642, 84] width 151 height 20
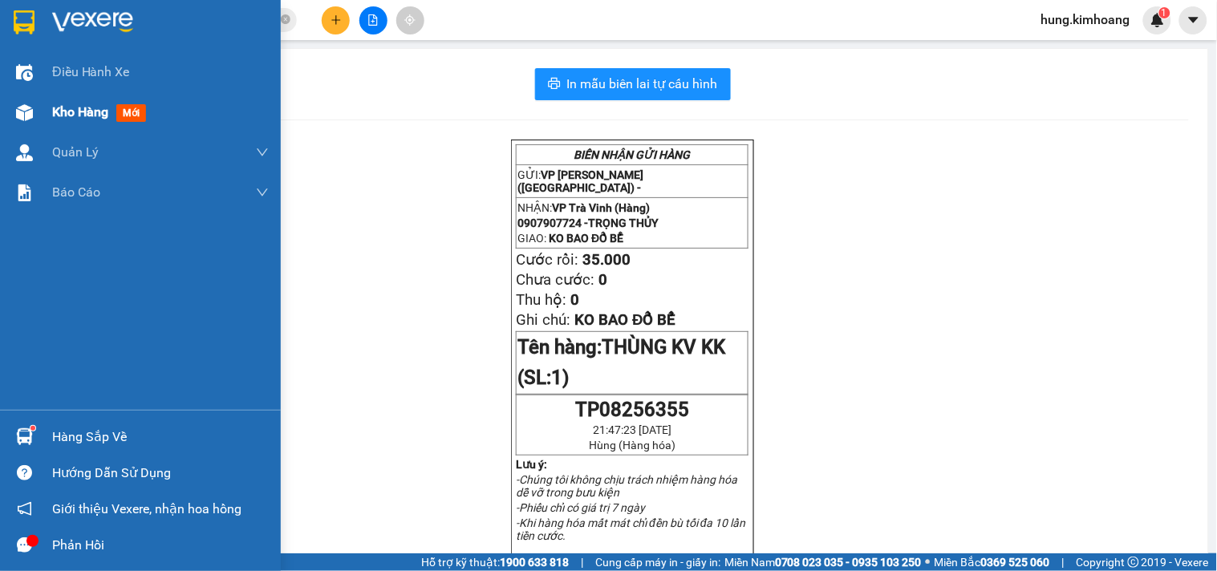
click at [43, 113] on div "Kho hàng mới" at bounding box center [140, 112] width 281 height 40
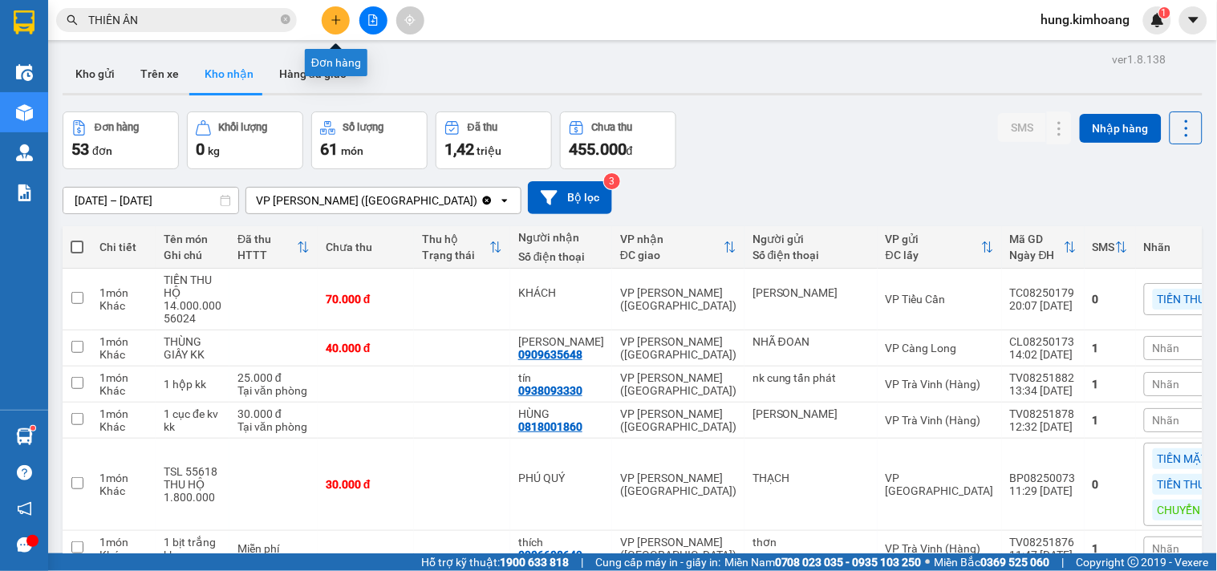
click at [334, 26] on button at bounding box center [336, 20] width 28 height 28
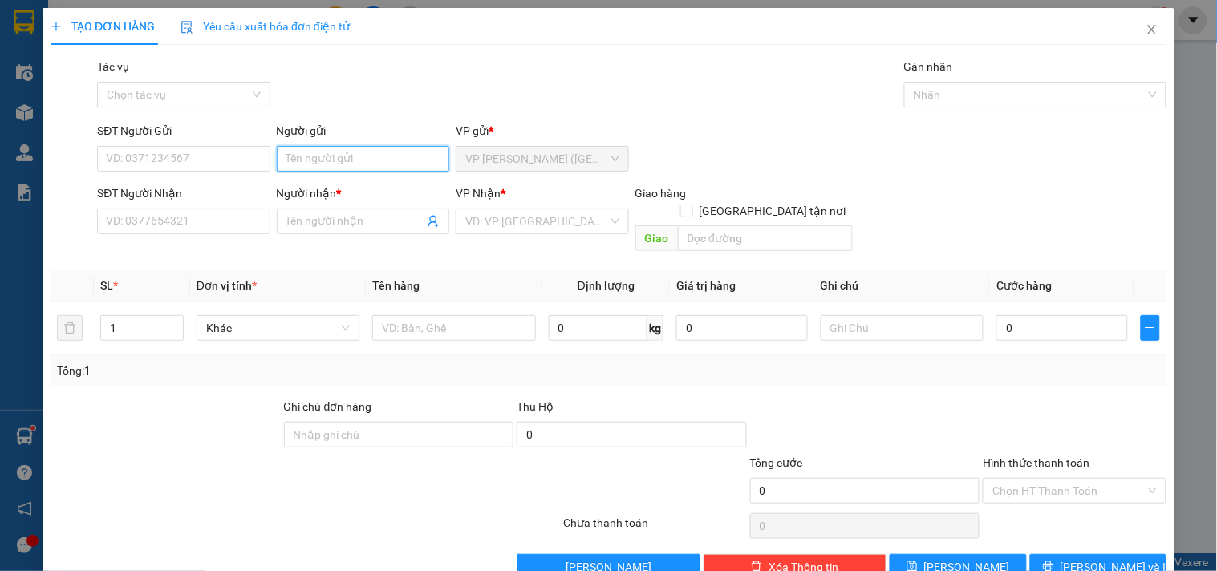
click at [322, 160] on input "Người gửi" at bounding box center [363, 159] width 172 height 26
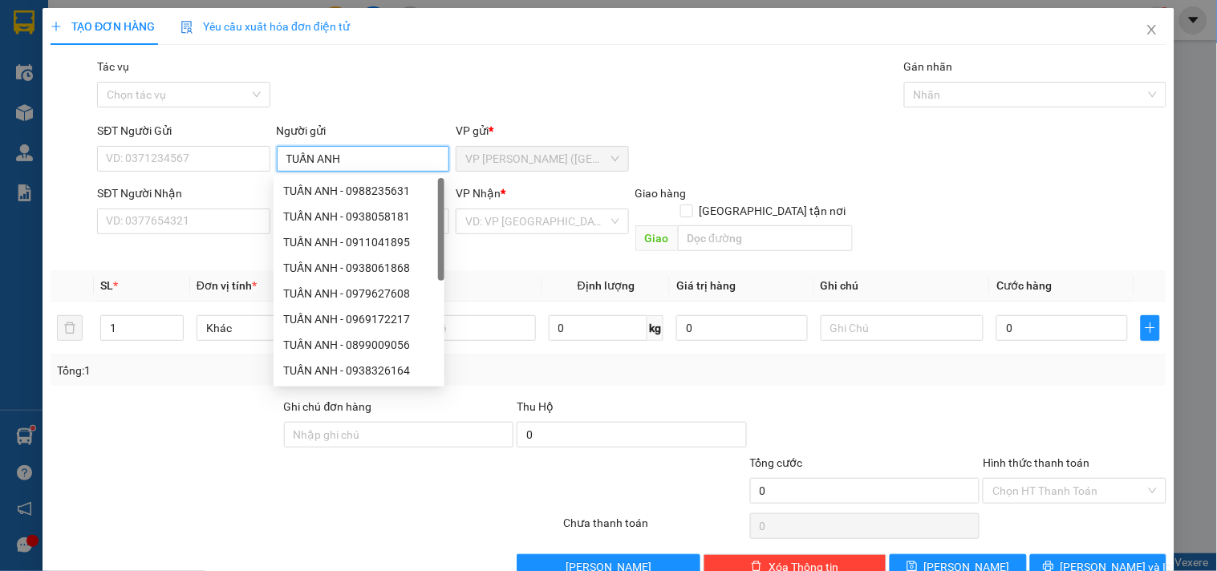
drag, startPoint x: 419, startPoint y: 155, endPoint x: 153, endPoint y: 206, distance: 271.2
click at [153, 206] on form "SĐT Người Gửi VD: 0371234567 Người gửi TUẤN ANH VP gửi * VP [PERSON_NAME] ([GEO…" at bounding box center [609, 190] width 1116 height 136
type input "VUI"
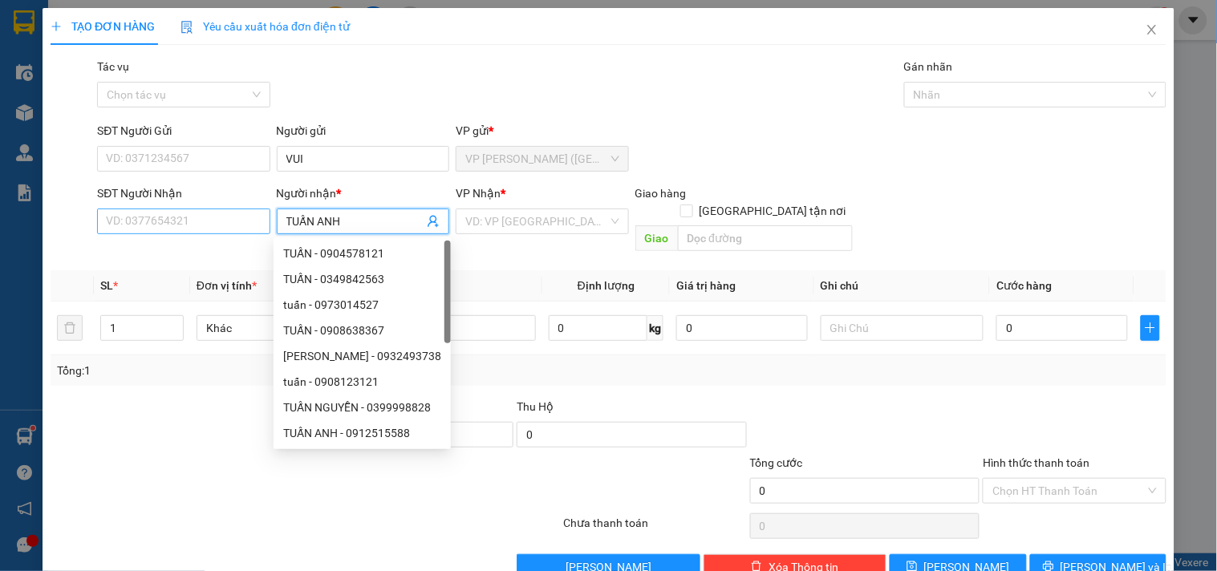
type input "TUẤN ANH"
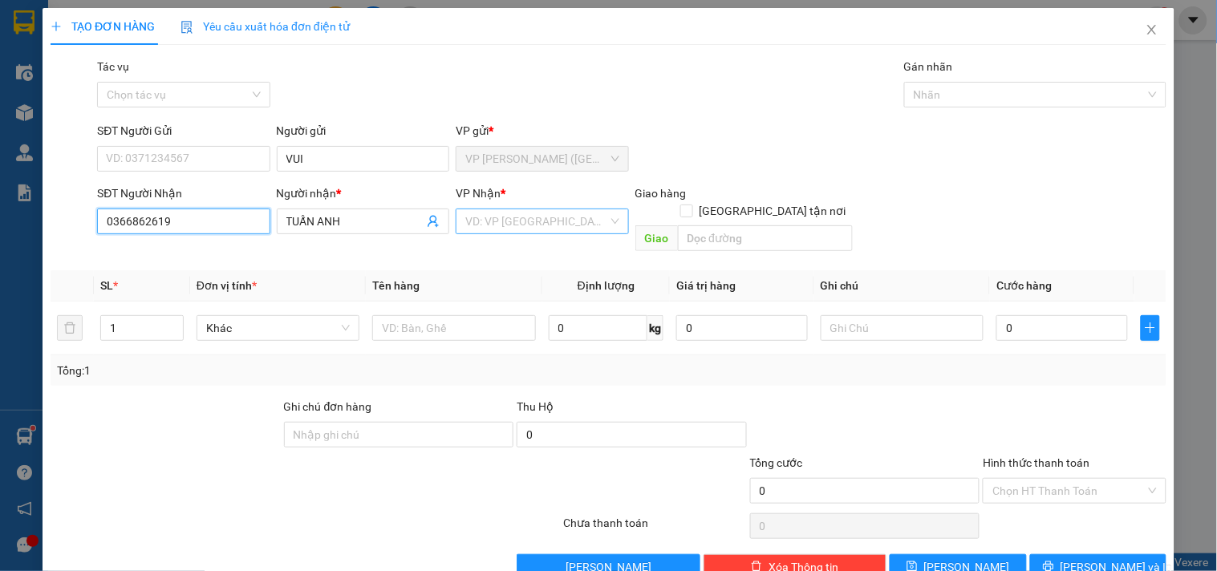
type input "0366862619"
click at [475, 217] on input "search" at bounding box center [536, 221] width 142 height 24
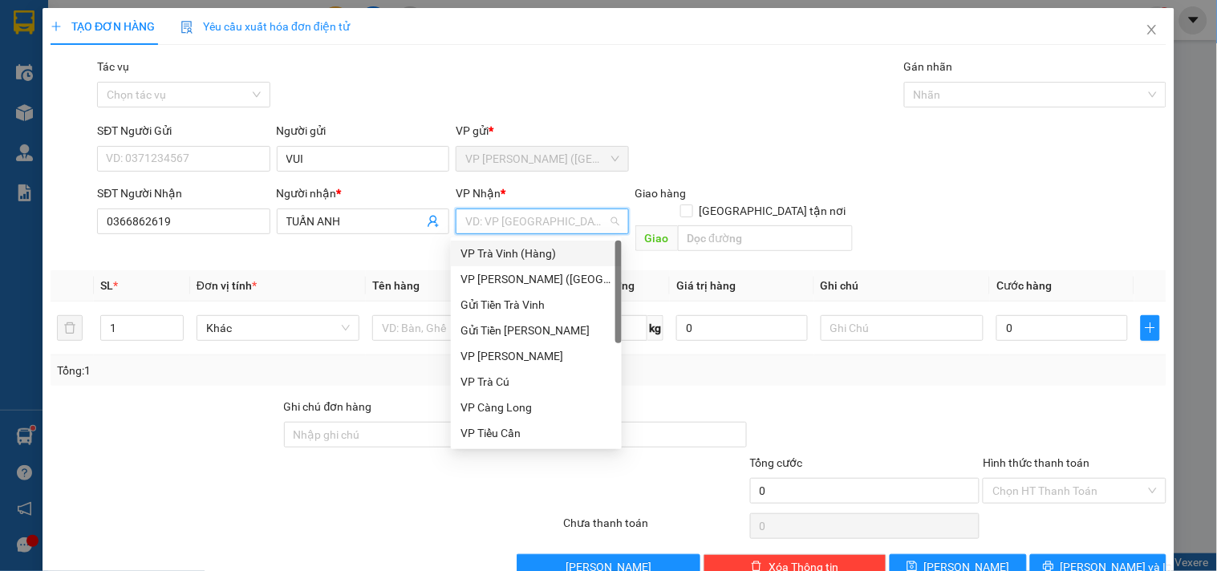
click at [492, 260] on div "VP Trà Vinh (Hàng)" at bounding box center [536, 254] width 152 height 18
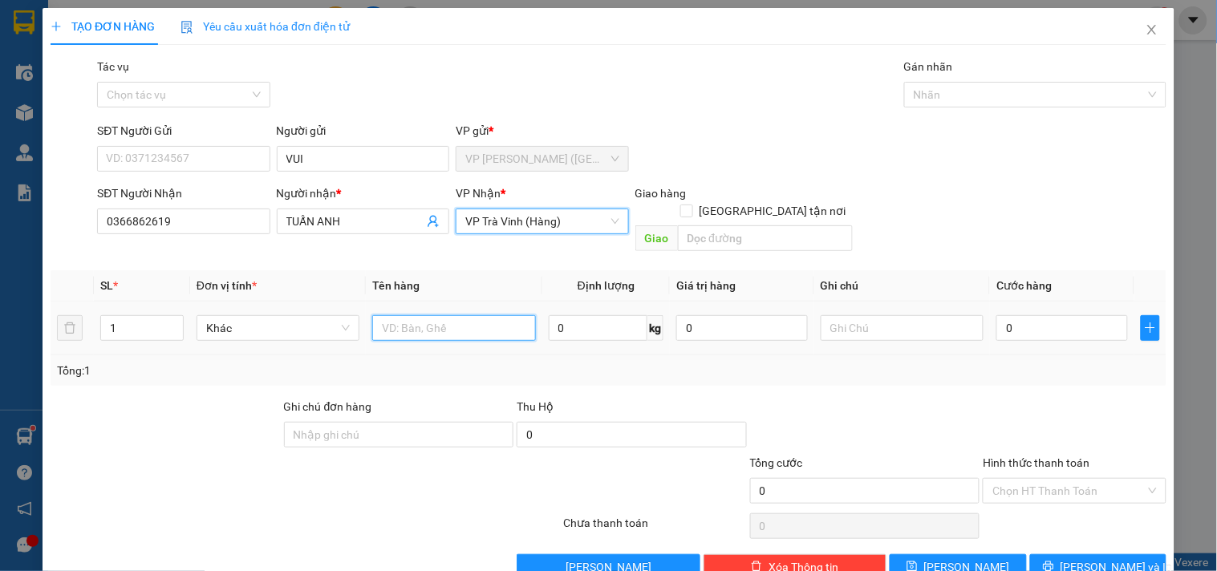
click at [463, 315] on input "text" at bounding box center [453, 328] width 163 height 26
type input "1 THÙNG NHỰA KK"
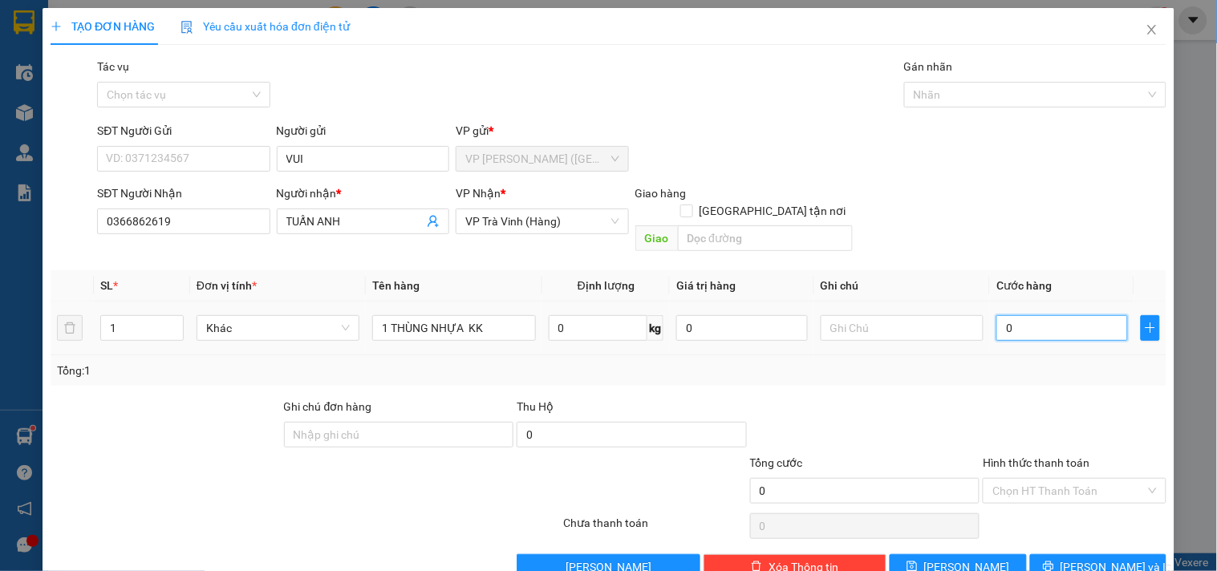
click at [1007, 315] on input "0" at bounding box center [1062, 328] width 132 height 26
type input "3"
type input "30"
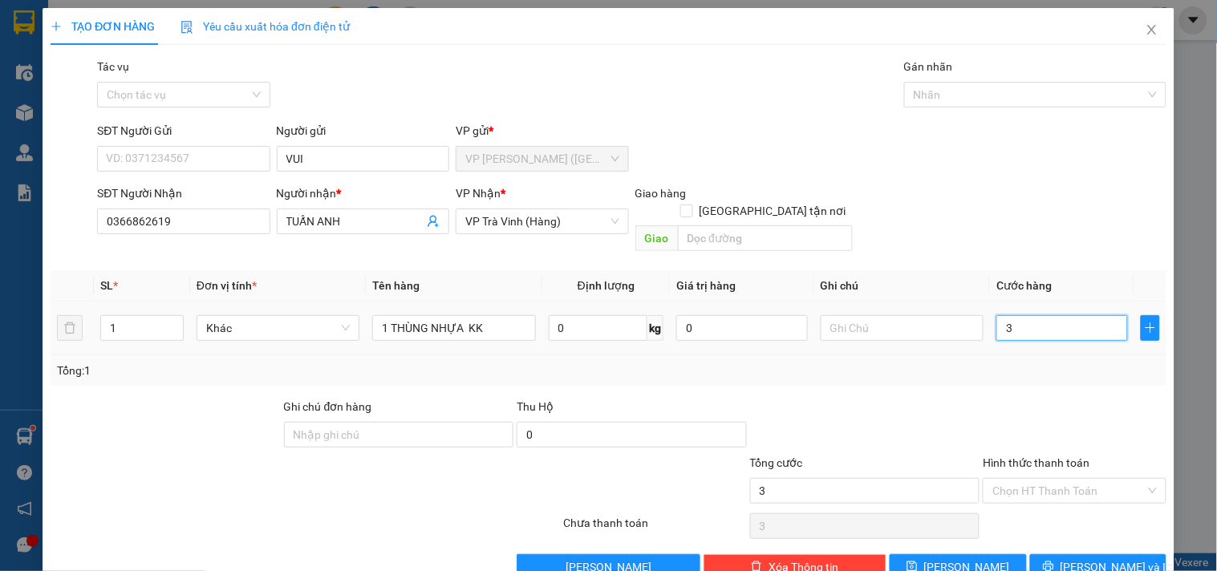
type input "30"
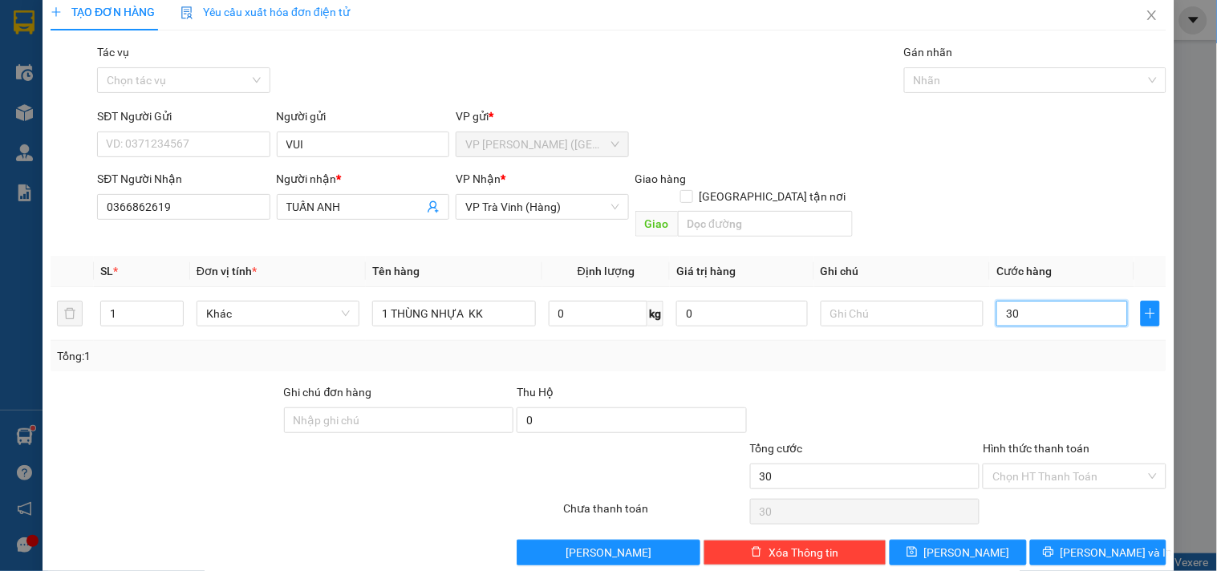
scroll to position [22, 0]
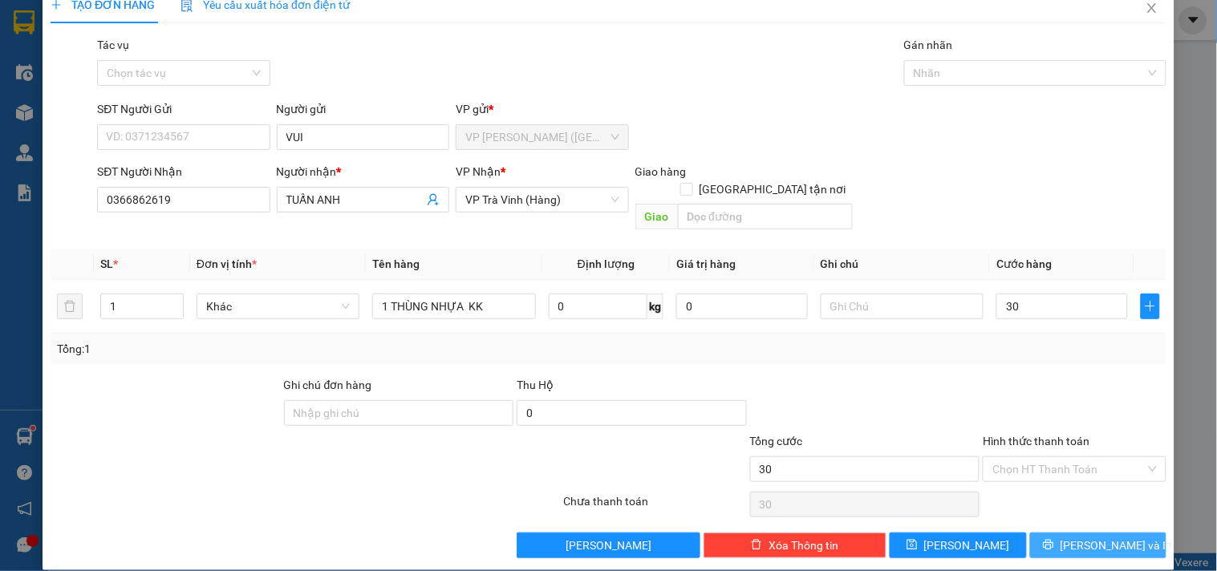
click at [1116, 537] on span "[PERSON_NAME] và In" at bounding box center [1116, 546] width 112 height 18
type input "30.000"
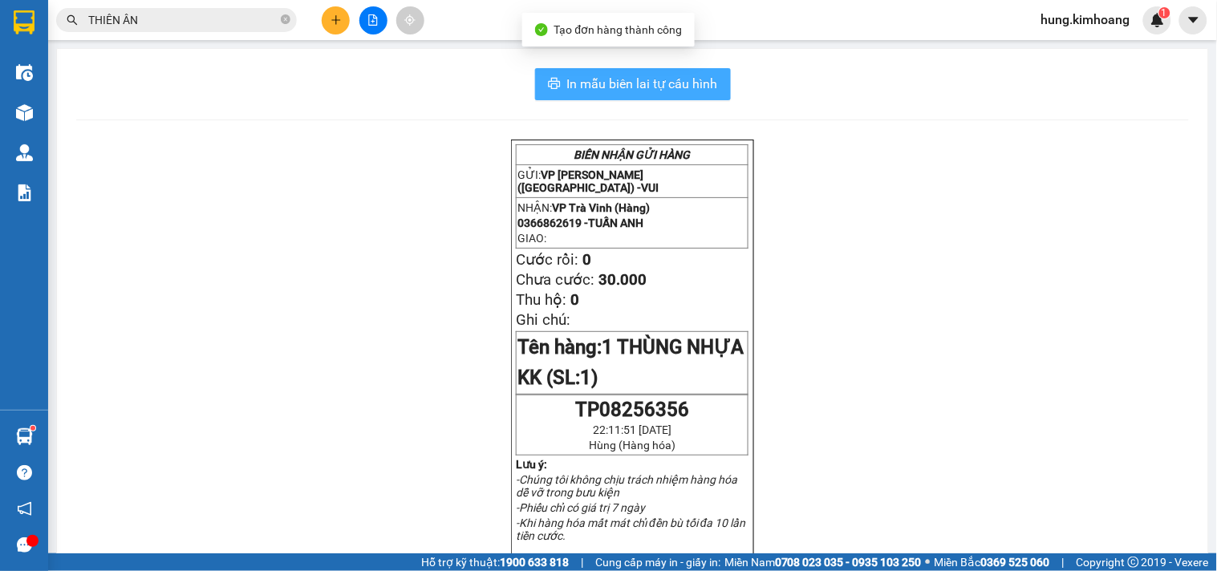
drag, startPoint x: 674, startPoint y: 90, endPoint x: 674, endPoint y: 80, distance: 9.6
click at [674, 88] on span "In mẫu biên lai tự cấu hình" at bounding box center [642, 84] width 151 height 20
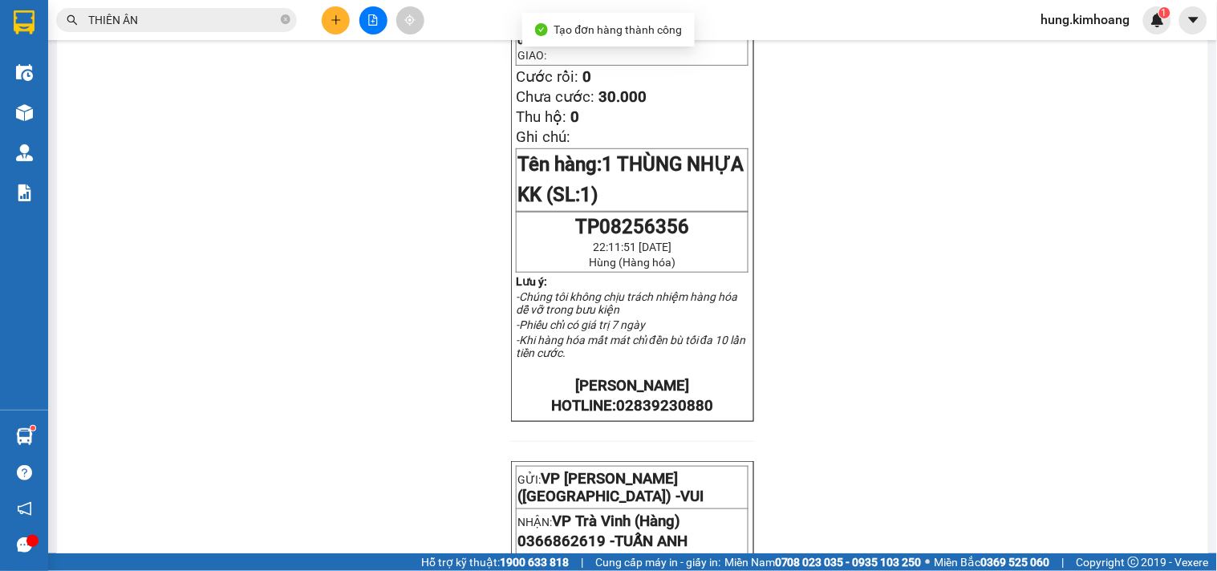
scroll to position [356, 0]
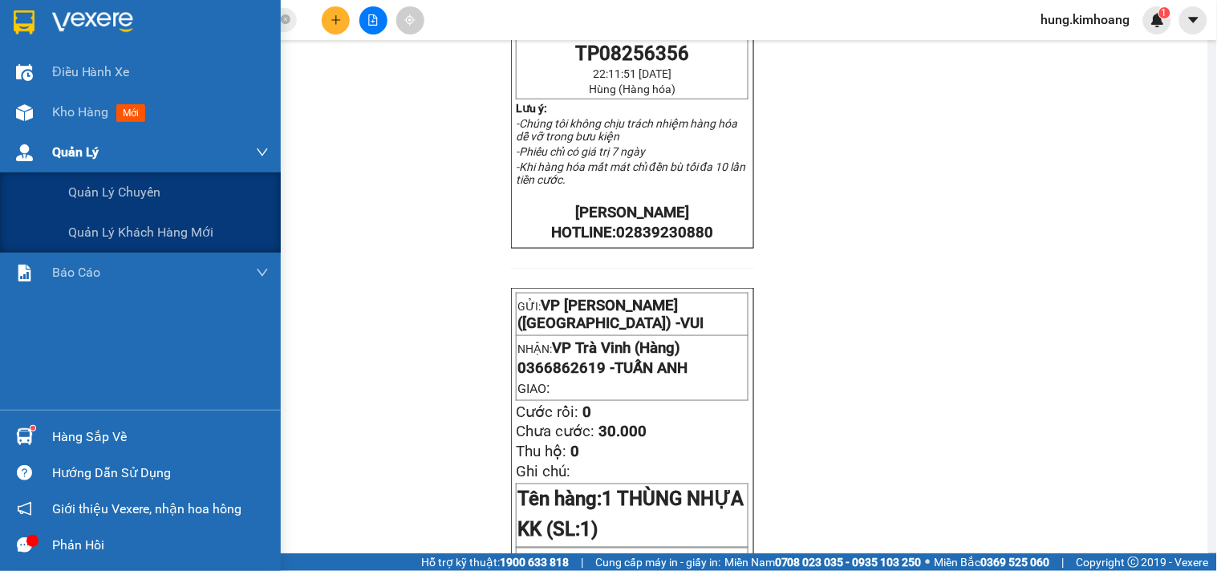
click at [47, 122] on div "Kho hàng mới" at bounding box center [140, 112] width 281 height 40
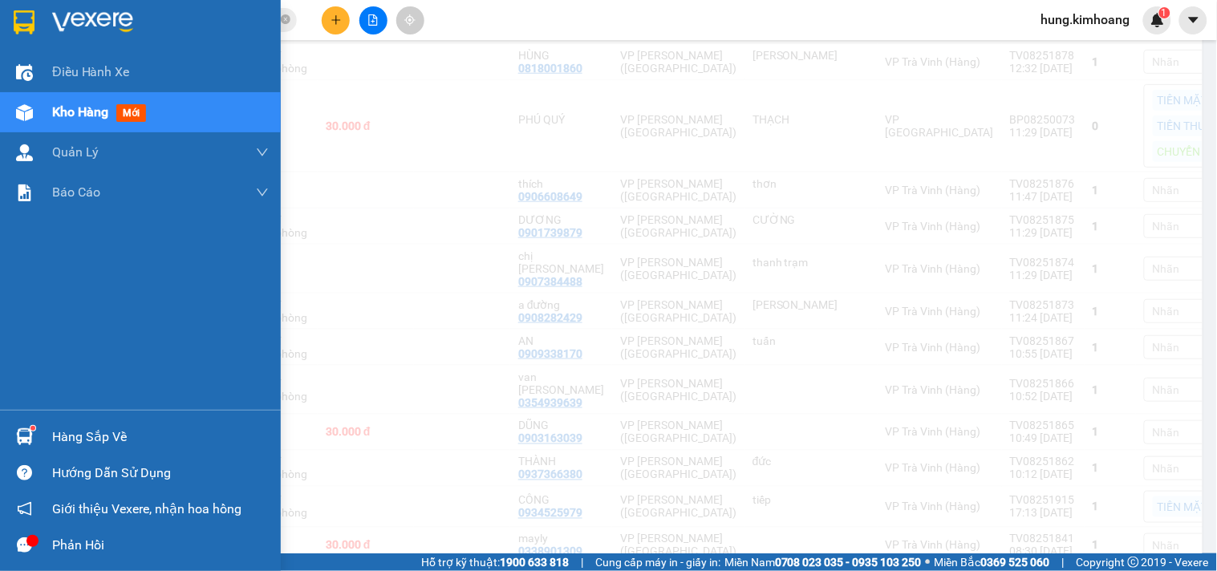
click at [80, 109] on span "Kho hàng" at bounding box center [80, 111] width 56 height 15
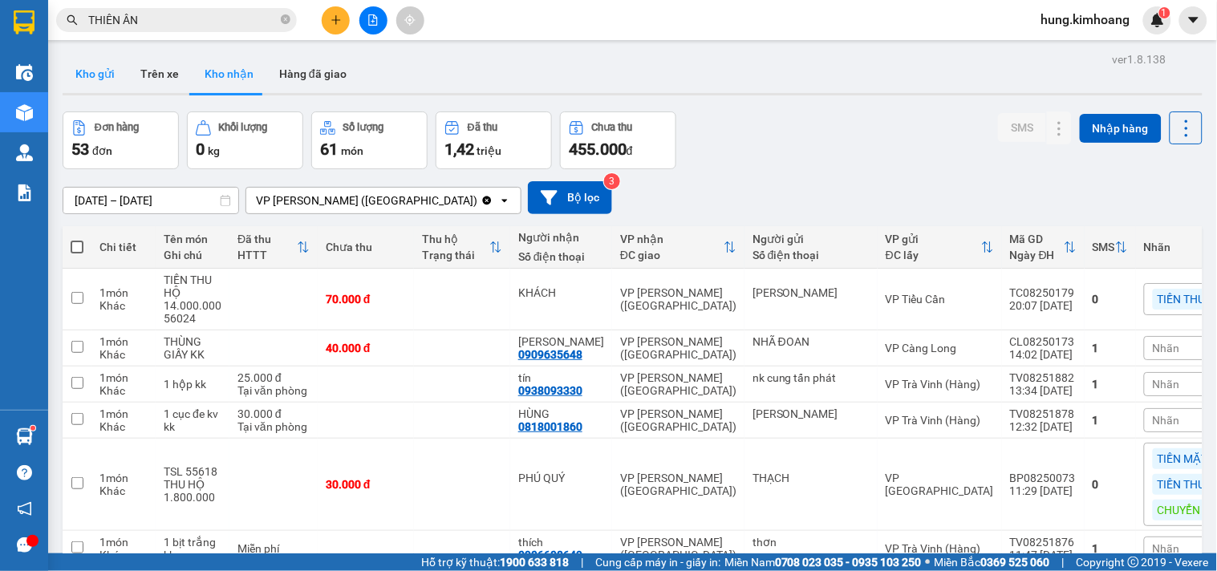
click at [112, 79] on button "Kho gửi" at bounding box center [95, 74] width 65 height 38
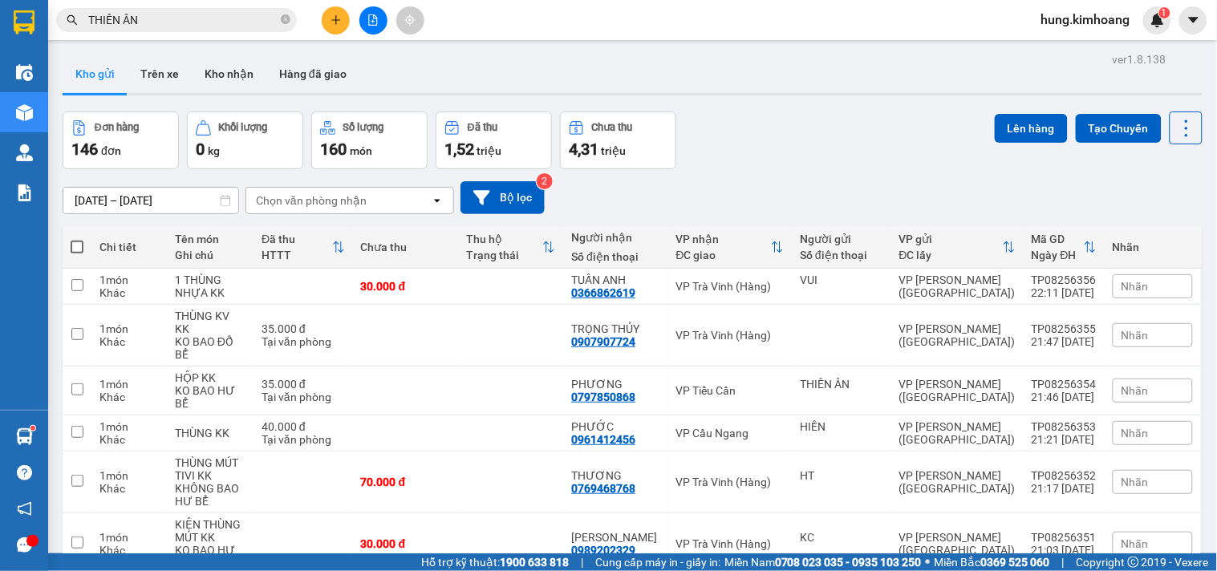
click at [79, 245] on span at bounding box center [77, 247] width 13 height 13
click at [77, 239] on input "checkbox" at bounding box center [77, 239] width 0 height 0
checkbox input "true"
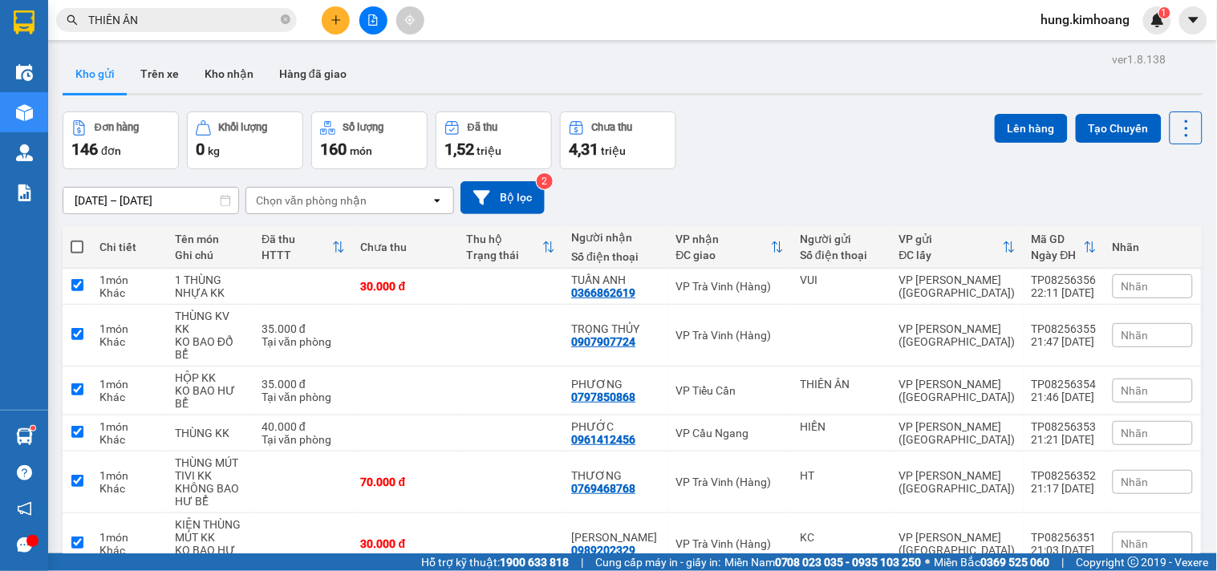
checkbox input "true"
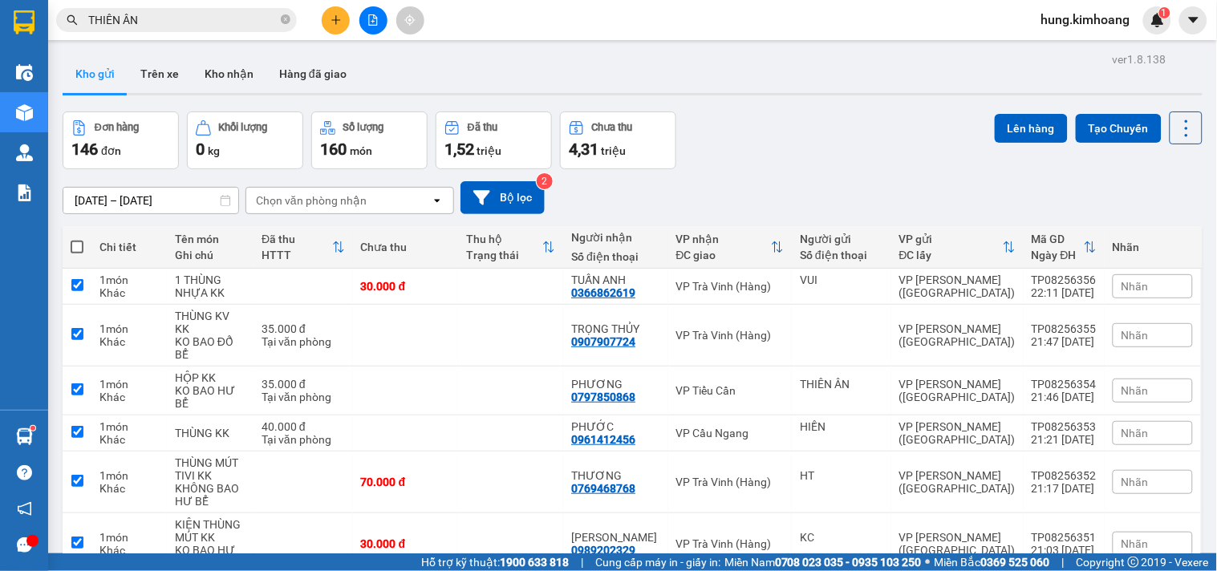
checkbox input "true"
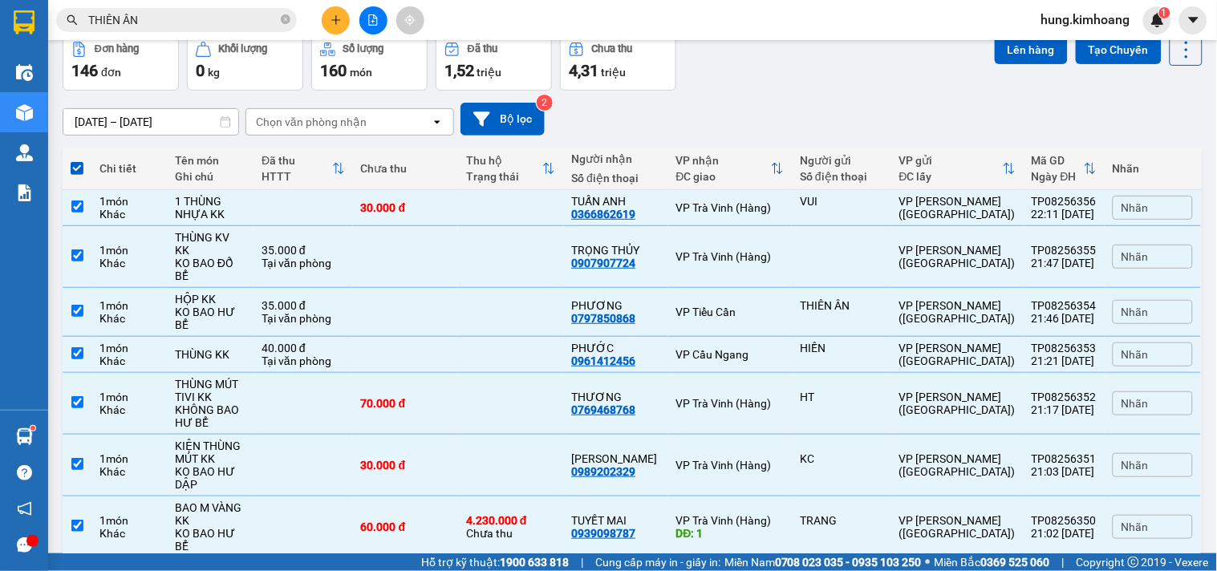
scroll to position [259, 0]
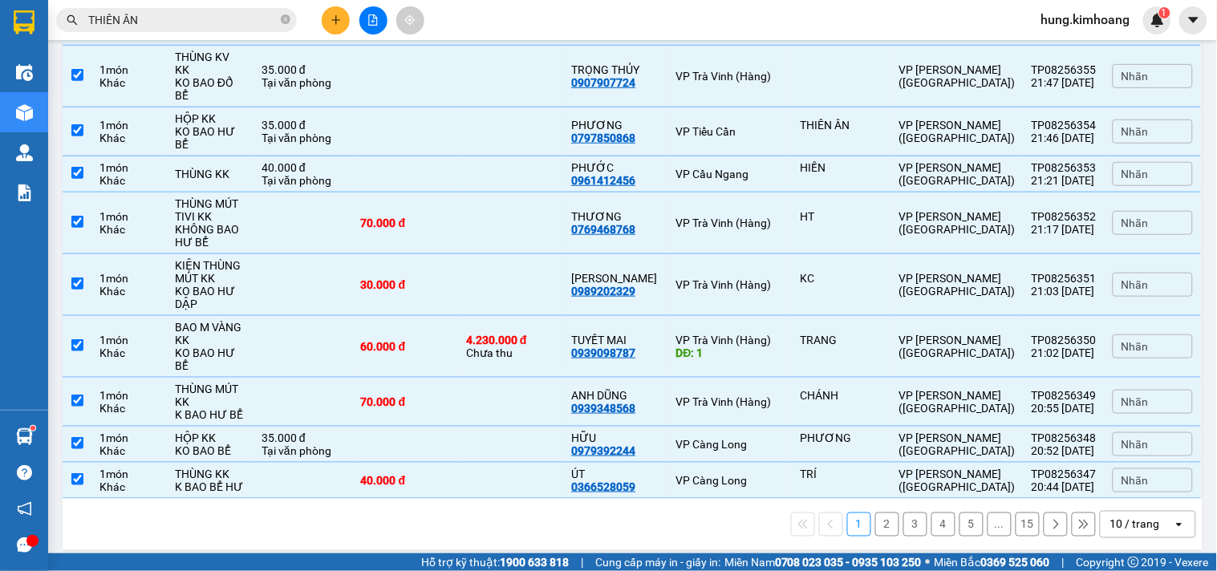
click at [1127, 512] on div "10 / trang" at bounding box center [1136, 525] width 72 height 26
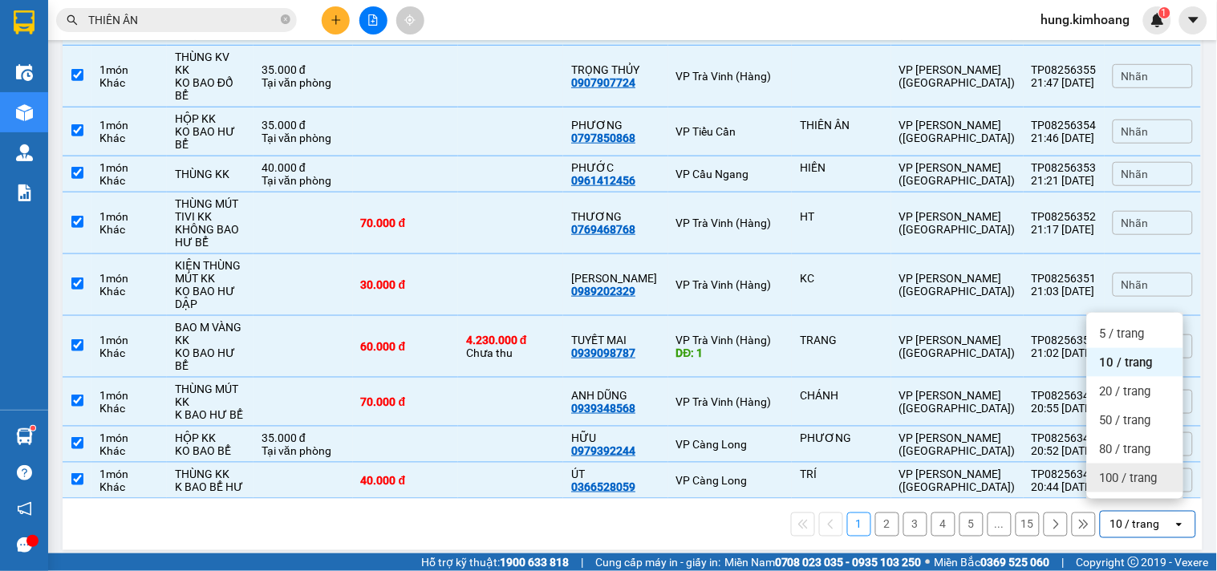
click at [1128, 472] on span "100 / trang" at bounding box center [1129, 478] width 58 height 16
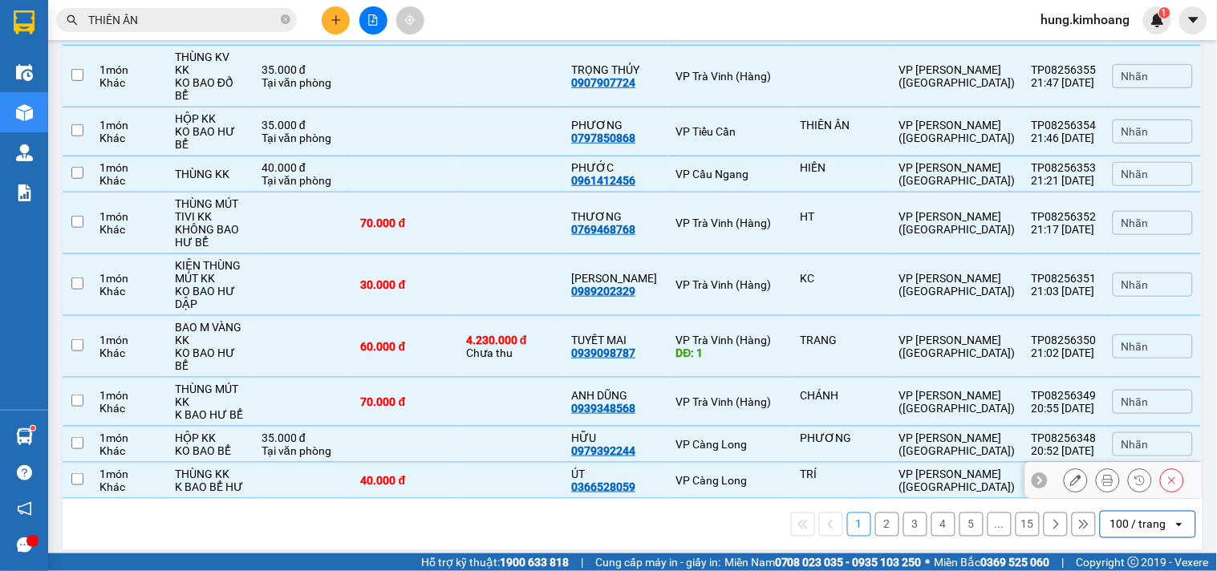
checkbox input "false"
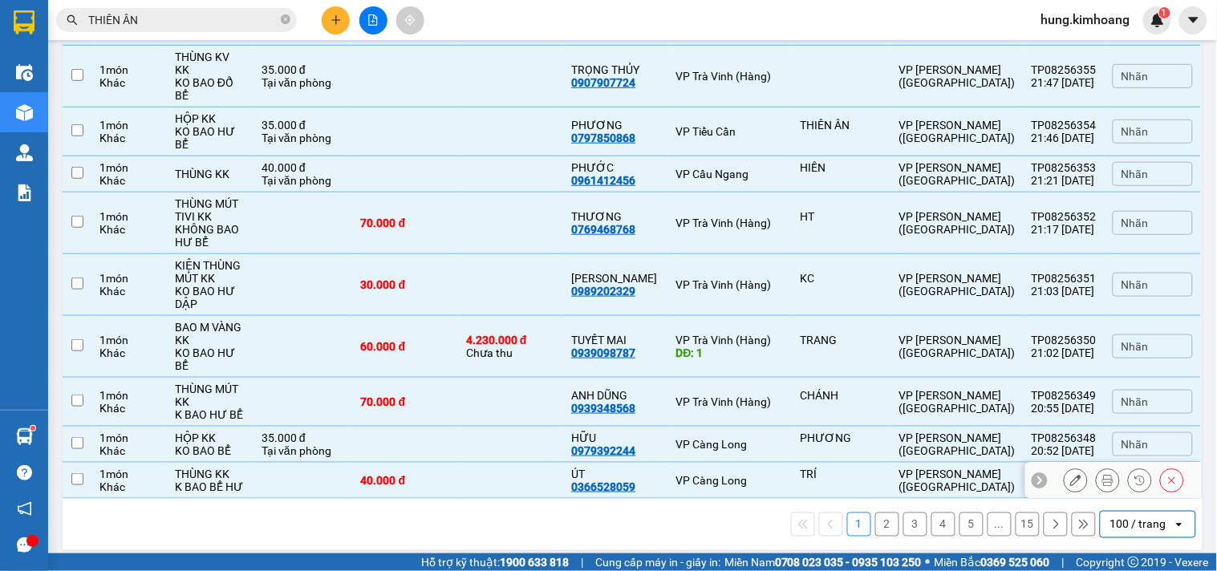
checkbox input "false"
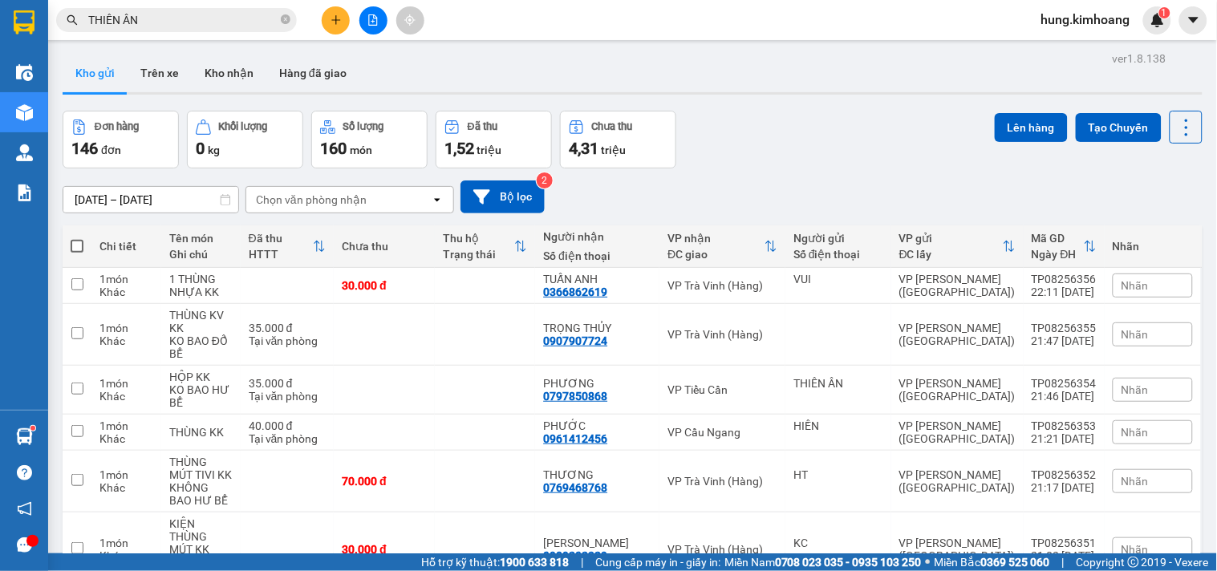
scroll to position [0, 0]
click at [80, 245] on span at bounding box center [77, 247] width 13 height 13
click at [77, 239] on input "checkbox" at bounding box center [77, 239] width 0 height 0
checkbox input "true"
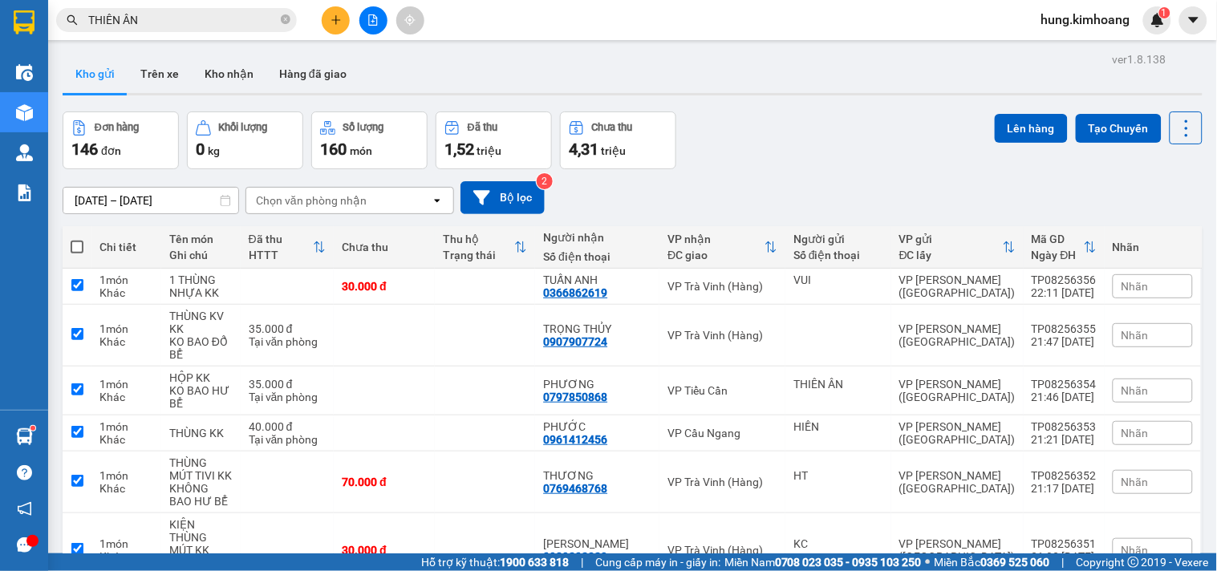
checkbox input "true"
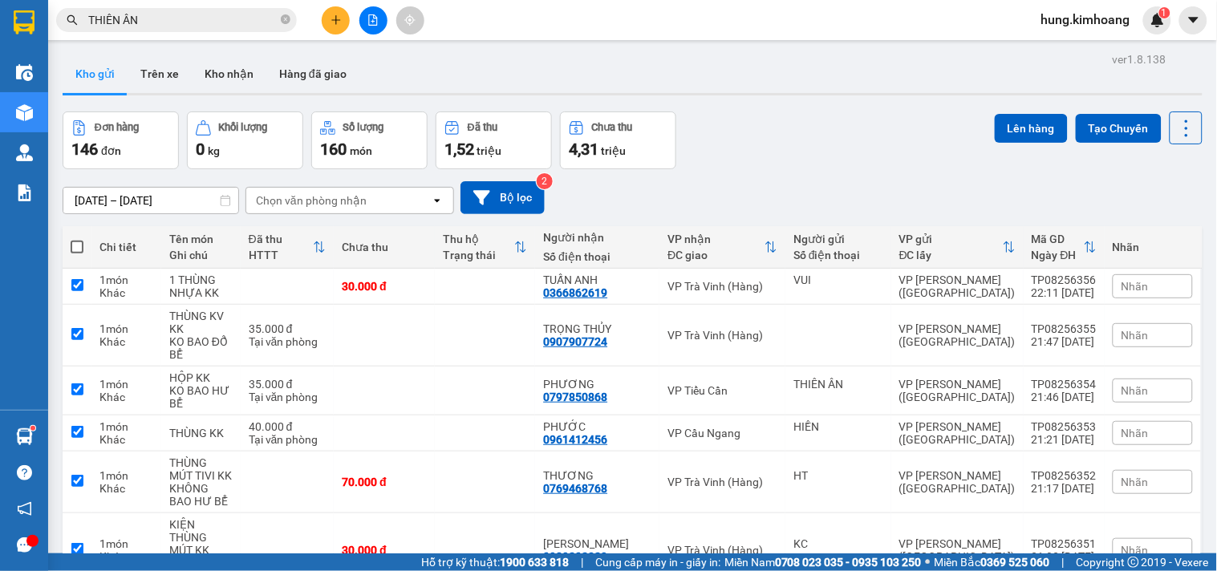
checkbox input "true"
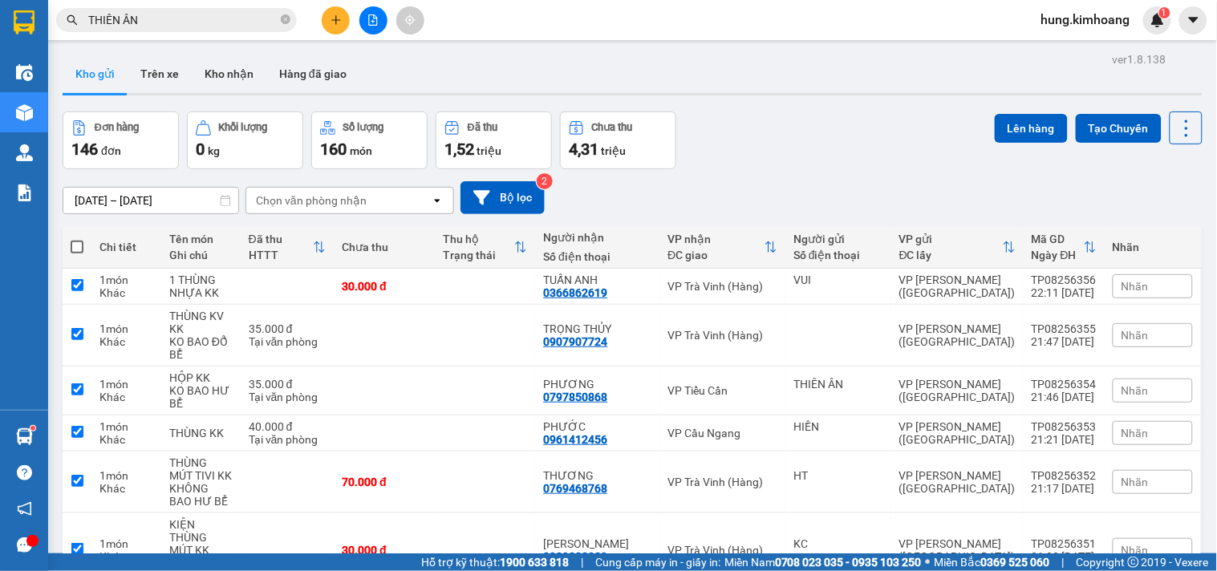
checkbox input "true"
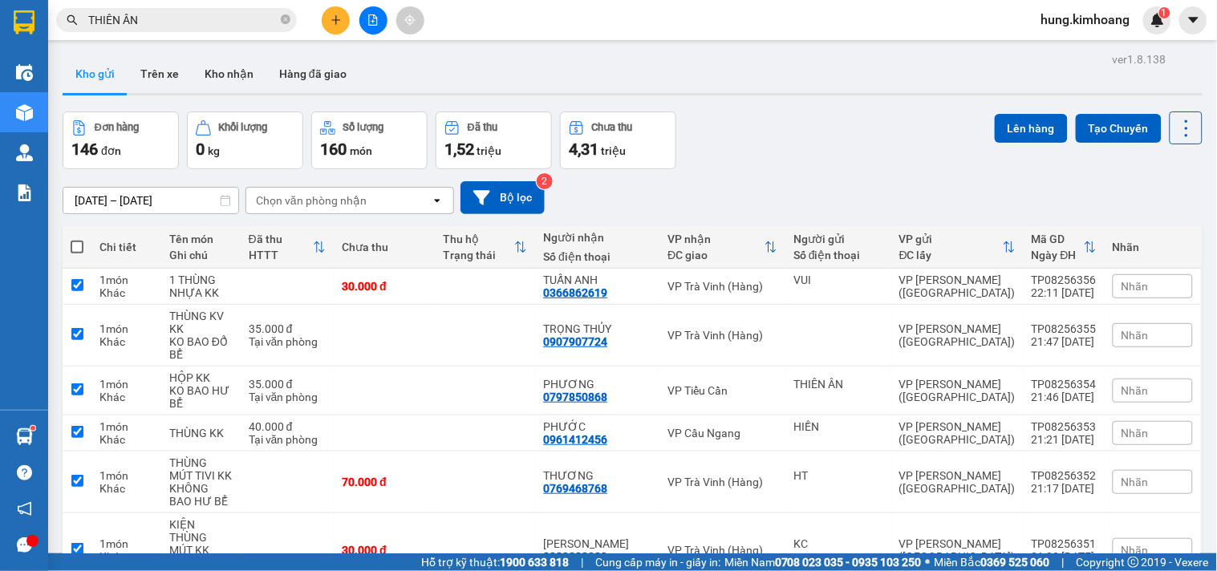
checkbox input "true"
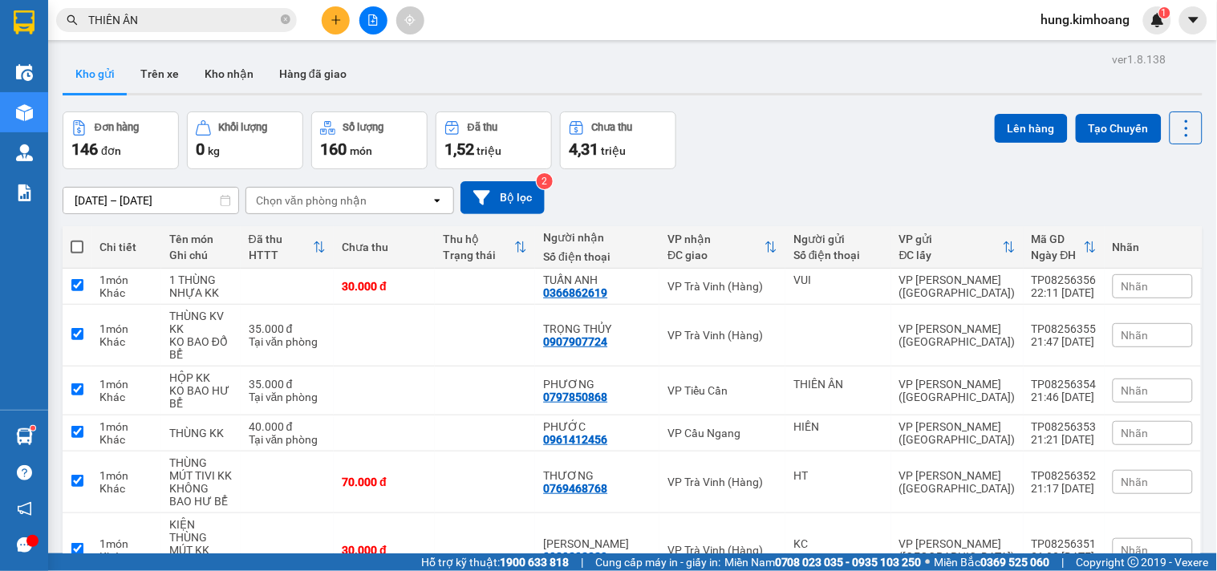
checkbox input "true"
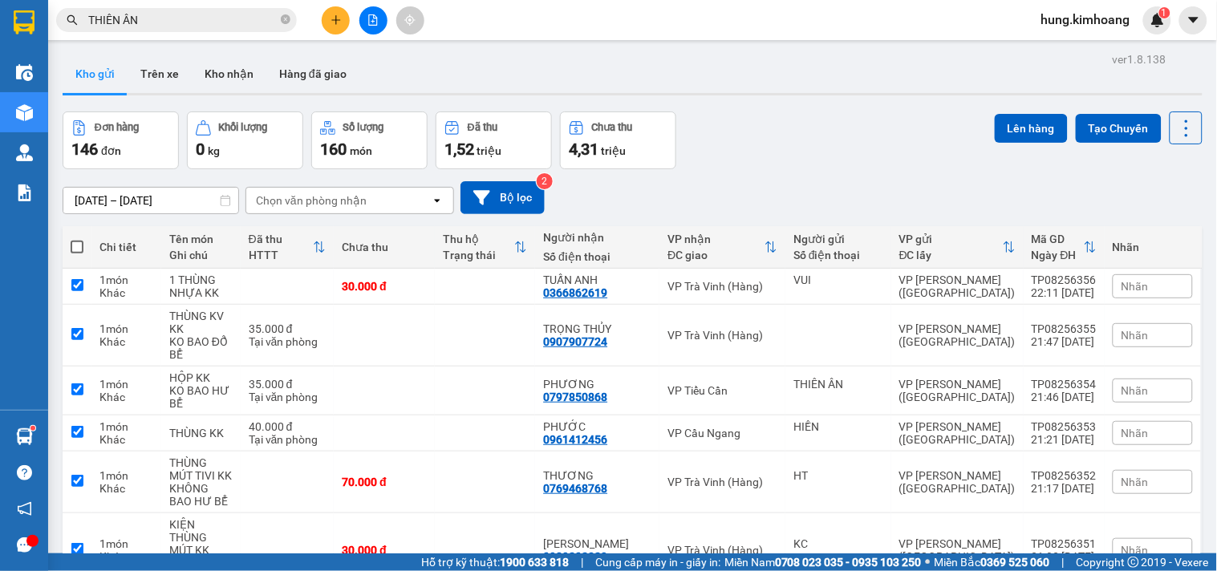
checkbox input "true"
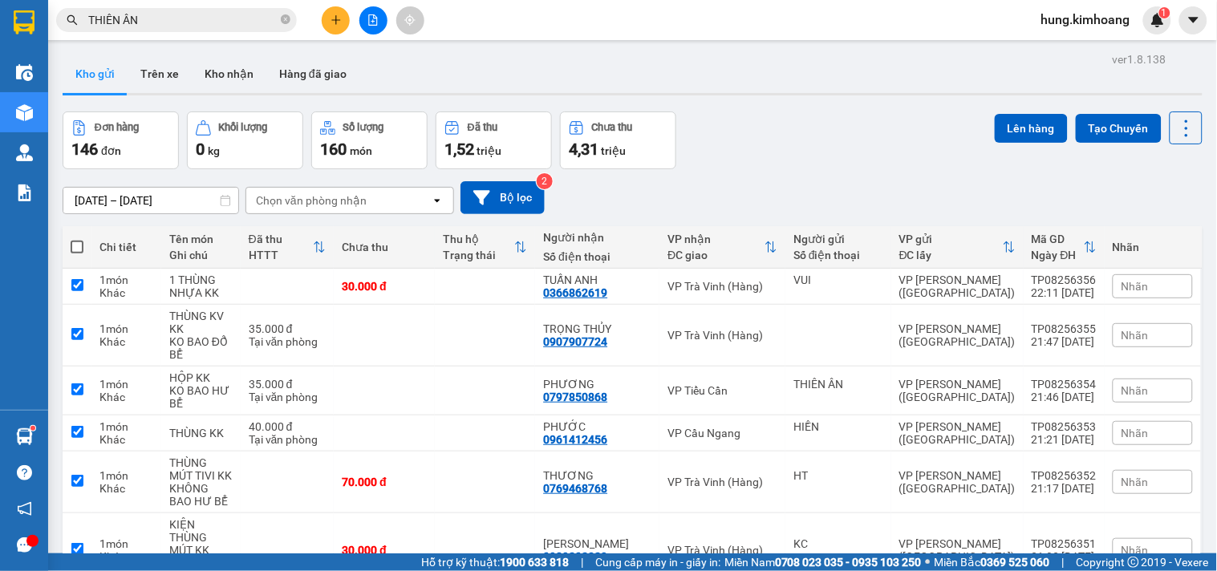
checkbox input "true"
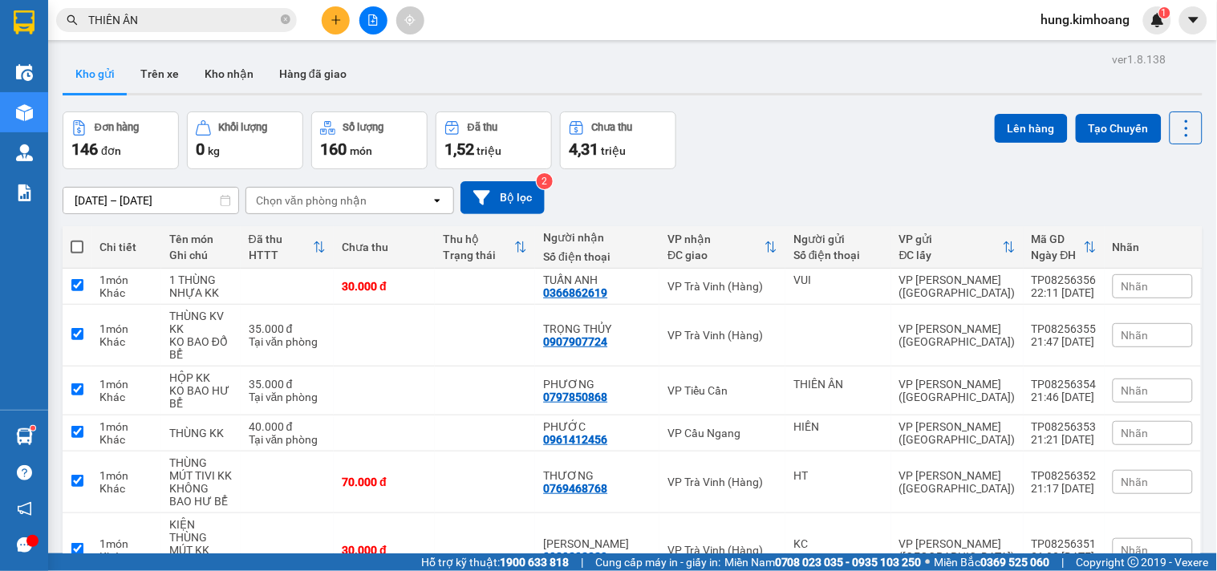
checkbox input "true"
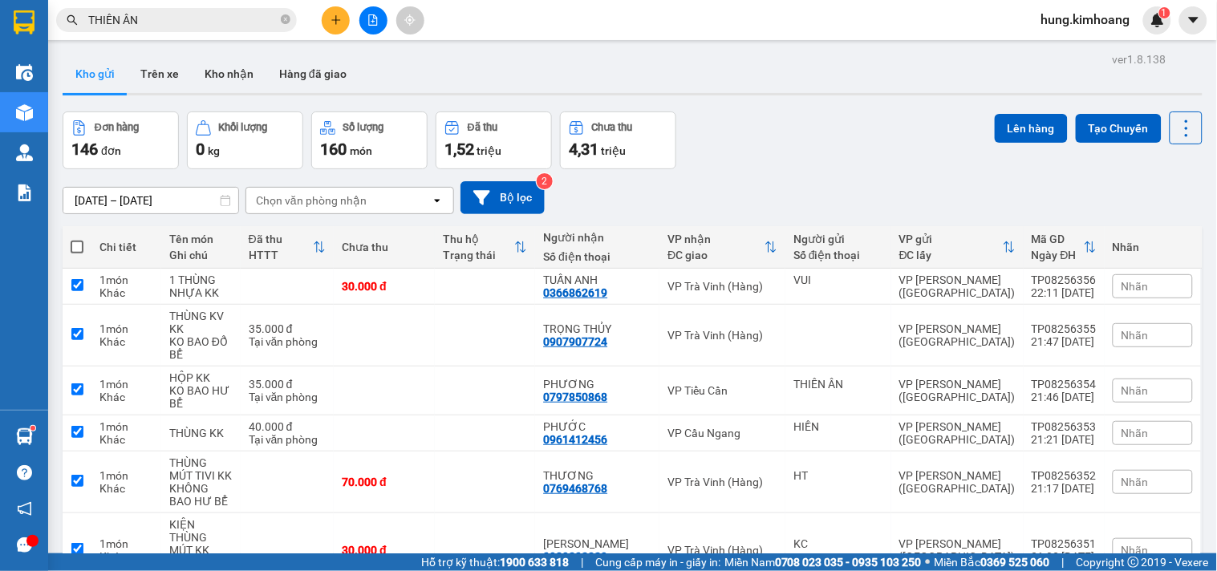
checkbox input "true"
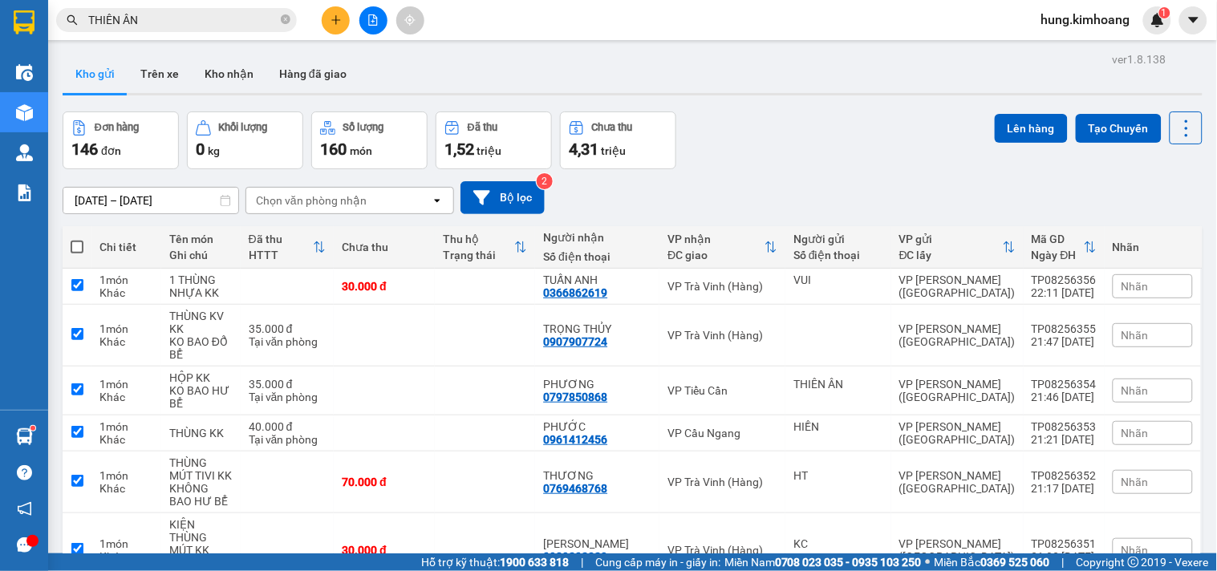
checkbox input "true"
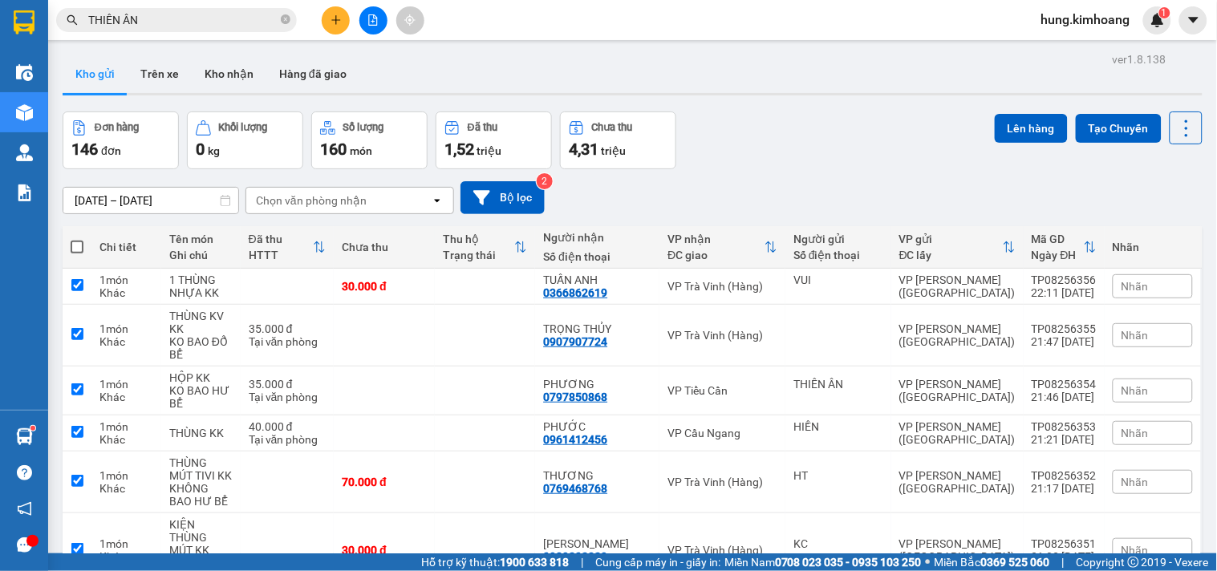
checkbox input "true"
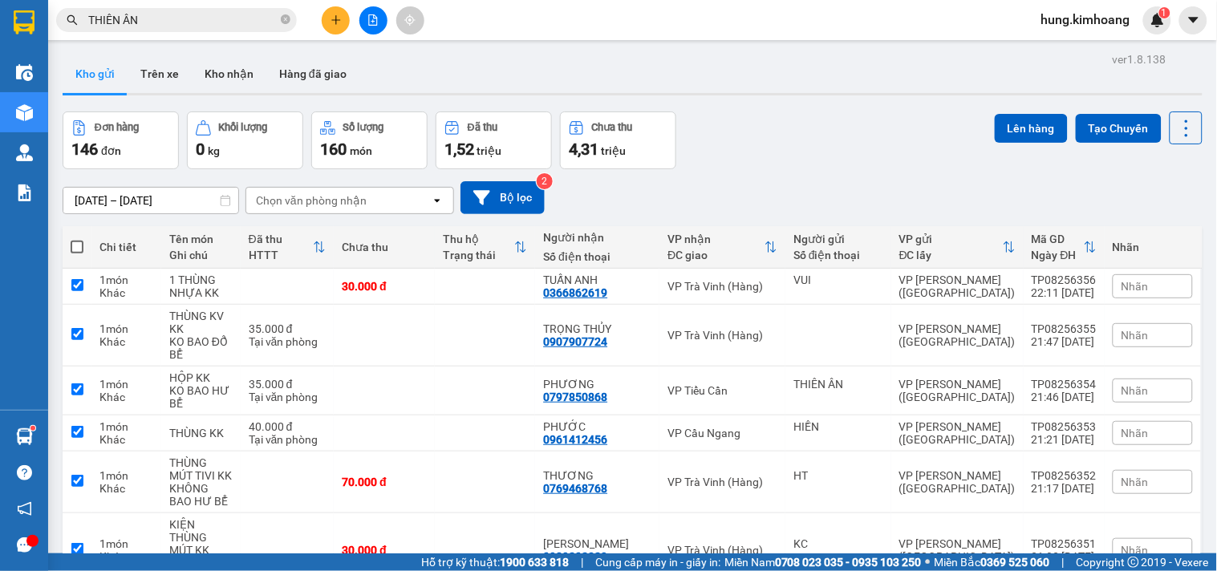
checkbox input "true"
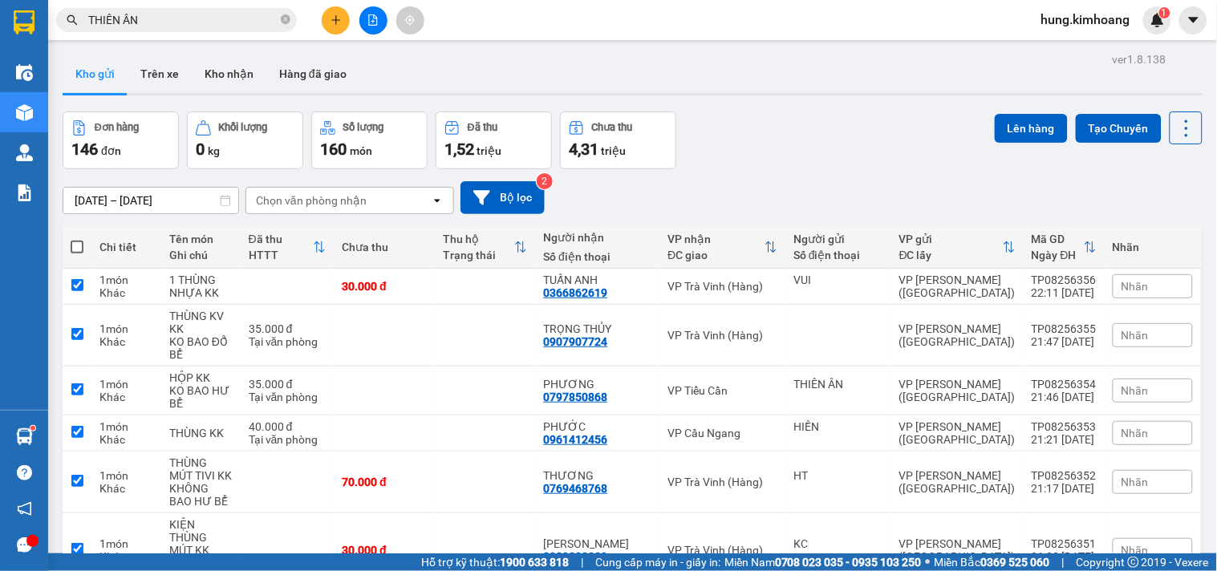
checkbox input "true"
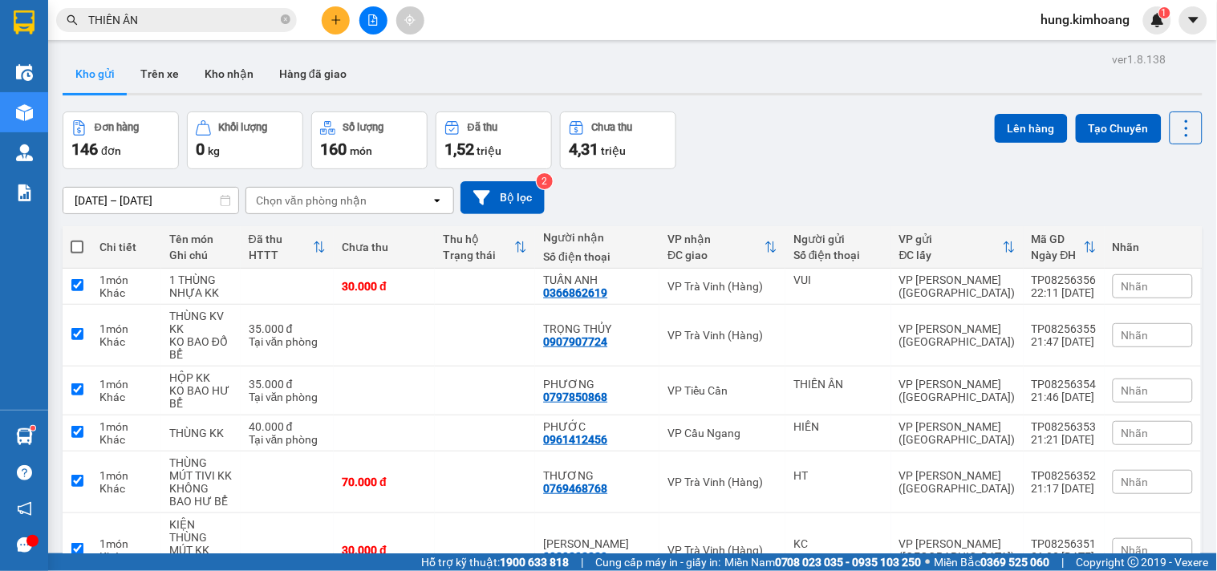
checkbox input "true"
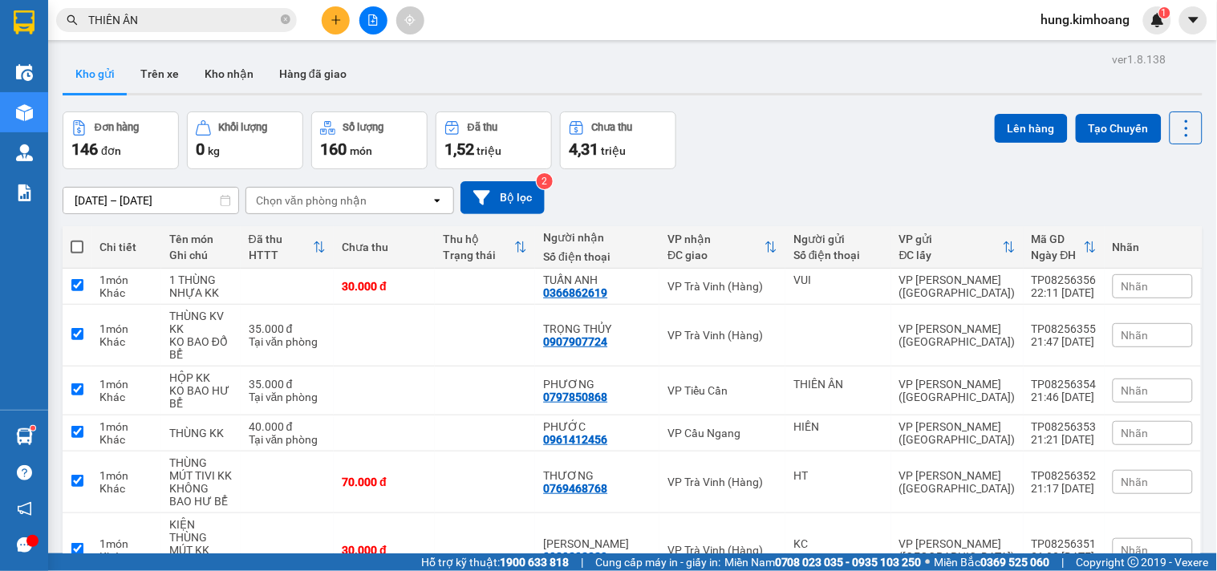
checkbox input "true"
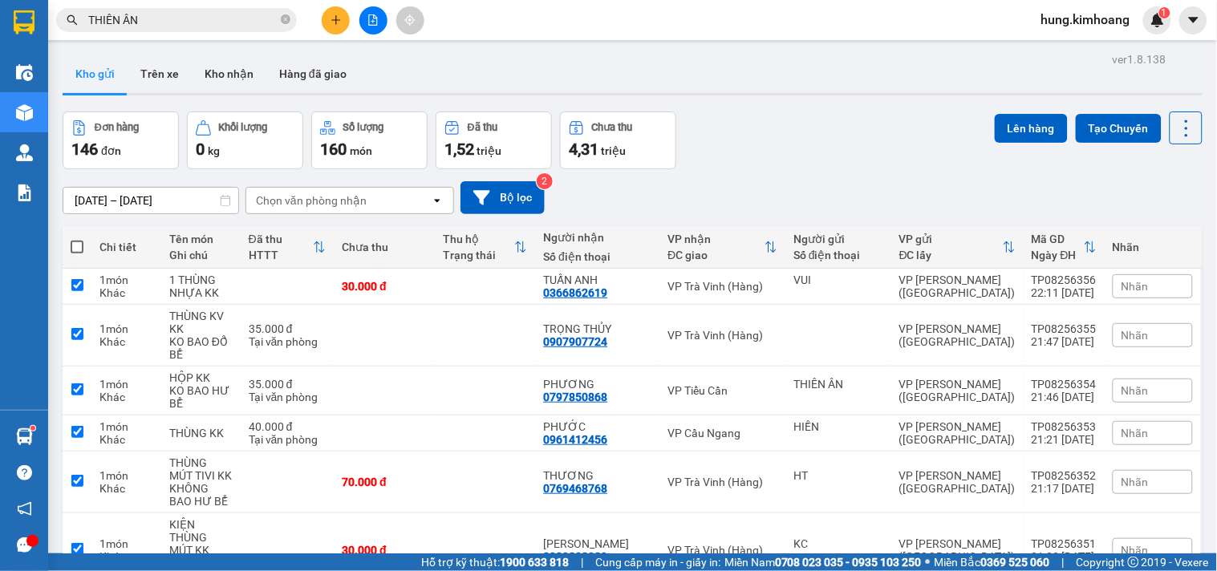
checkbox input "true"
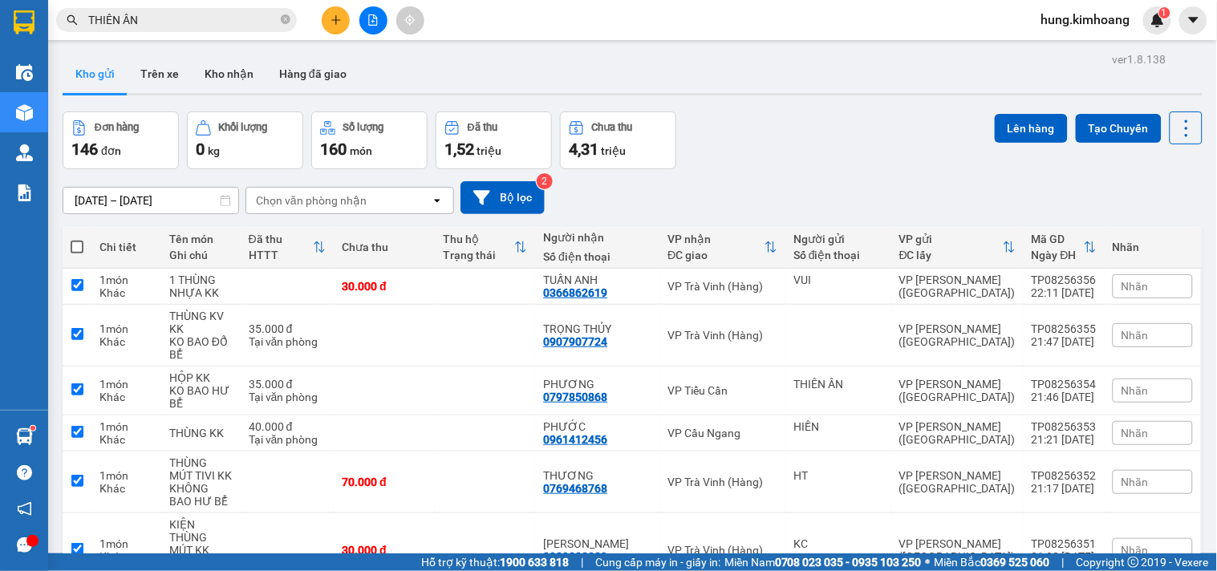
checkbox input "true"
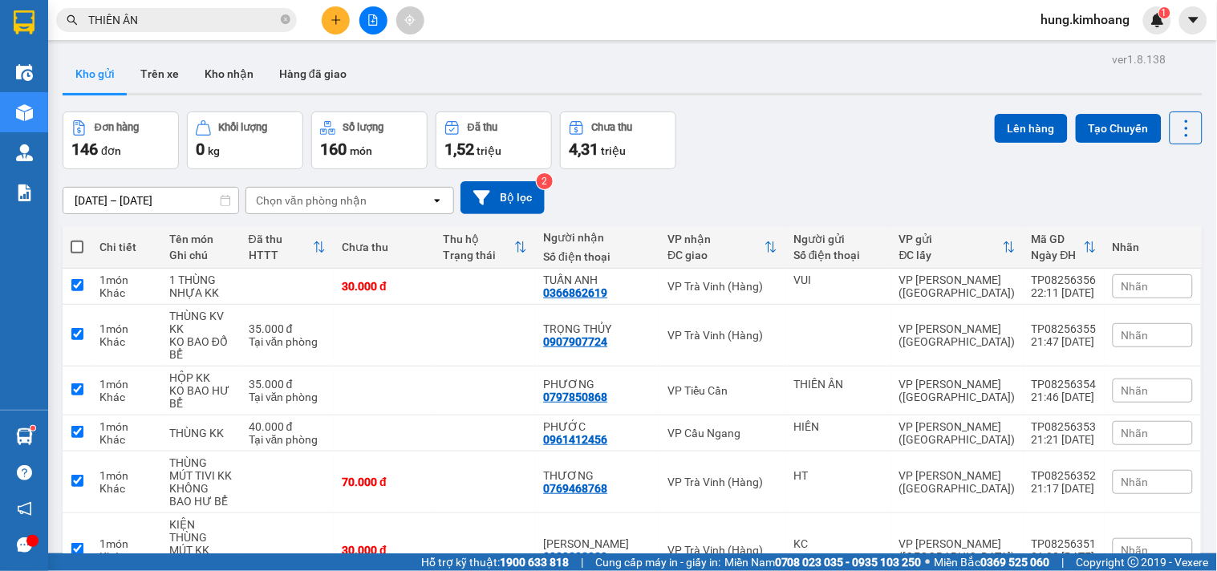
checkbox input "true"
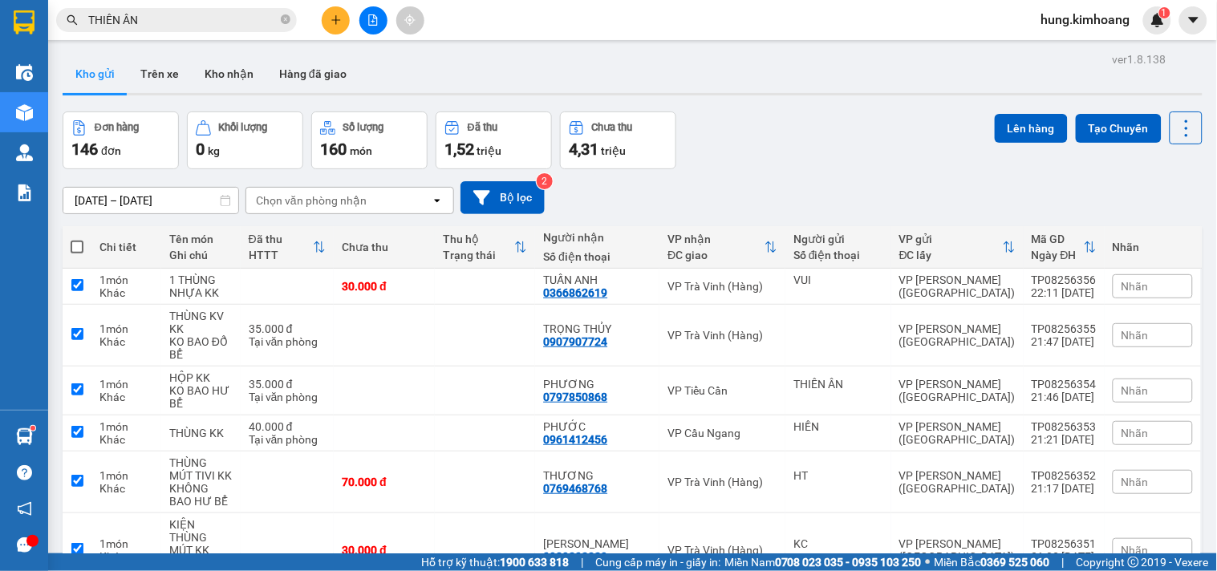
checkbox input "true"
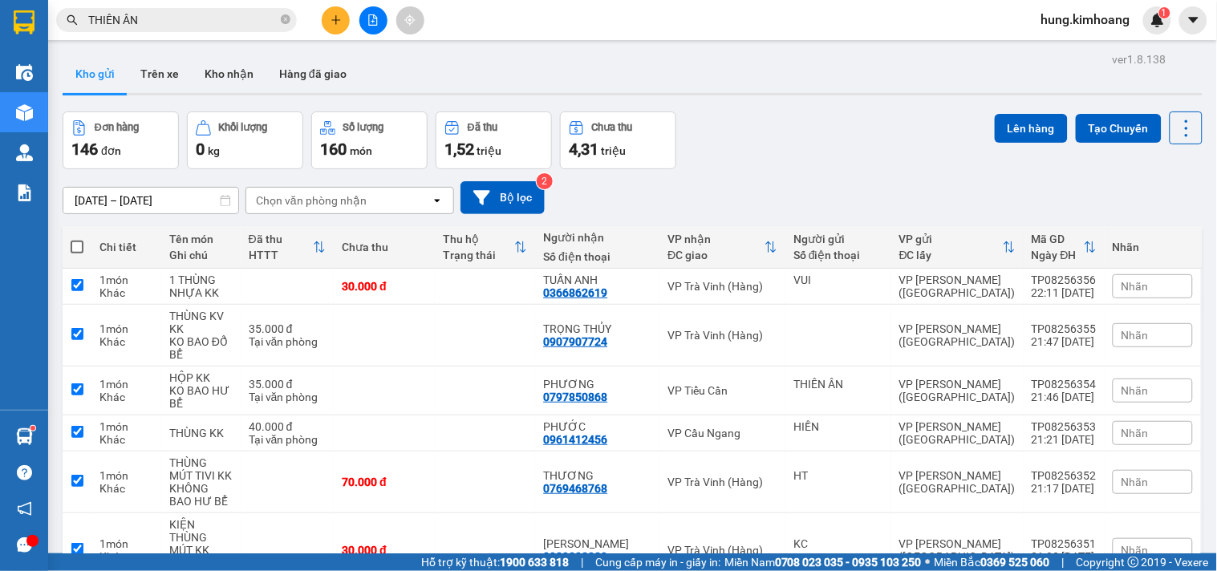
checkbox input "true"
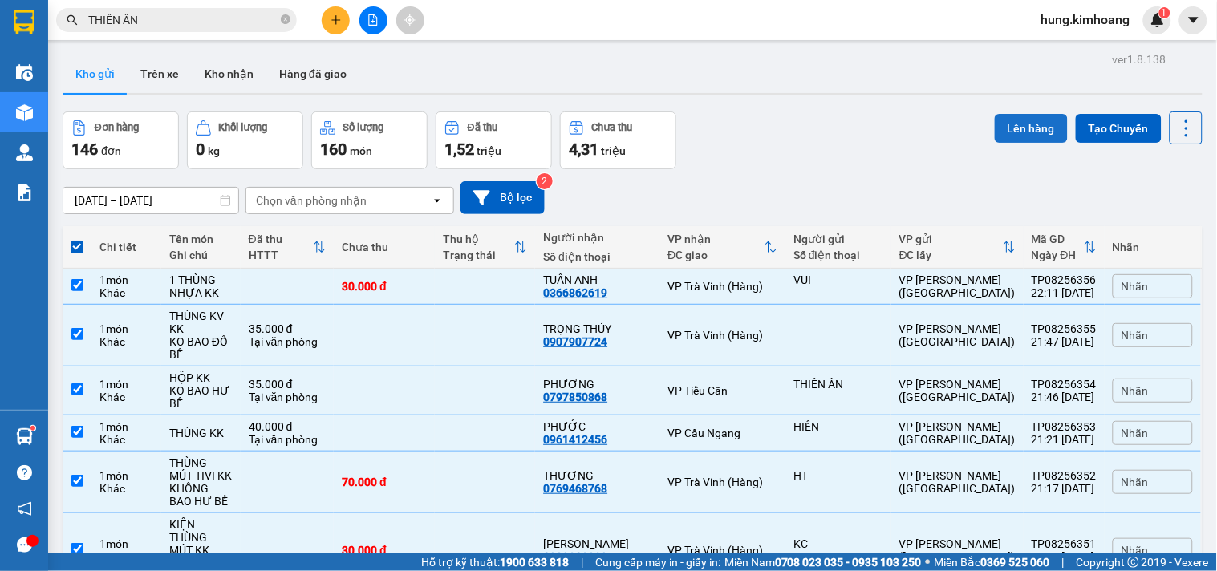
click at [1008, 129] on button "Lên hàng" at bounding box center [1031, 128] width 73 height 29
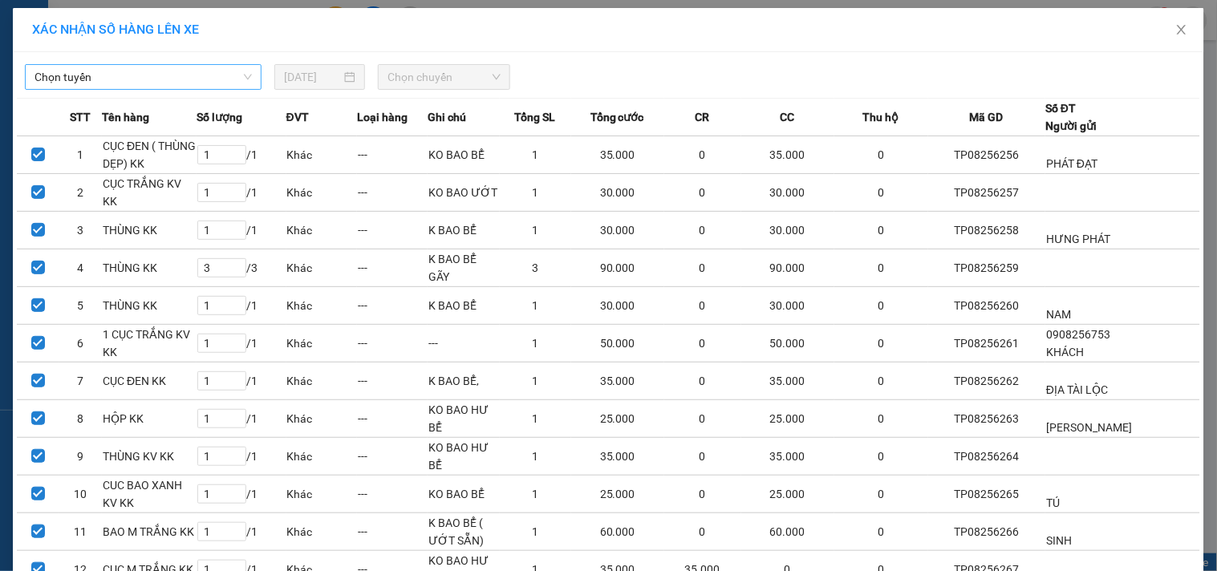
click at [168, 71] on span "Chọn tuyến" at bounding box center [142, 77] width 217 height 24
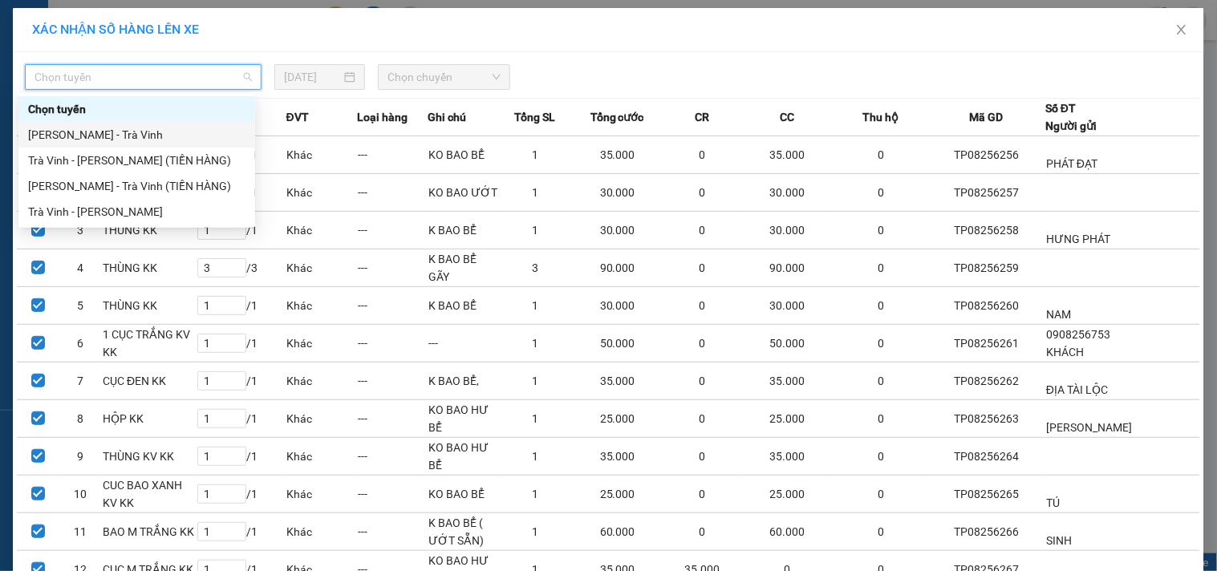
click at [155, 136] on div "[PERSON_NAME] - Trà Vinh" at bounding box center [136, 135] width 217 height 18
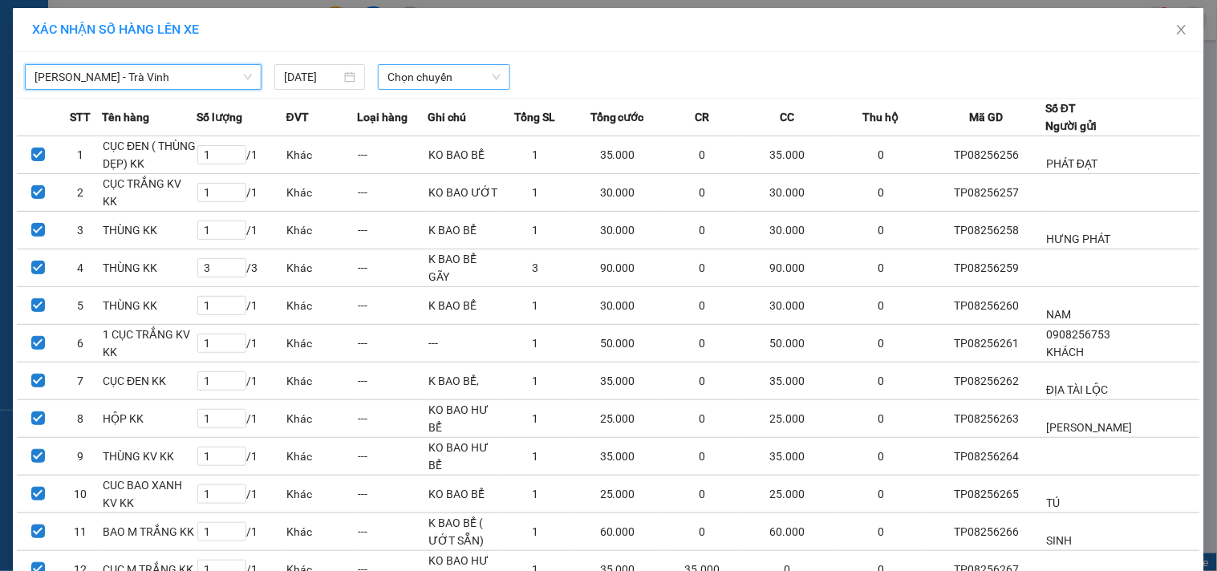
click at [403, 71] on span "Chọn chuyến" at bounding box center [443, 77] width 113 height 24
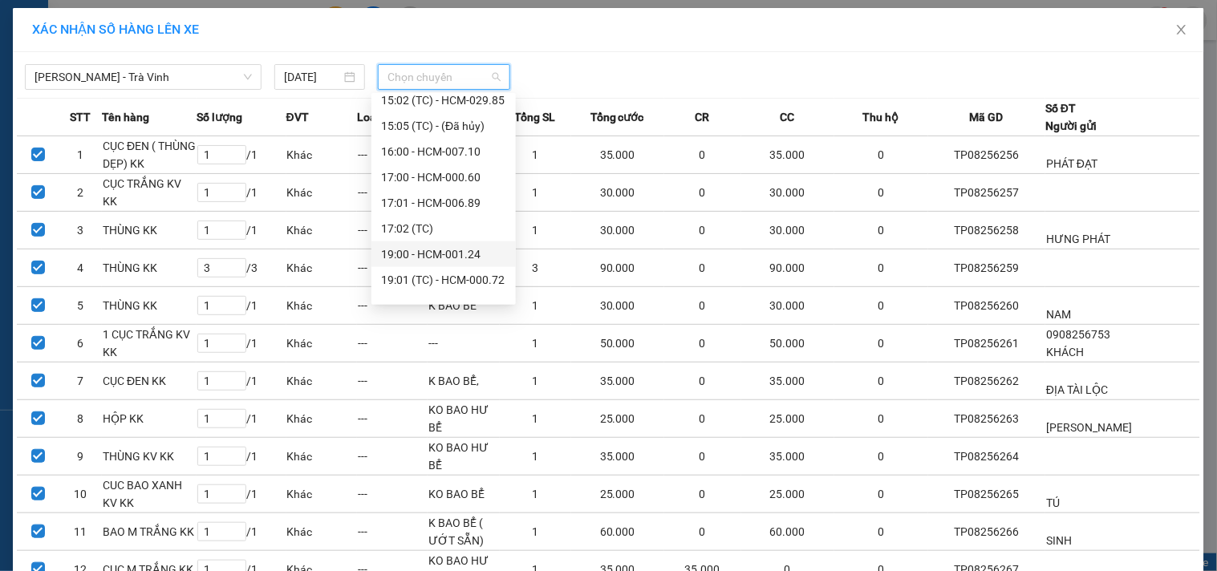
scroll to position [488, 0]
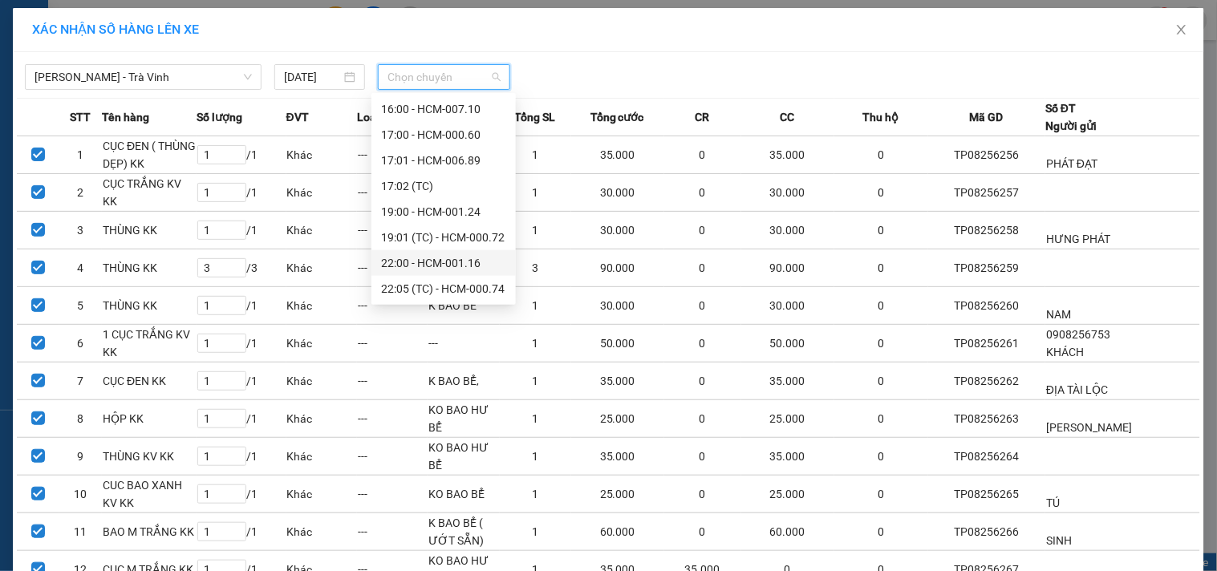
click at [463, 254] on div "22:00 - HCM-001.16" at bounding box center [443, 263] width 125 height 18
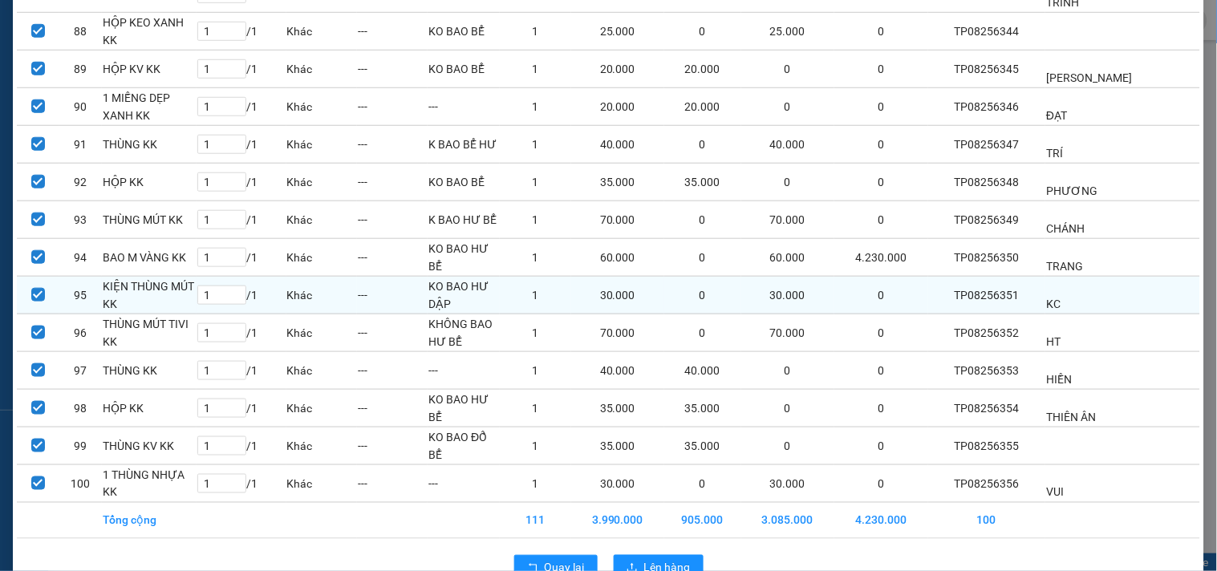
scroll to position [3455, 0]
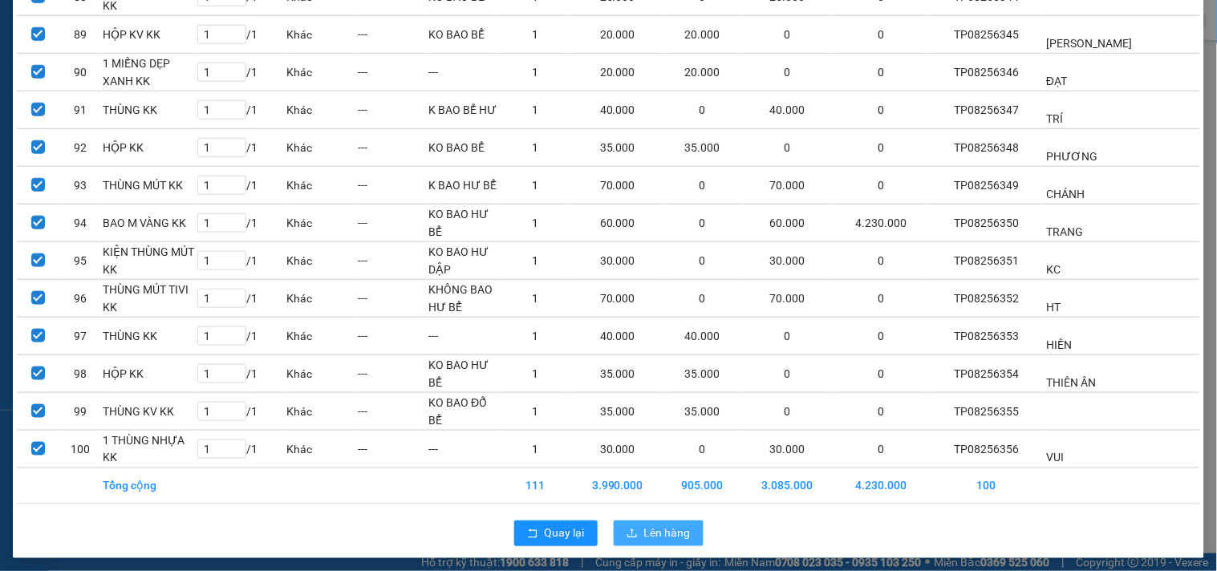
click at [672, 529] on span "Lên hàng" at bounding box center [667, 534] width 47 height 18
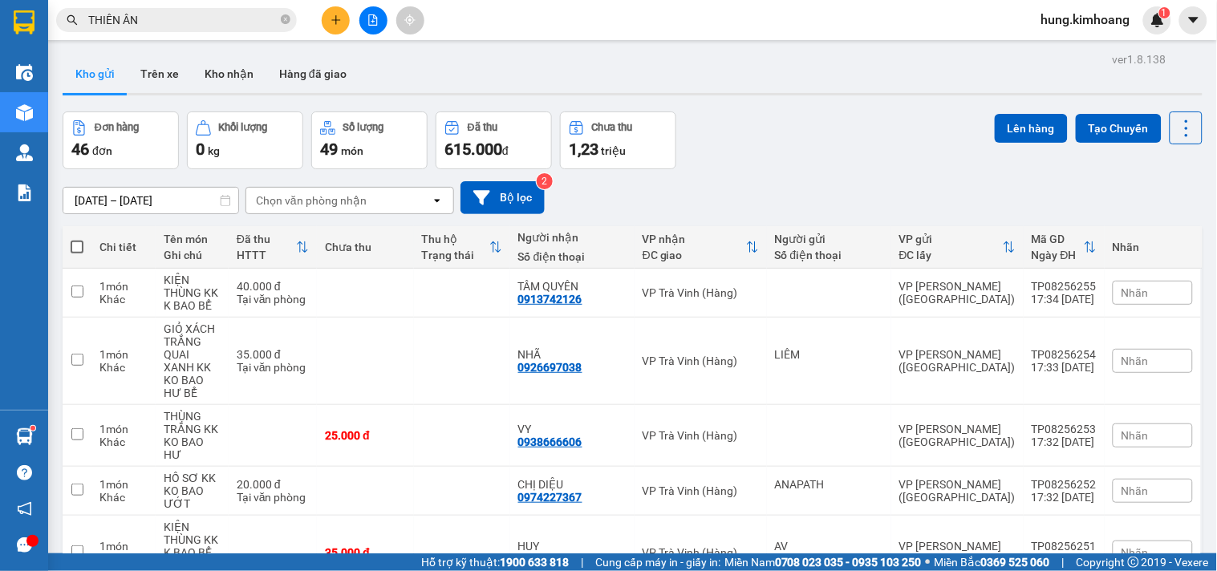
click at [81, 245] on span at bounding box center [77, 247] width 13 height 13
click at [77, 239] on input "checkbox" at bounding box center [77, 239] width 0 height 0
checkbox input "true"
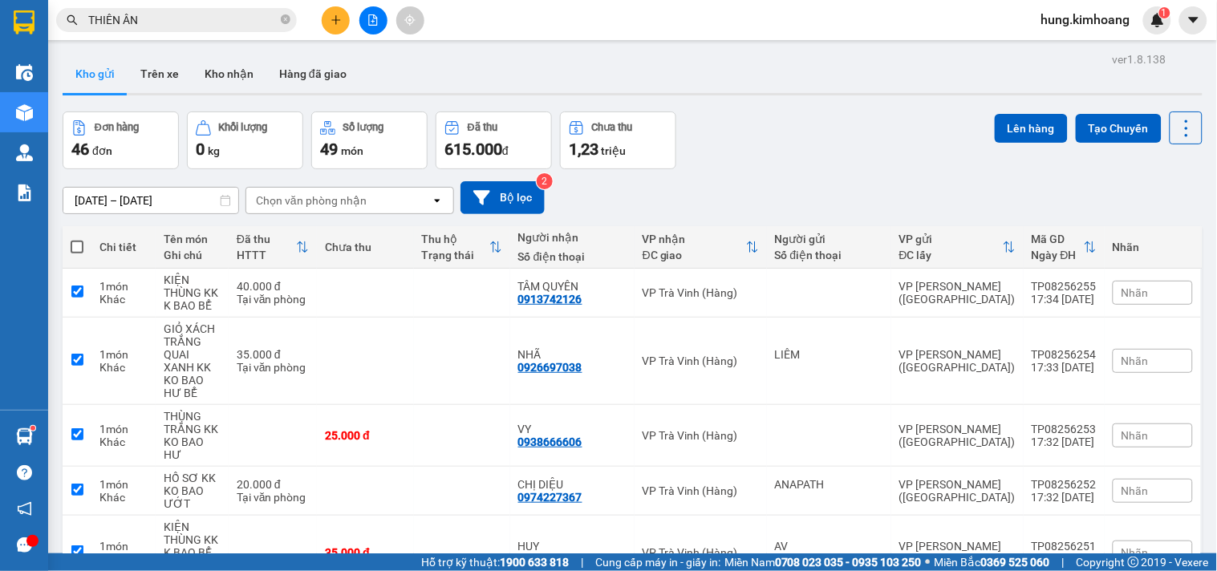
checkbox input "true"
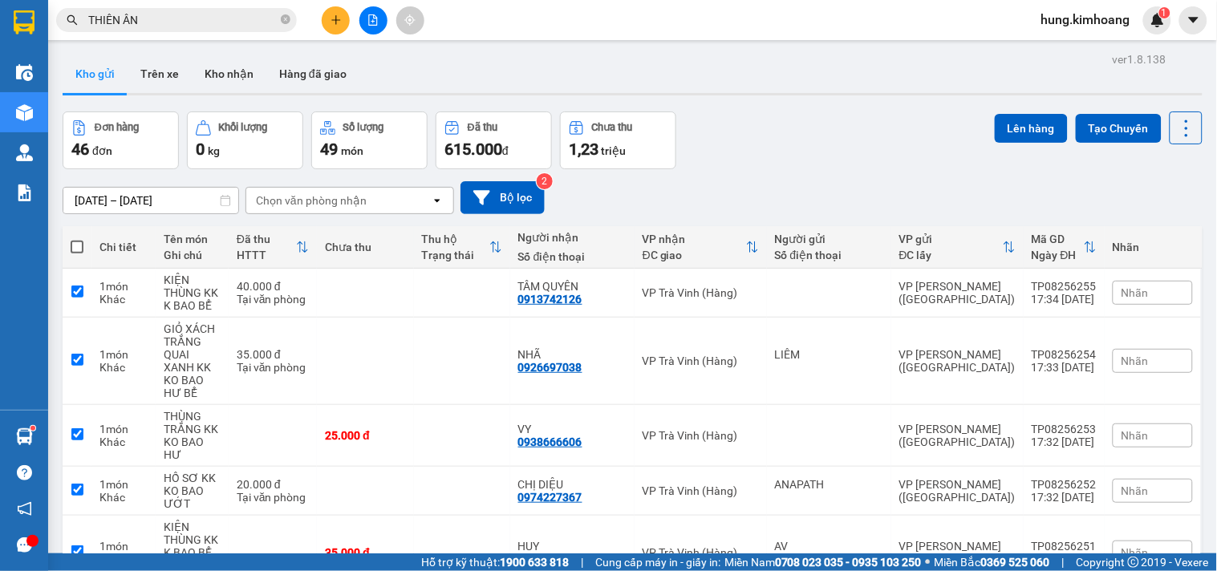
checkbox input "true"
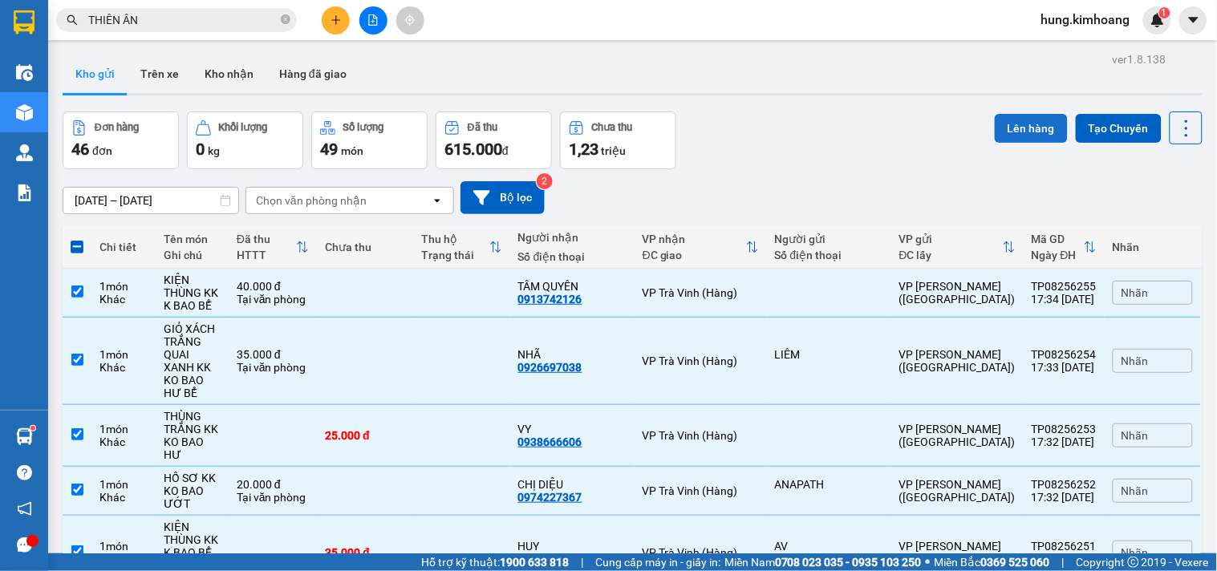
click at [1008, 133] on button "Lên hàng" at bounding box center [1031, 128] width 73 height 29
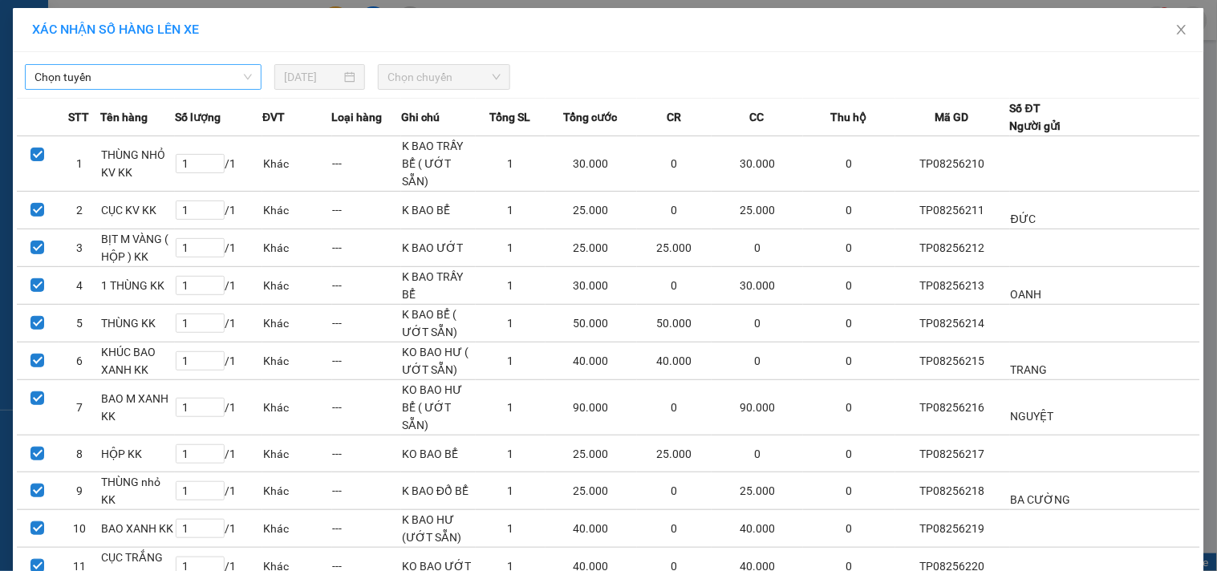
click at [132, 74] on span "Chọn tuyến" at bounding box center [142, 77] width 217 height 24
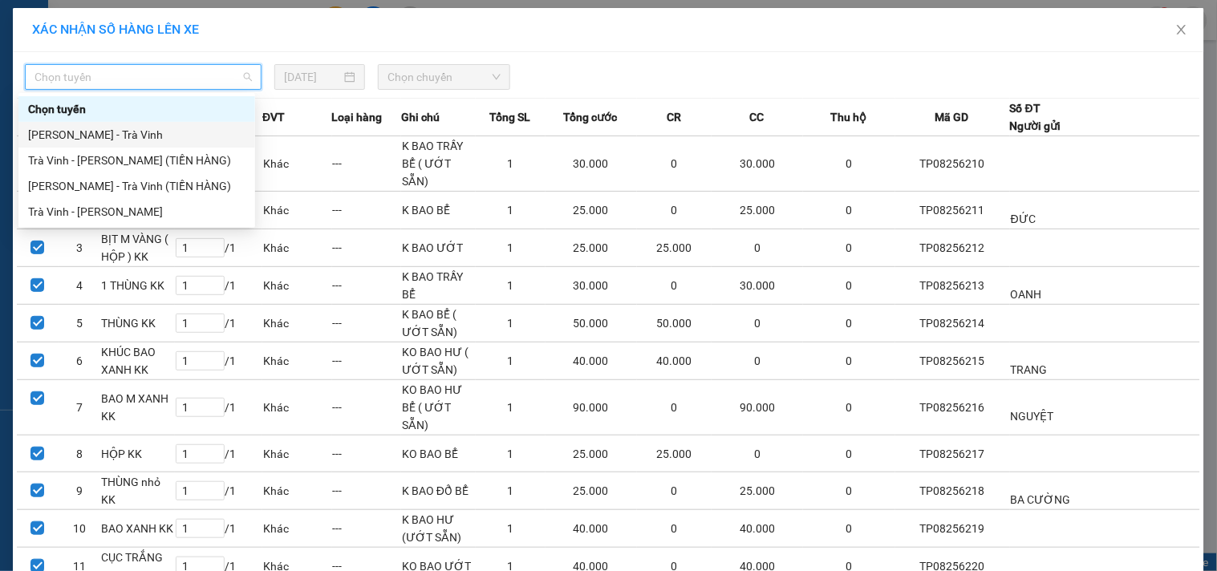
click at [127, 135] on div "[PERSON_NAME] - Trà Vinh" at bounding box center [136, 135] width 217 height 18
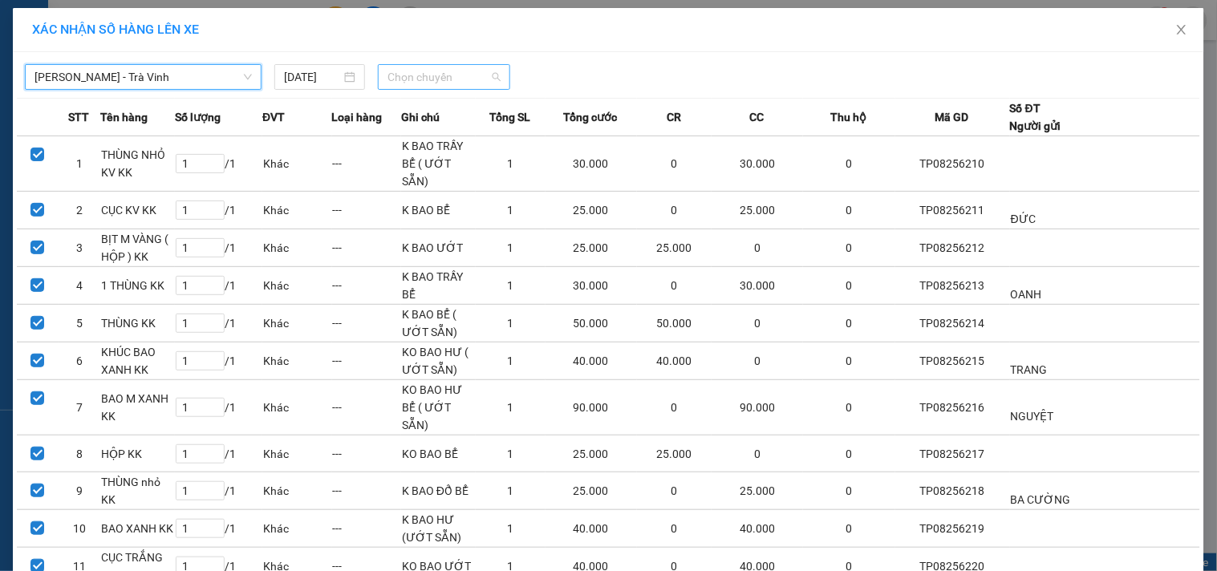
click at [430, 80] on span "Chọn chuyến" at bounding box center [443, 77] width 113 height 24
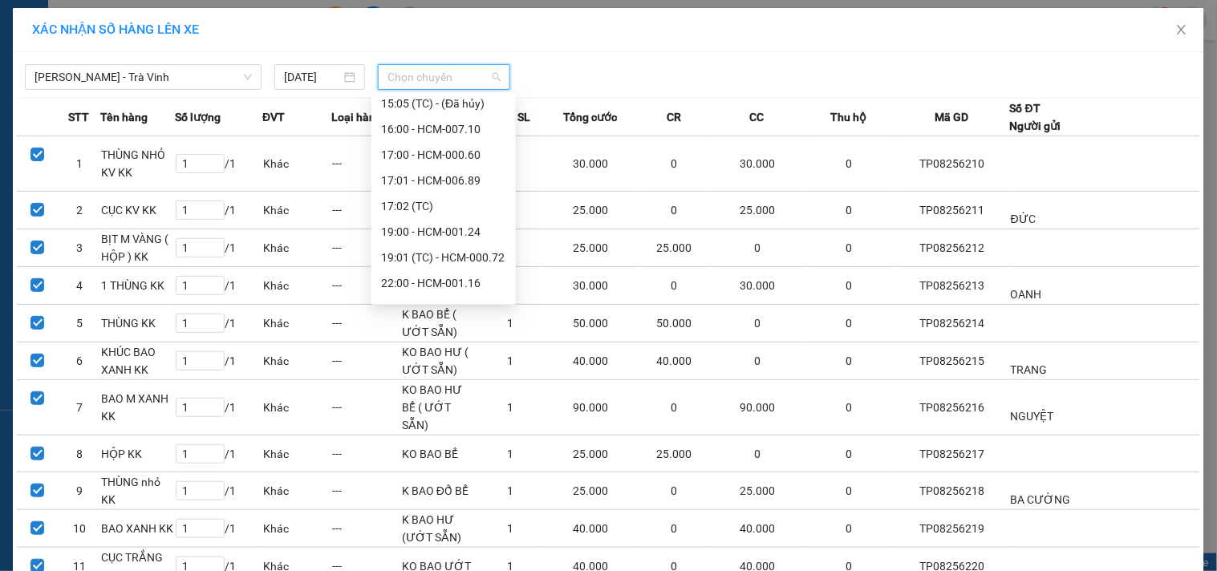
scroll to position [488, 0]
click at [444, 213] on div "19:00 - HCM-001.24" at bounding box center [443, 212] width 125 height 18
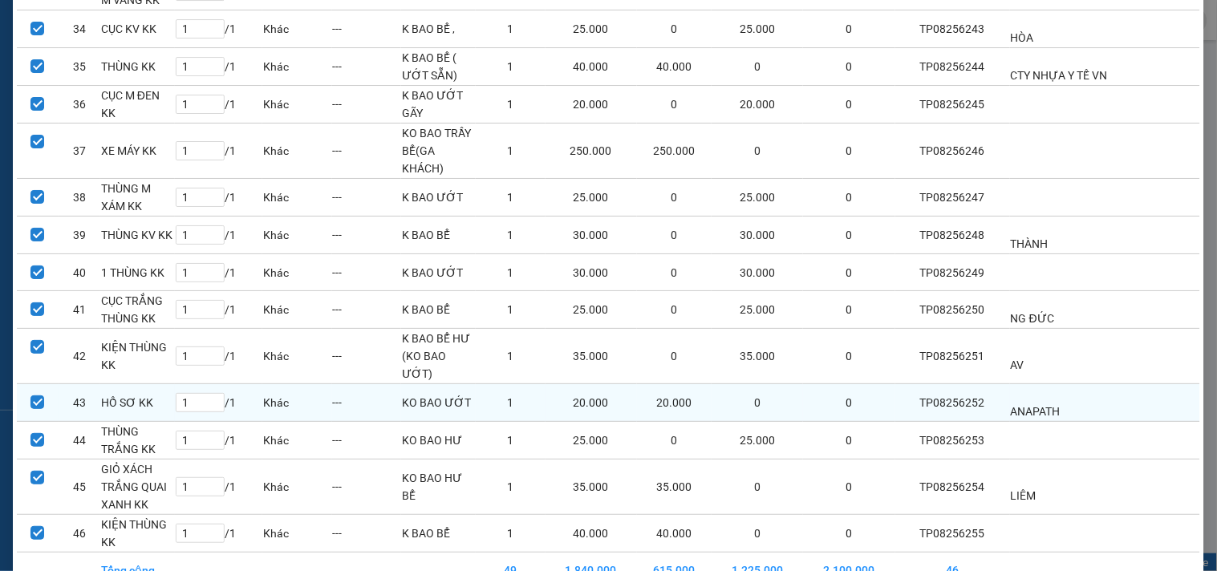
scroll to position [1465, 0]
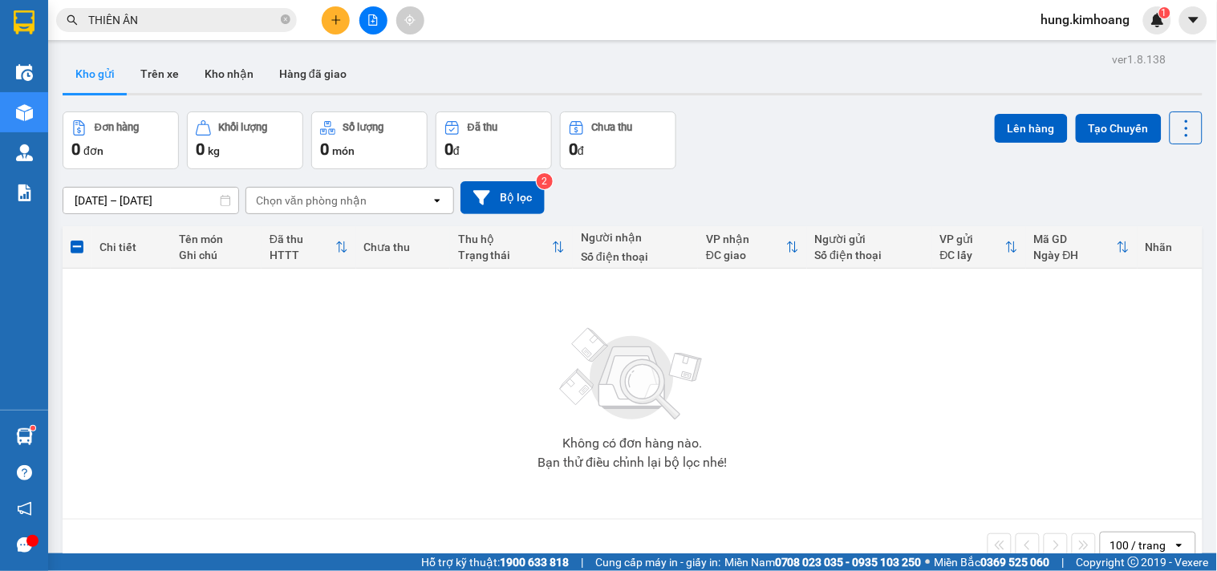
click at [1092, 18] on span "hung.kimhoang" at bounding box center [1085, 20] width 115 height 20
click at [1081, 49] on span "Đăng xuất" at bounding box center [1093, 50] width 82 height 18
